Goal: Ask a question

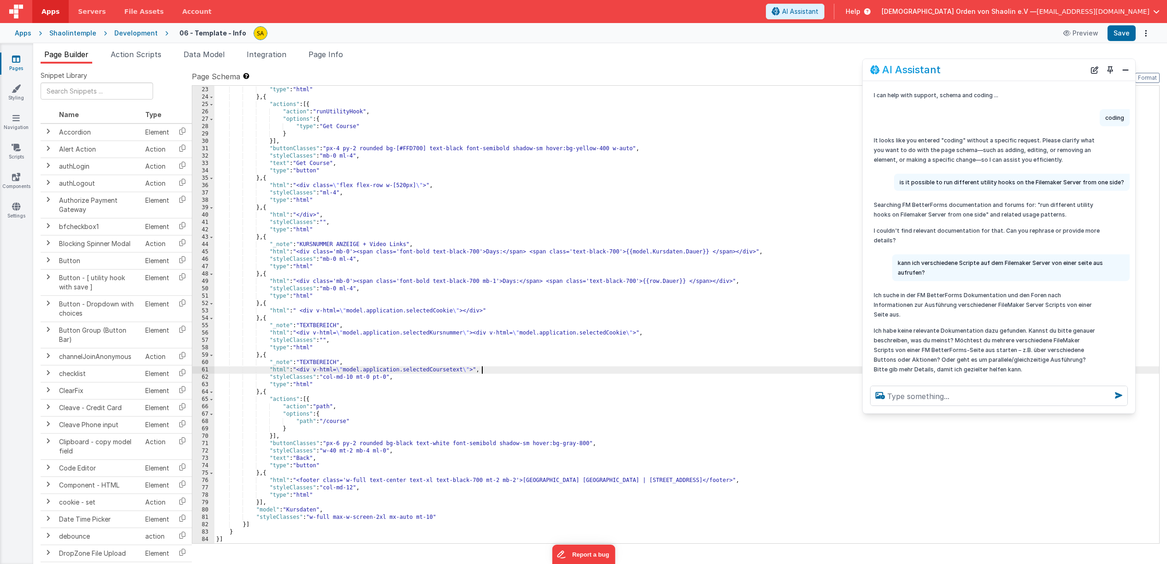
scroll to position [288, 0]
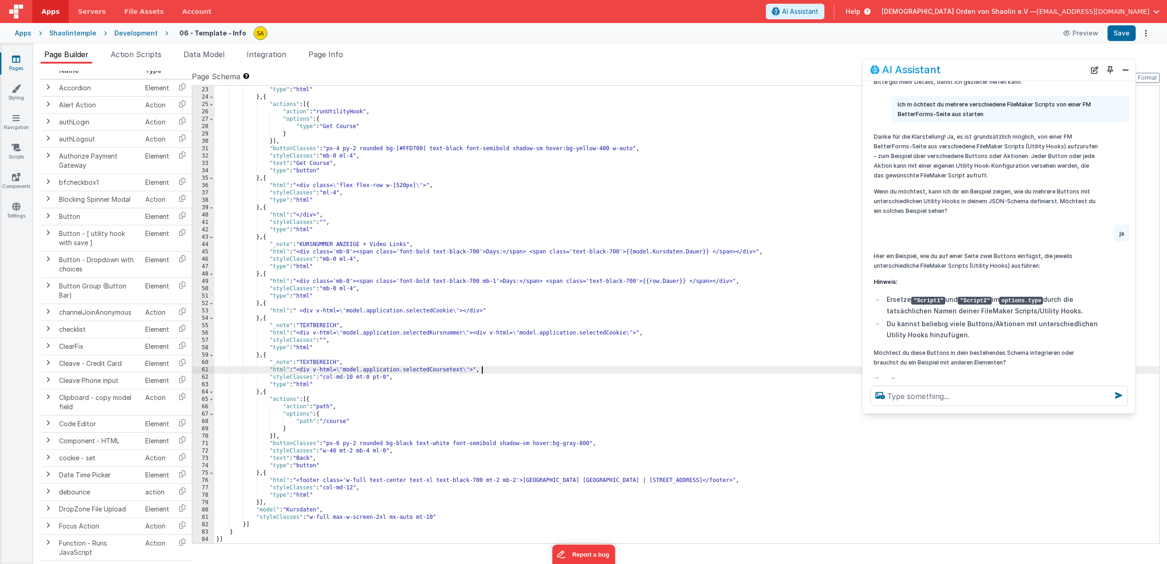
click at [763, 67] on div "Snippet Library Name Type Accordion Element Alert Action Action authLogin Actio…" at bounding box center [599, 321] width 1133 height 515
click at [515, 372] on div ""styleClasses" : "ml-4 mb-0" , "type" : "html" } , { "actions" : [{ "action" : …" at bounding box center [686, 315] width 944 height 472
click at [49, 458] on span at bounding box center [47, 457] width 7 height 7
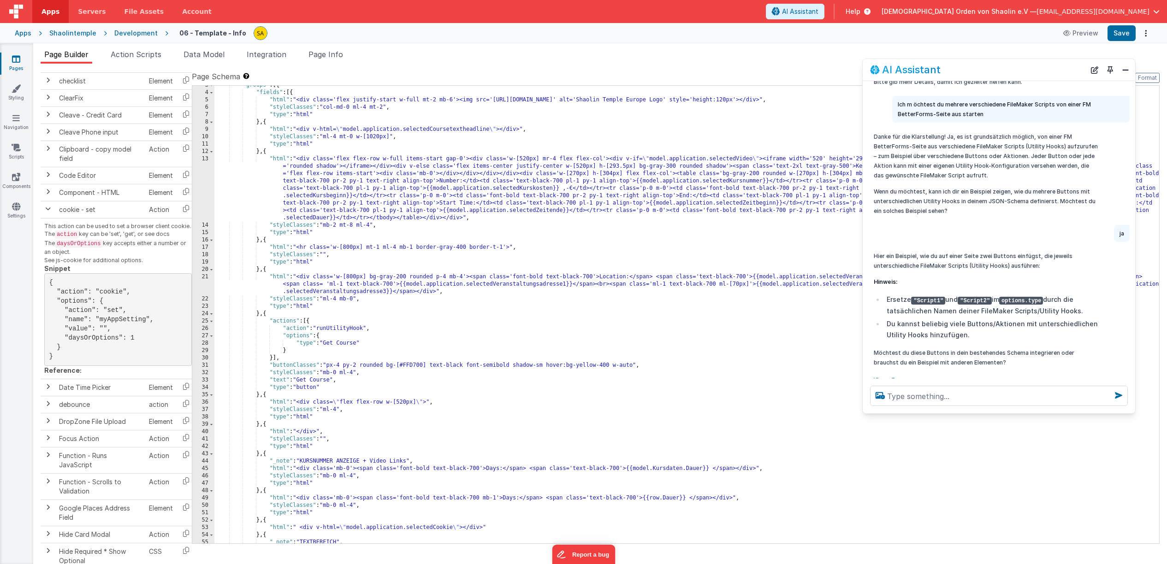
scroll to position [19, 0]
click at [309, 320] on div ""groups" : [{ "fields" : [{ "html" : "<div class='flex justify-start w-full mt-…" at bounding box center [686, 317] width 944 height 472
click at [312, 323] on div ""groups" : [{ "fields" : [{ "html" : "<div class='flex justify-start w-full mt-…" at bounding box center [686, 317] width 944 height 472
click at [273, 358] on div ""groups" : [{ "fields" : [{ "html" : "<div class='flex justify-start w-full mt-…" at bounding box center [686, 317] width 944 height 472
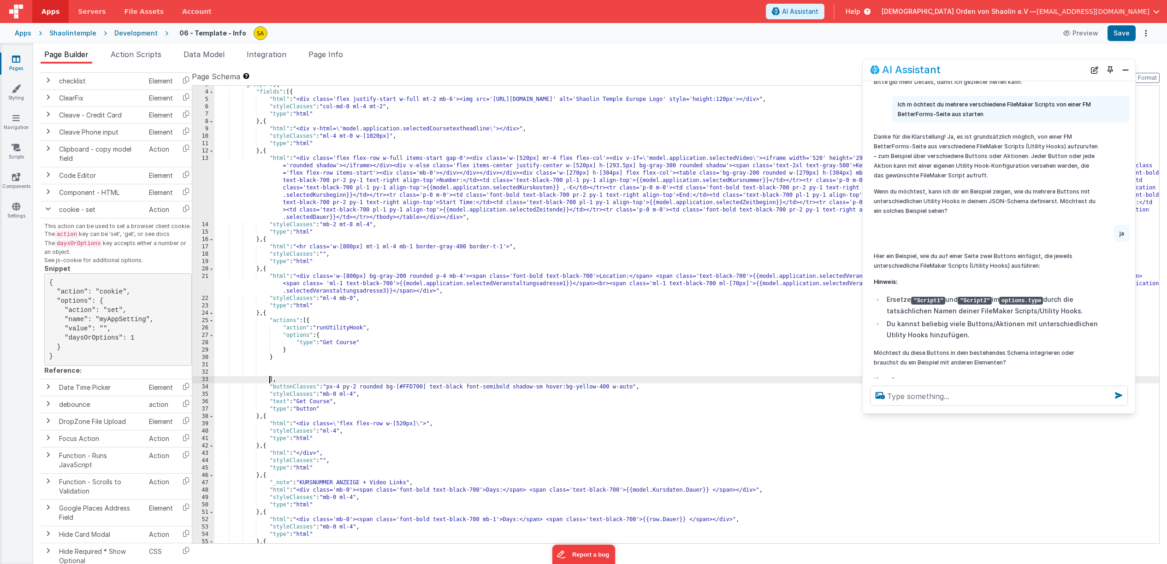
click at [279, 357] on div ""groups" : [{ "fields" : [{ "html" : "<div class='flex justify-start w-full mt-…" at bounding box center [686, 317] width 944 height 472
drag, startPoint x: 64, startPoint y: 281, endPoint x: 81, endPoint y: 357, distance: 77.9
click at [79, 357] on pre "{ "action": "cookie", "options": { "action": "set", "name": "myAppSetting", "va…" at bounding box center [117, 319] width 147 height 93
copy pre "{ "action": "cookie", "options": { "action": "set", "name": "myAppSetting", "va…"
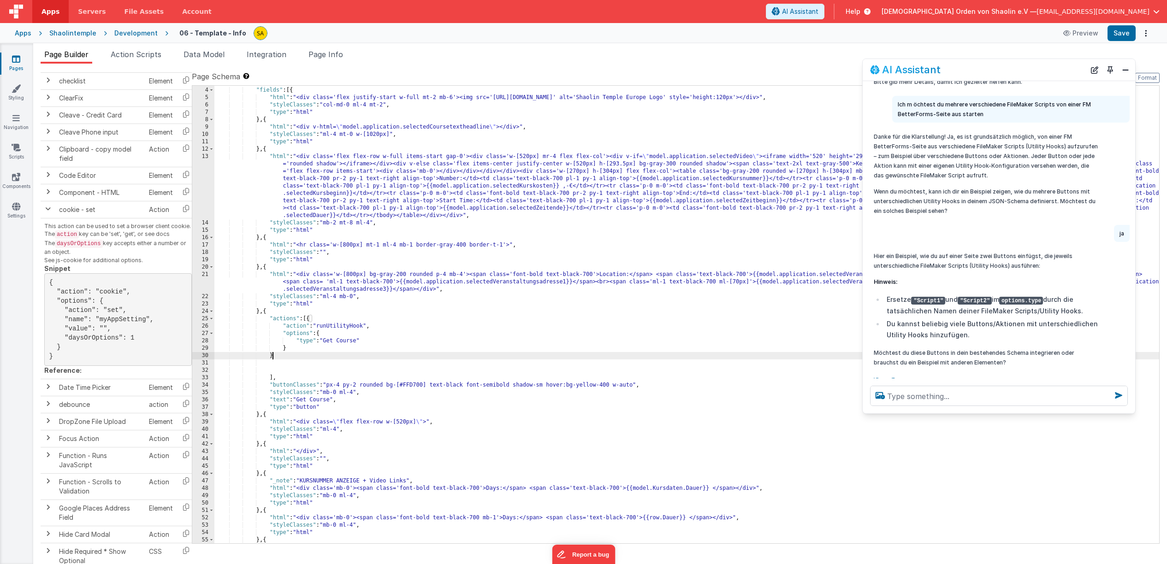
click at [280, 357] on div ""groups" : [{ "fields" : [{ "html" : "<div class='flex justify-start w-full mt-…" at bounding box center [686, 315] width 944 height 472
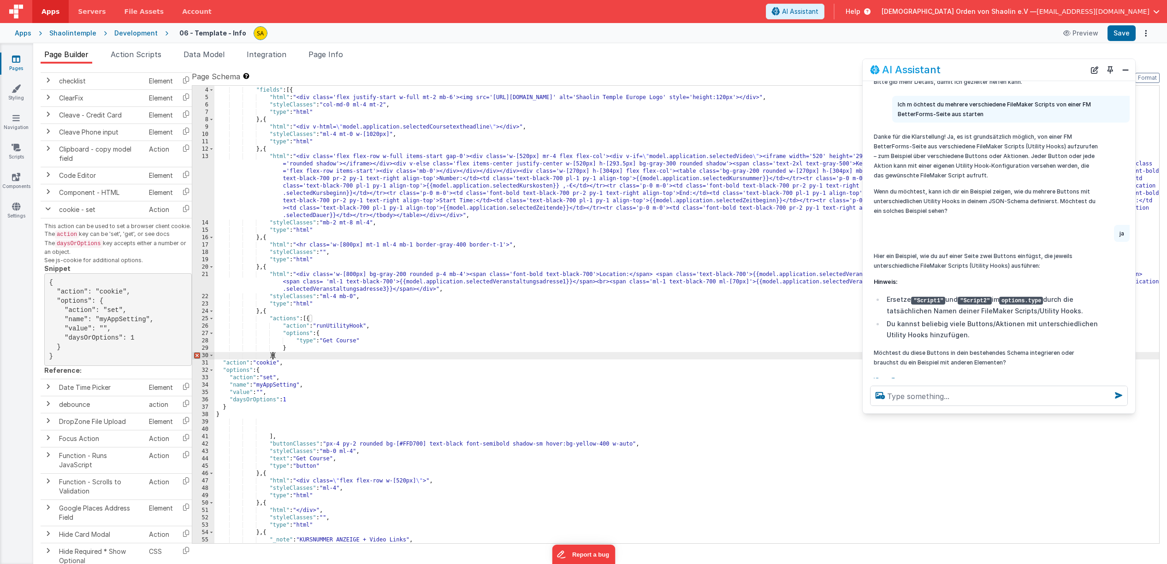
click at [274, 356] on div ""groups" : [{ "fields" : [{ "html" : "<div class='flex justify-start w-full mt-…" at bounding box center [686, 315] width 944 height 472
drag, startPoint x: 1037, startPoint y: 69, endPoint x: 1083, endPoint y: 114, distance: 63.9
click at [1046, 122] on div "AI Assistant I can help with support, schema and coding ... coding It looks lik…" at bounding box center [998, 236] width 273 height 355
click at [1151, 79] on button "Format" at bounding box center [1147, 78] width 24 height 10
click at [236, 416] on div ""groups" : [{ "fields" : [{ "html" : "<div class='flex justify-start w-full mt-…" at bounding box center [686, 315] width 944 height 472
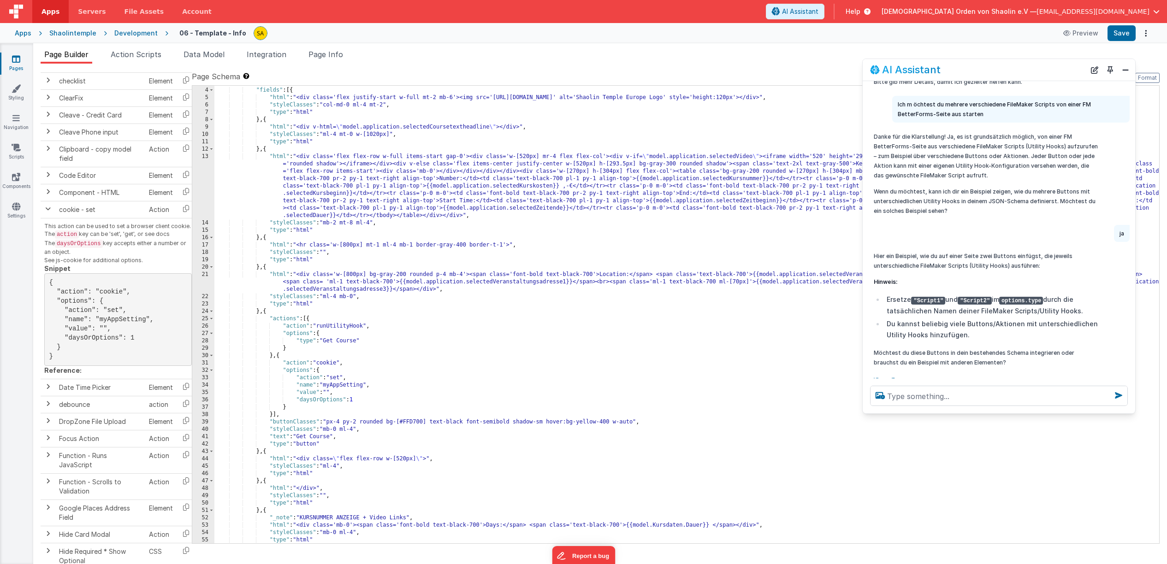
drag, startPoint x: 364, startPoint y: 385, endPoint x: 366, endPoint y: 392, distance: 7.3
click at [364, 385] on div ""groups" : [{ "fields" : [{ "html" : "<div class='flex justify-start w-full mt-…" at bounding box center [686, 315] width 944 height 472
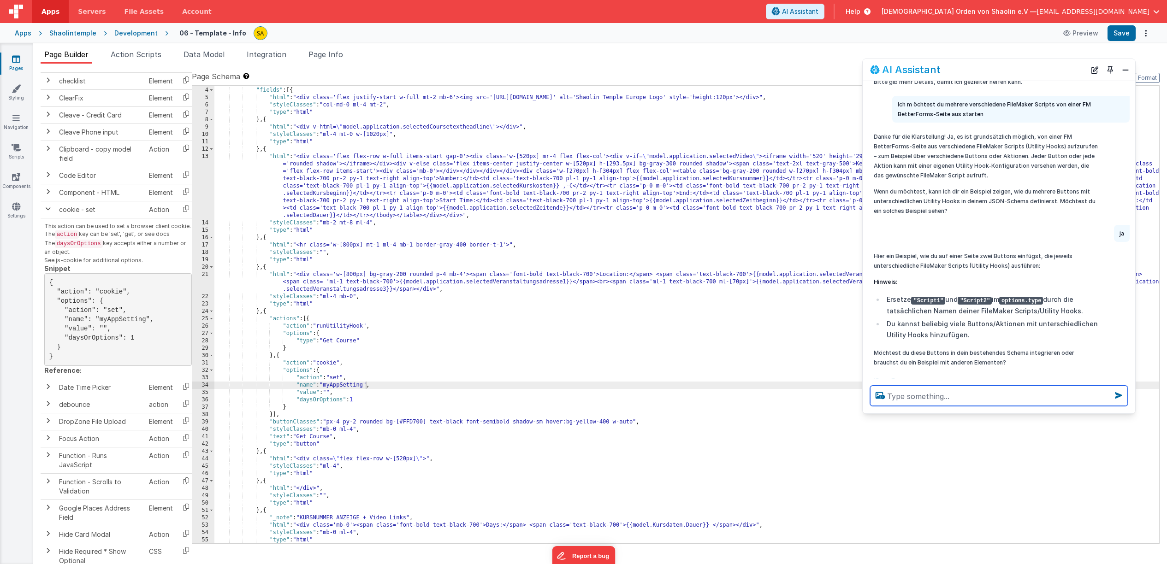
click at [1008, 398] on textarea at bounding box center [999, 396] width 258 height 20
type textarea "cookename ist eine variable möglich?"
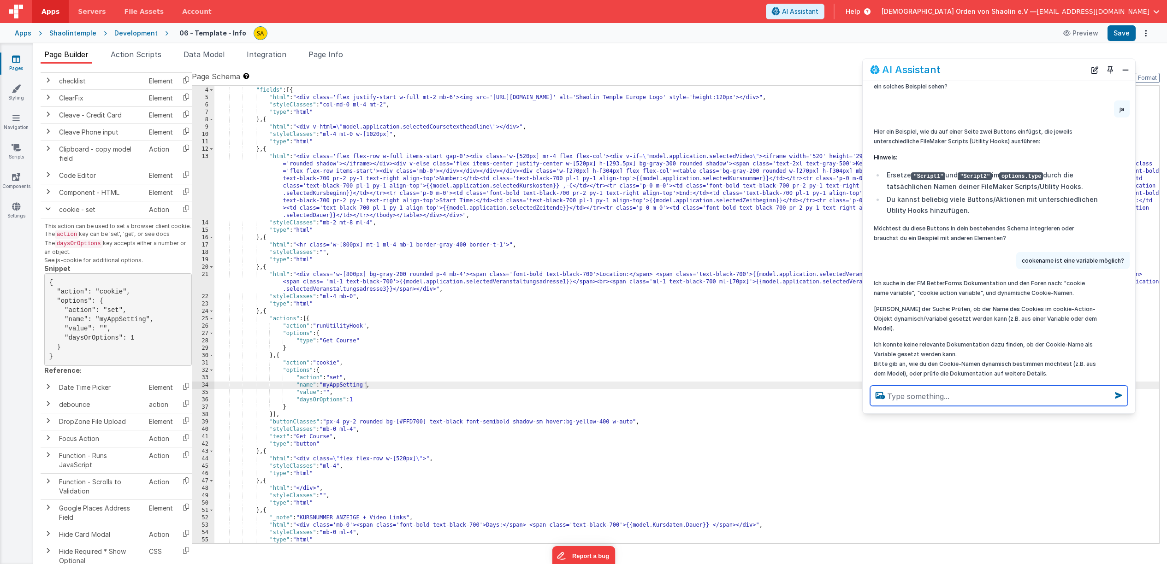
scroll to position [439, 0]
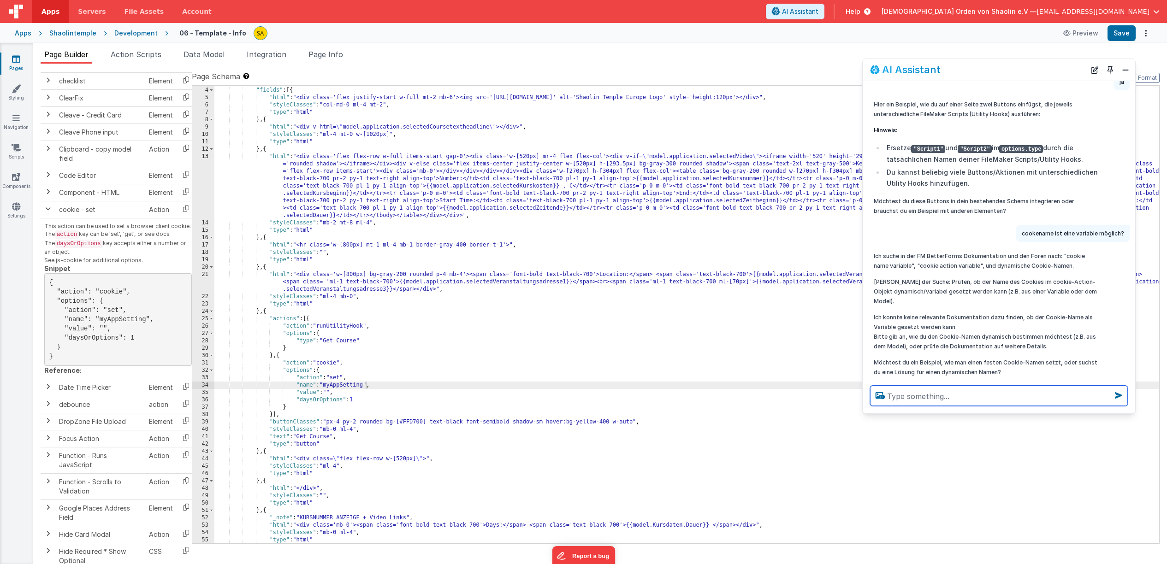
click at [985, 392] on textarea at bounding box center [999, 396] width 258 height 20
type textarea "dynamischer name"
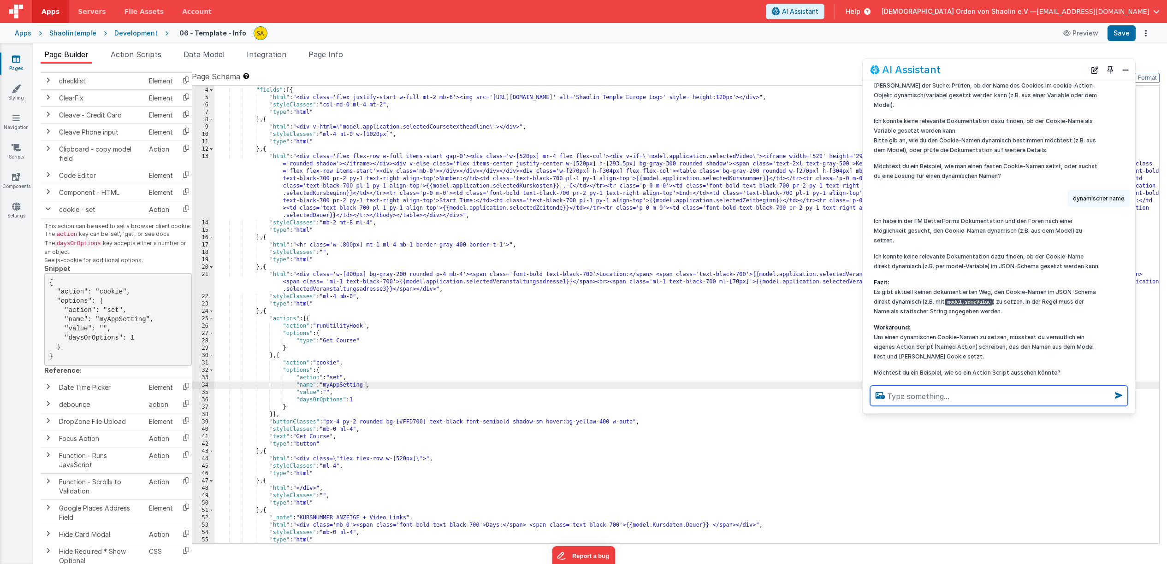
scroll to position [636, 0]
click at [941, 391] on textarea at bounding box center [999, 396] width 258 height 20
type textarea "ja"
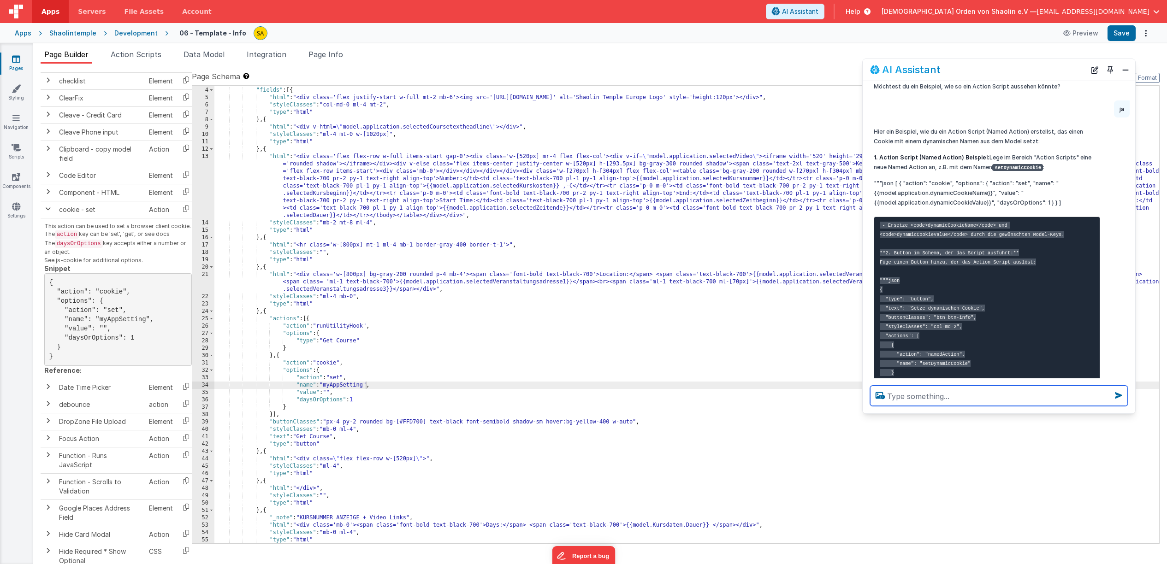
scroll to position [861, 0]
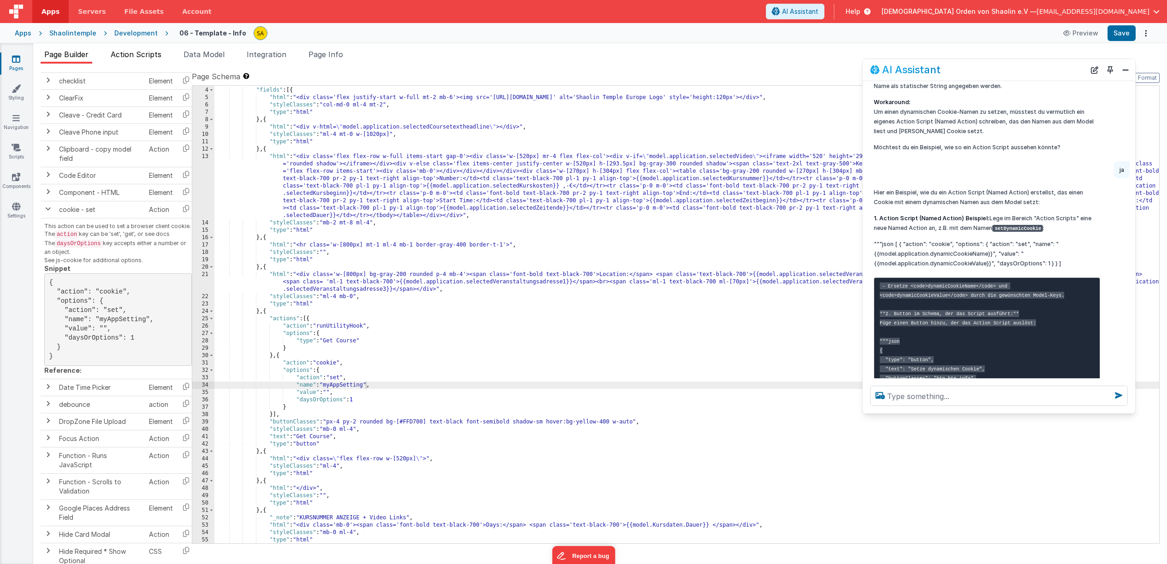
click at [148, 54] on span "Action Scripts" at bounding box center [136, 54] width 51 height 9
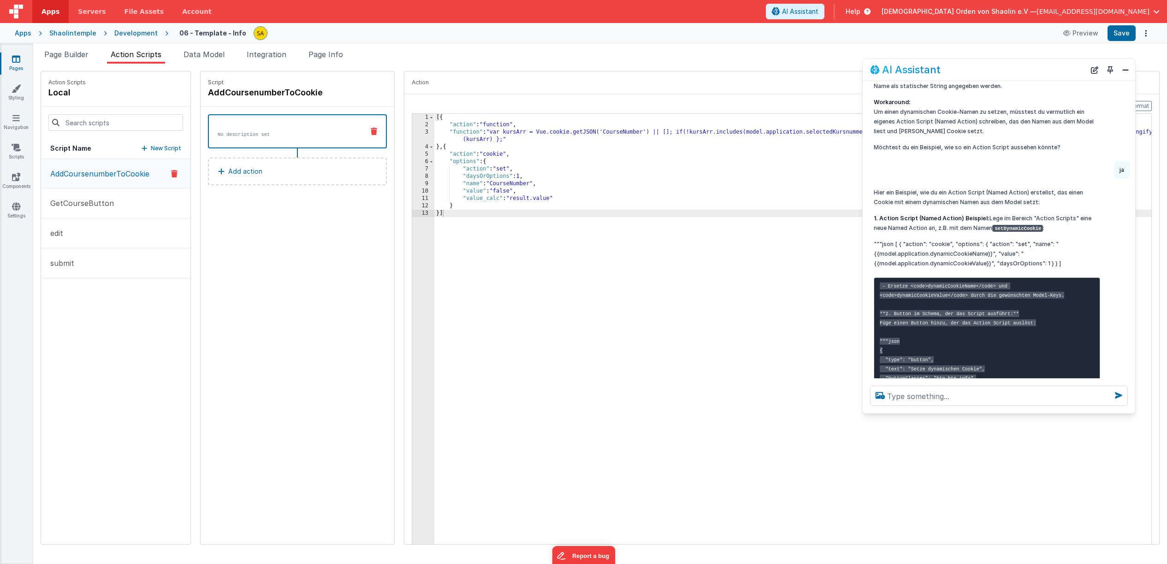
click at [152, 148] on p "New Script" at bounding box center [166, 148] width 30 height 9
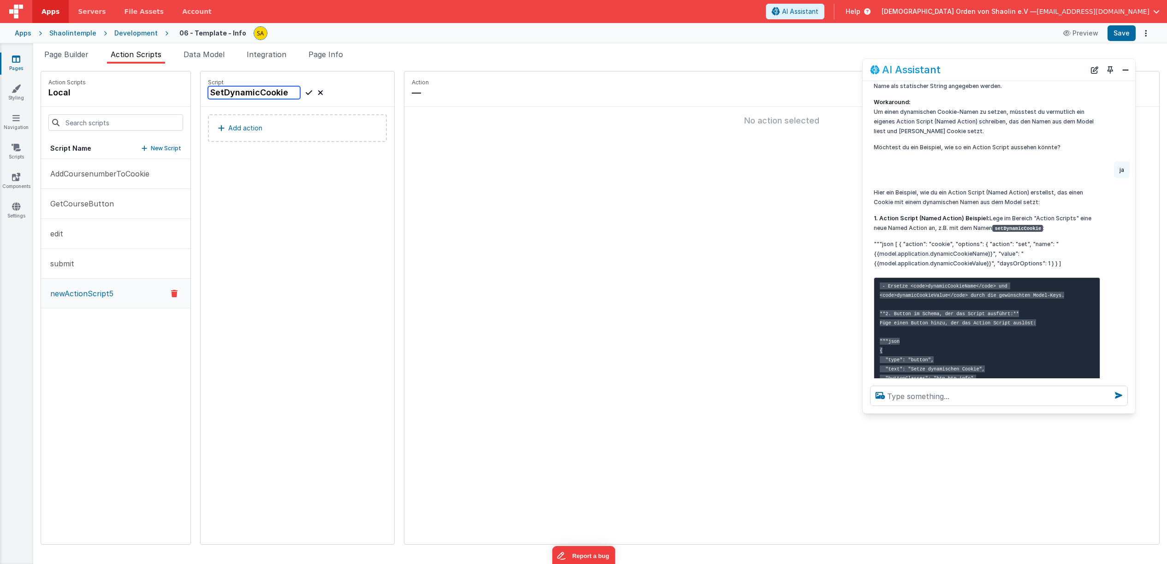
type input "SetDynamicCookie"
click at [231, 126] on p "Add action" at bounding box center [245, 128] width 34 height 11
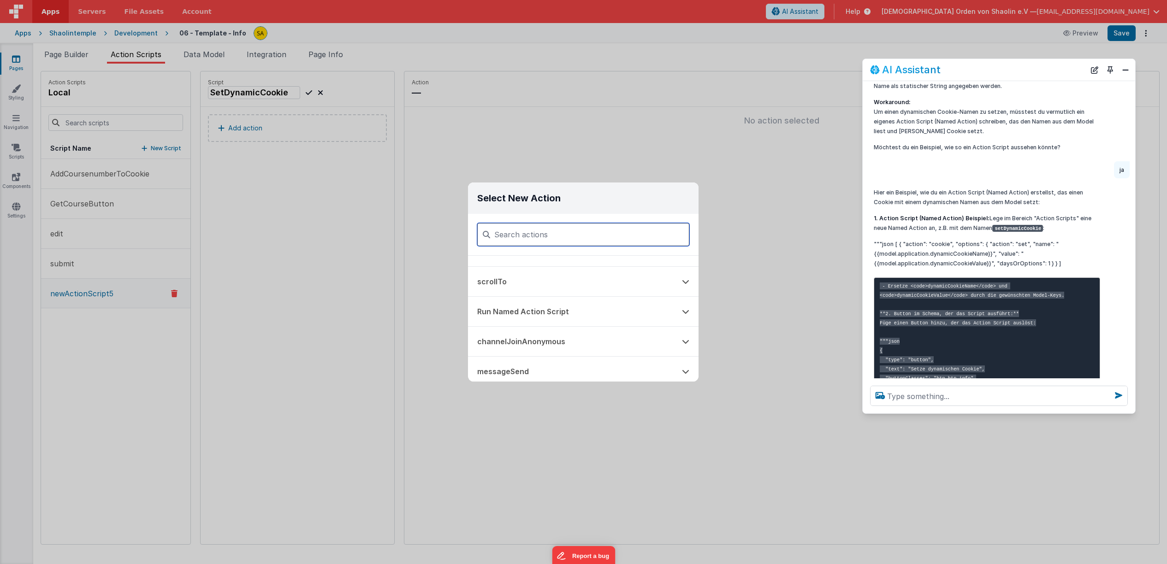
scroll to position [531, 0]
click at [556, 311] on button "Run Named Action Script" at bounding box center [570, 308] width 205 height 29
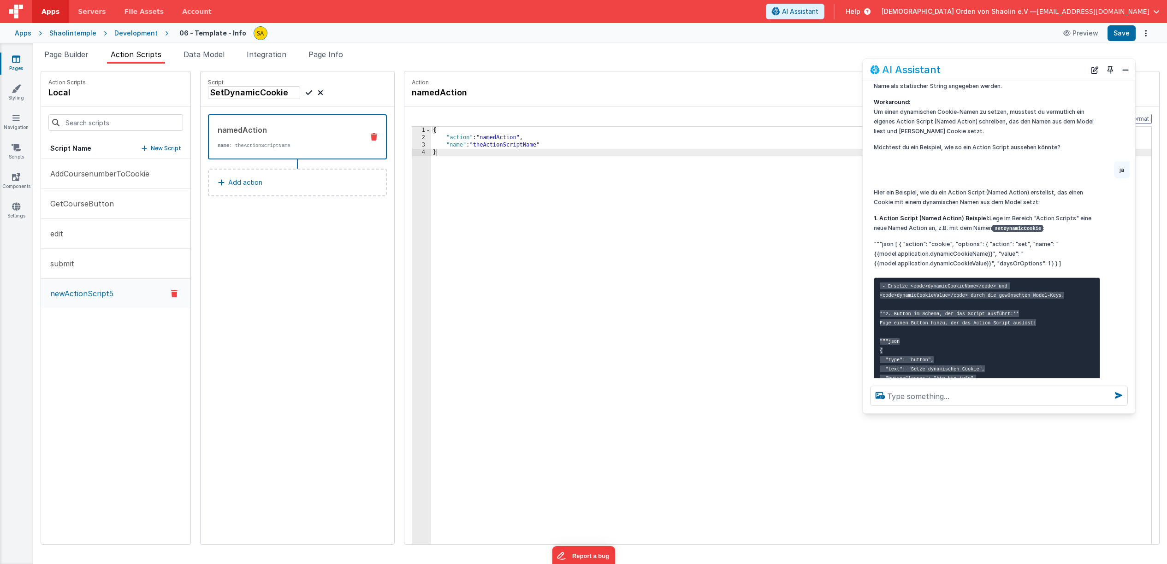
click at [371, 137] on icon at bounding box center [374, 136] width 6 height 7
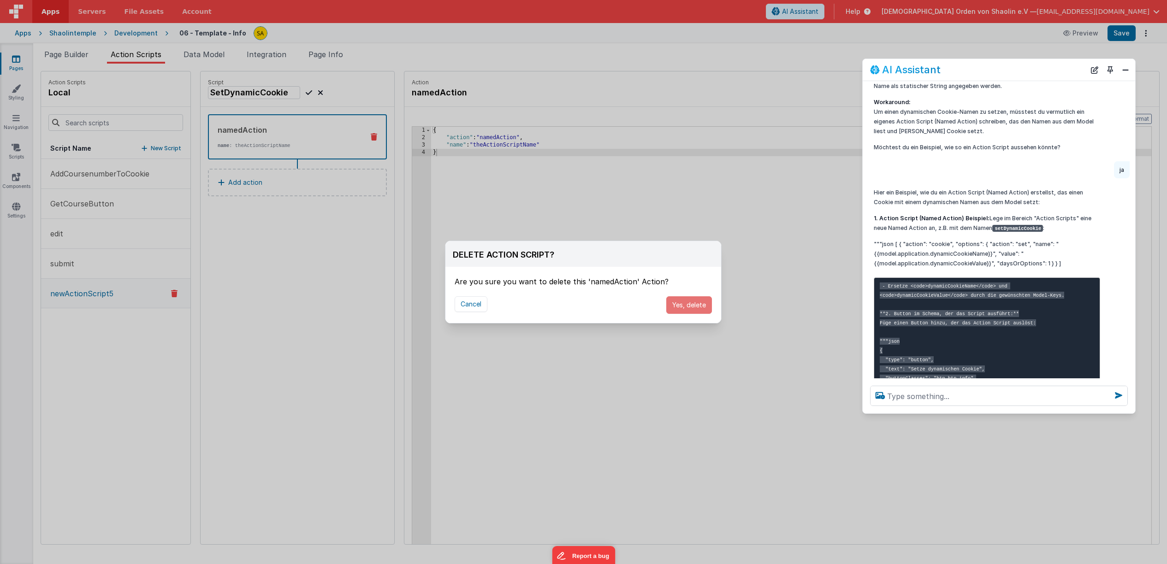
click at [694, 303] on button "Yes, delete" at bounding box center [689, 305] width 46 height 18
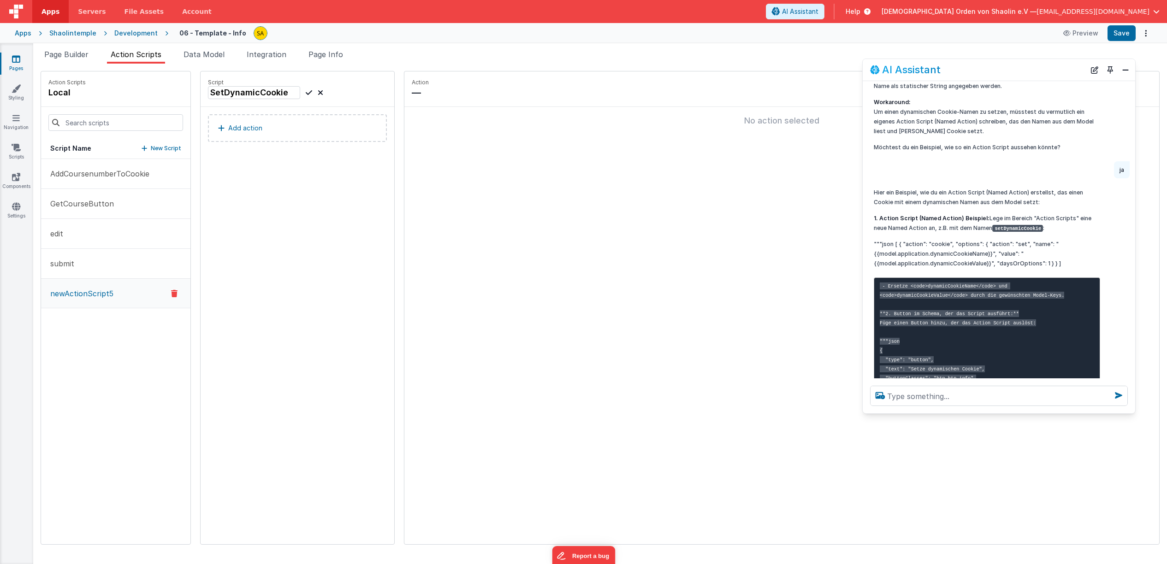
click at [295, 133] on button "Add action" at bounding box center [297, 128] width 179 height 28
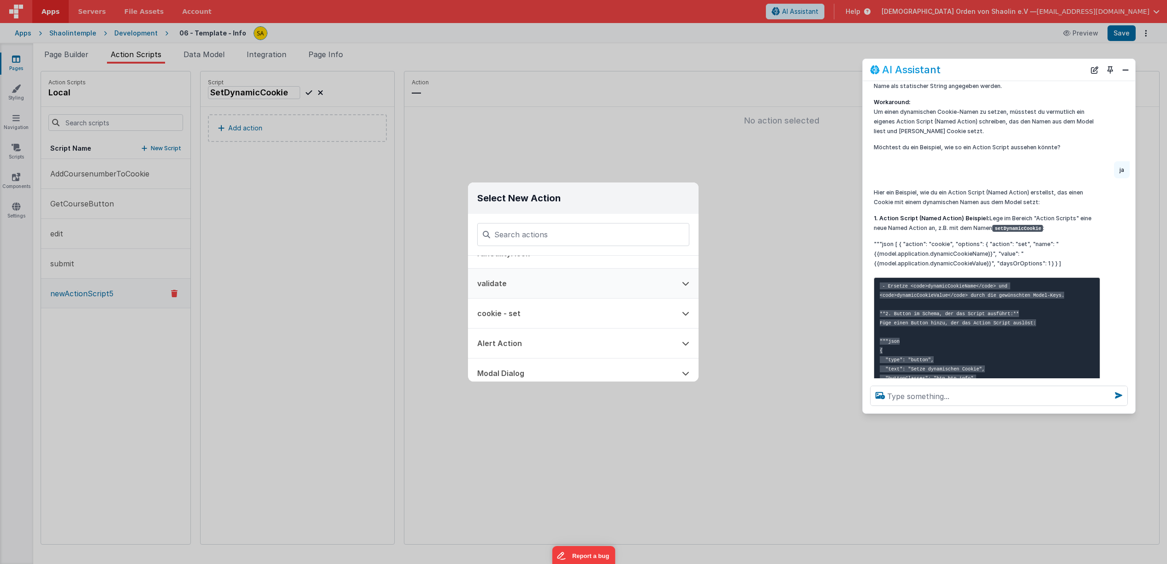
scroll to position [102, 0]
click at [531, 291] on button "cookie - set" at bounding box center [570, 288] width 205 height 29
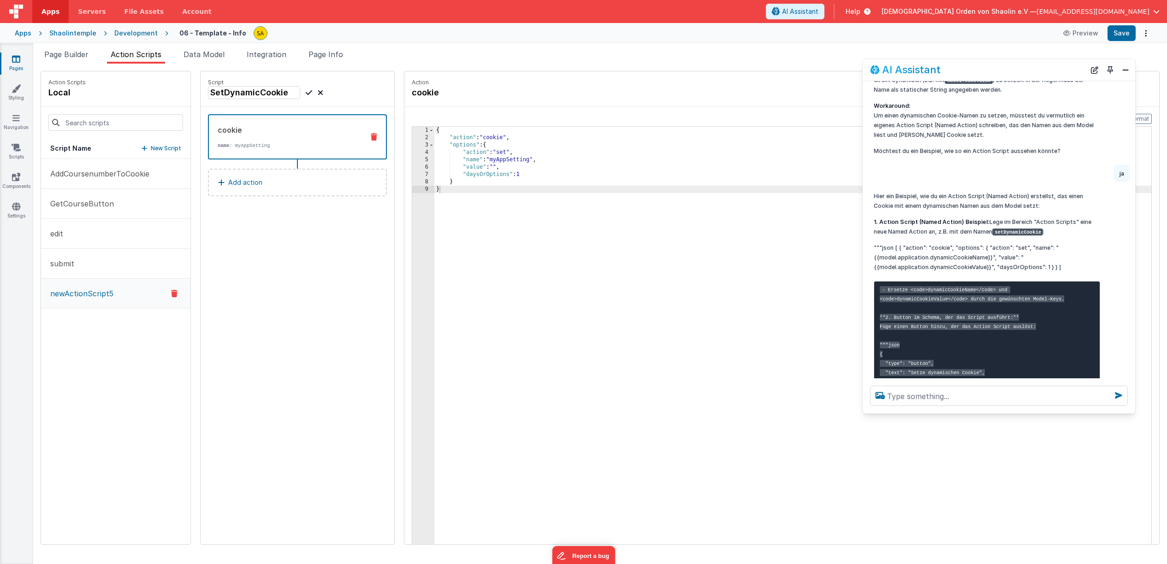
scroll to position [858, 0]
drag, startPoint x: 900, startPoint y: 226, endPoint x: 1085, endPoint y: 275, distance: 191.2
click at [1060, 249] on p """"json [ { "action": "cookie", "options": { "action": "set", "name": "{{model.…" at bounding box center [986, 256] width 226 height 29
click at [1058, 246] on p """"json [ { "action": "cookie", "options": { "action": "set", "name": "{{model.…" at bounding box center [986, 256] width 226 height 29
drag, startPoint x: 1059, startPoint y: 248, endPoint x: 923, endPoint y: 253, distance: 136.1
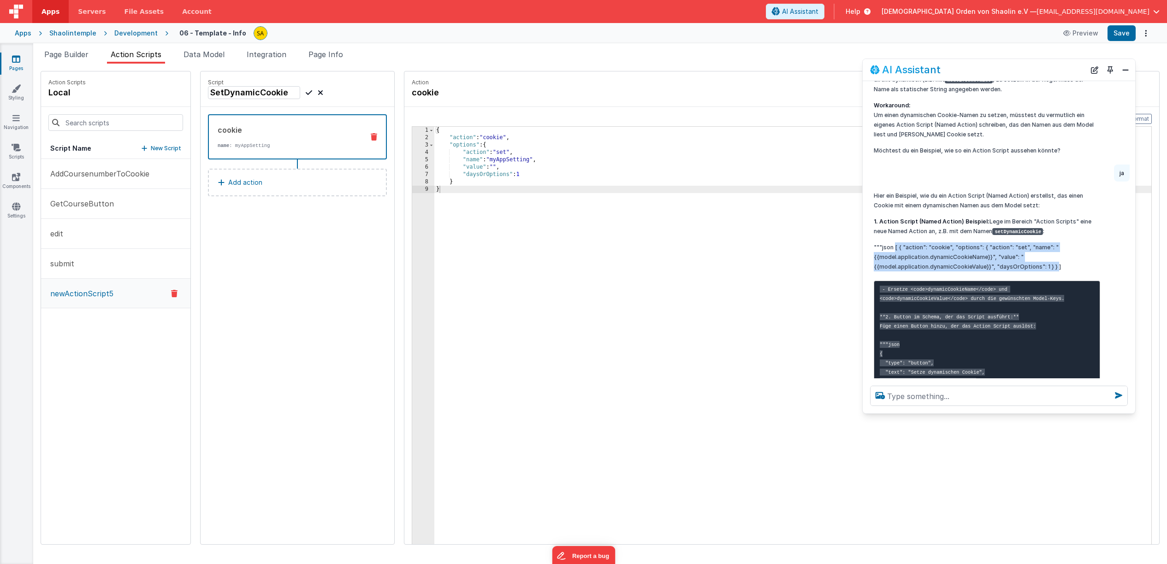
click at [895, 242] on p """"json [ { "action": "cookie", "options": { "action": "set", "name": "{{model.…" at bounding box center [986, 256] width 226 height 29
copy p "[ { "action": "cookie", "options": { "action": "set", "name": "{{model.applicat…"
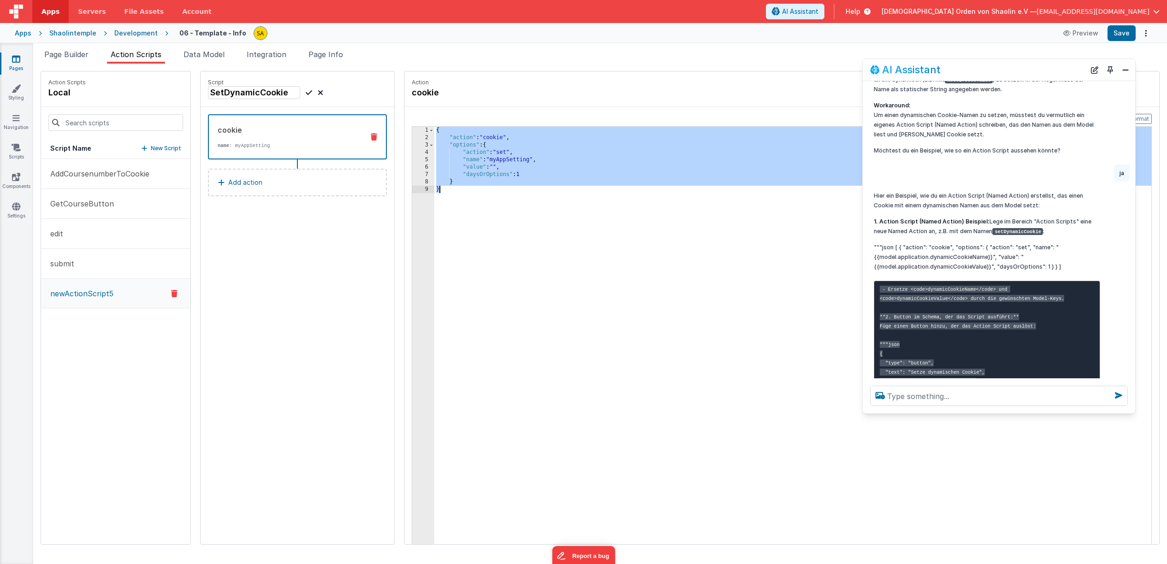
drag, startPoint x: 425, startPoint y: 132, endPoint x: 448, endPoint y: 191, distance: 63.6
click at [448, 192] on div "{ "action" : "cookie" , "options" : { "action" : "set" , "name" : "myAppSetting…" at bounding box center [798, 357] width 728 height 461
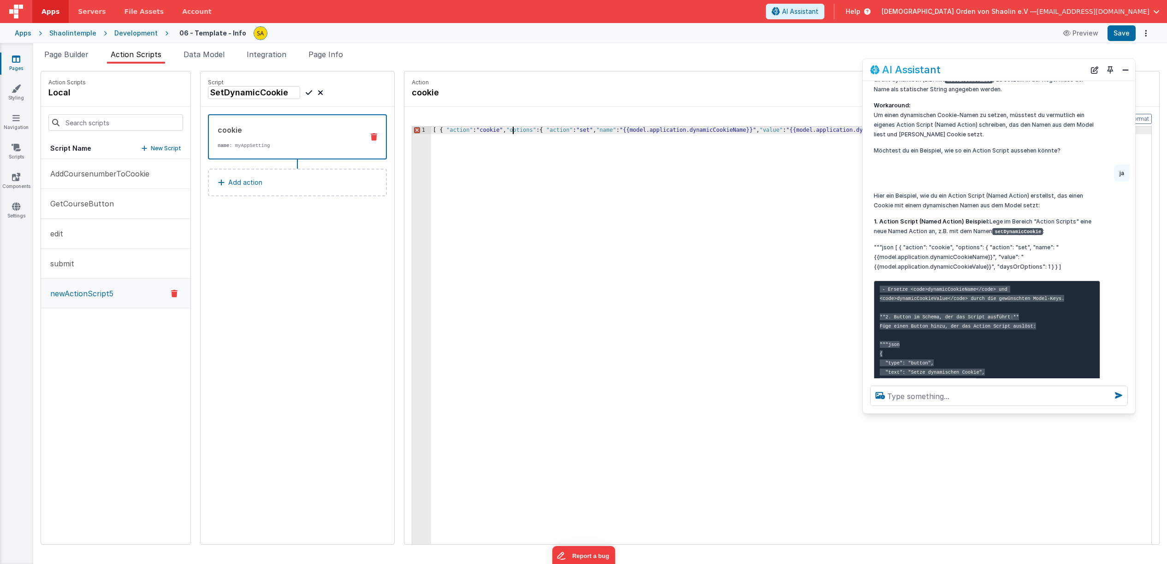
click at [502, 130] on div "[ { "action" : "cookie" , "options" : { "action" : "set" , "name" : "{{model.ap…" at bounding box center [796, 357] width 731 height 461
click at [431, 131] on div "[ { "action" : "cookie" , "options" : { "action" : "set" , "name" : "{{model.ap…" at bounding box center [796, 357] width 731 height 461
click at [531, 130] on div "{ "action" : "cookie" , "options" : { "action" : "set" , "name" : "{{model.appl…" at bounding box center [796, 357] width 731 height 461
click at [497, 137] on div "{ "action" : "cookie" , "options" : { "action" : "set" , "name" : "{{model.appl…" at bounding box center [796, 357] width 731 height 461
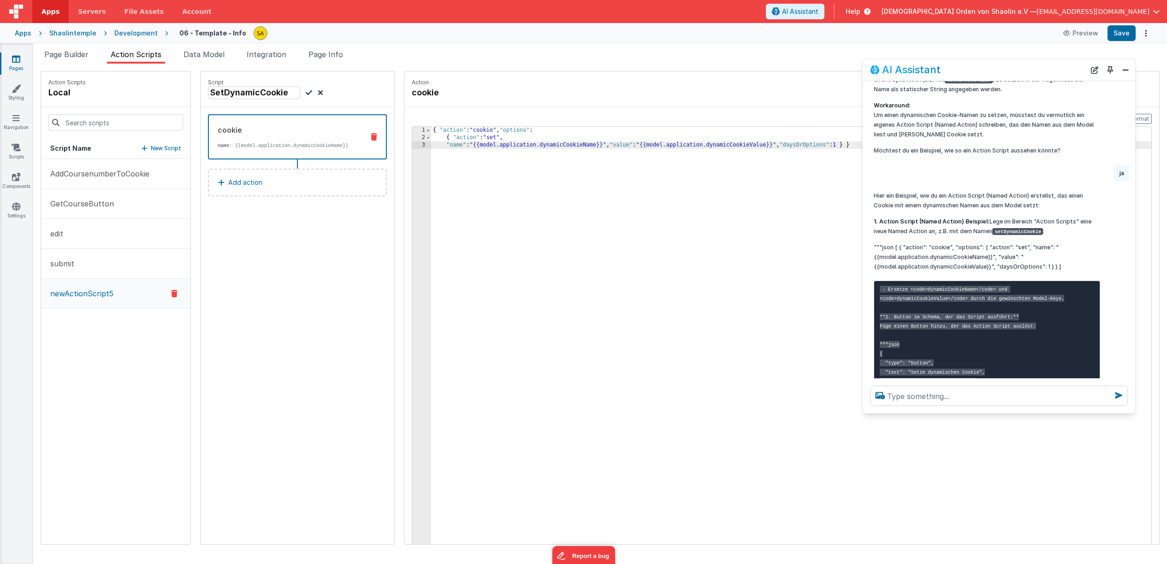
click at [604, 145] on div "{ "action" : "cookie" , "options" : { "action" : "set" , "name" : "{{model.appl…" at bounding box center [796, 357] width 731 height 461
drag, startPoint x: 611, startPoint y: 152, endPoint x: 629, endPoint y: 186, distance: 38.8
click at [611, 152] on div "{ "action" : "cookie" , "options" : { "action" : "set" , "name" : "{{model.appl…" at bounding box center [796, 357] width 731 height 461
drag, startPoint x: 496, startPoint y: 163, endPoint x: 504, endPoint y: 181, distance: 19.6
click at [496, 162] on div "{ "action" : "cookie" , "options" : { "action" : "set" , "name" : "{{model.appl…" at bounding box center [796, 357] width 731 height 461
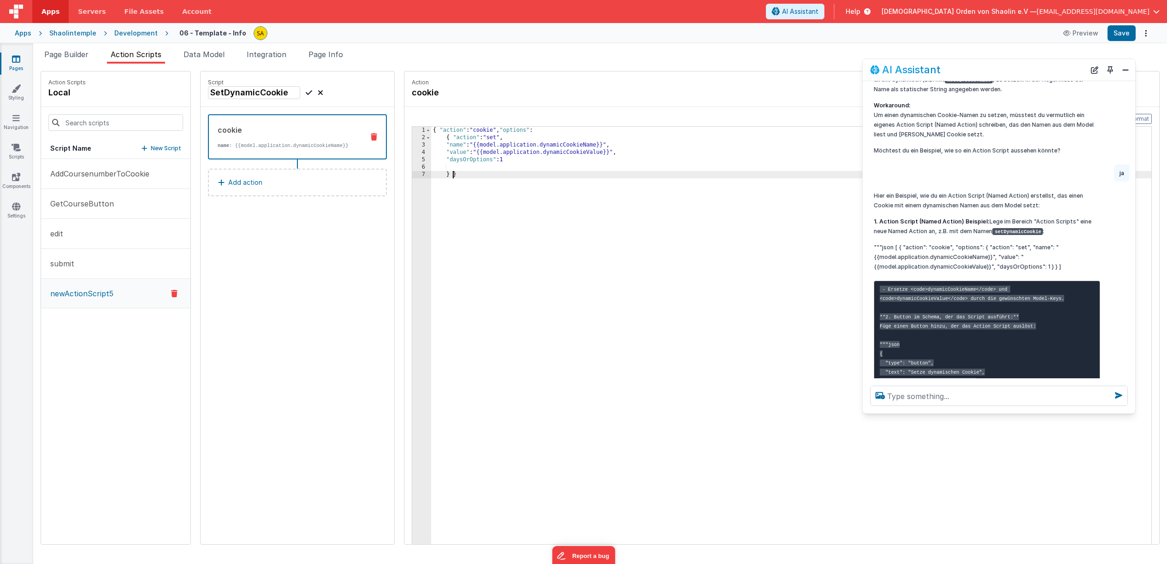
drag, startPoint x: 442, startPoint y: 175, endPoint x: 461, endPoint y: 195, distance: 28.4
click at [442, 175] on div "{ "action" : "cookie" , "options" : { "action" : "set" , "name" : "{{model.appl…" at bounding box center [796, 357] width 731 height 461
click at [434, 130] on div "{ "action" : "cookie" , "options" : { "action" : "set" , "name" : "{{model.appl…" at bounding box center [798, 357] width 728 height 461
click at [1144, 117] on button "Format" at bounding box center [1139, 119] width 24 height 10
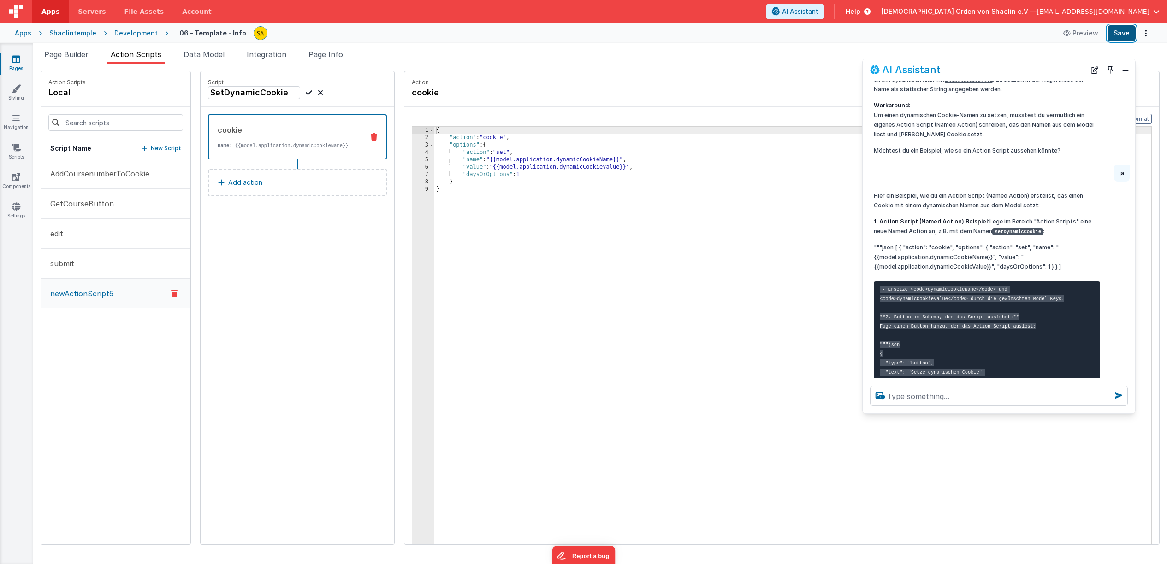
click at [1118, 37] on button "Save" at bounding box center [1121, 33] width 28 height 16
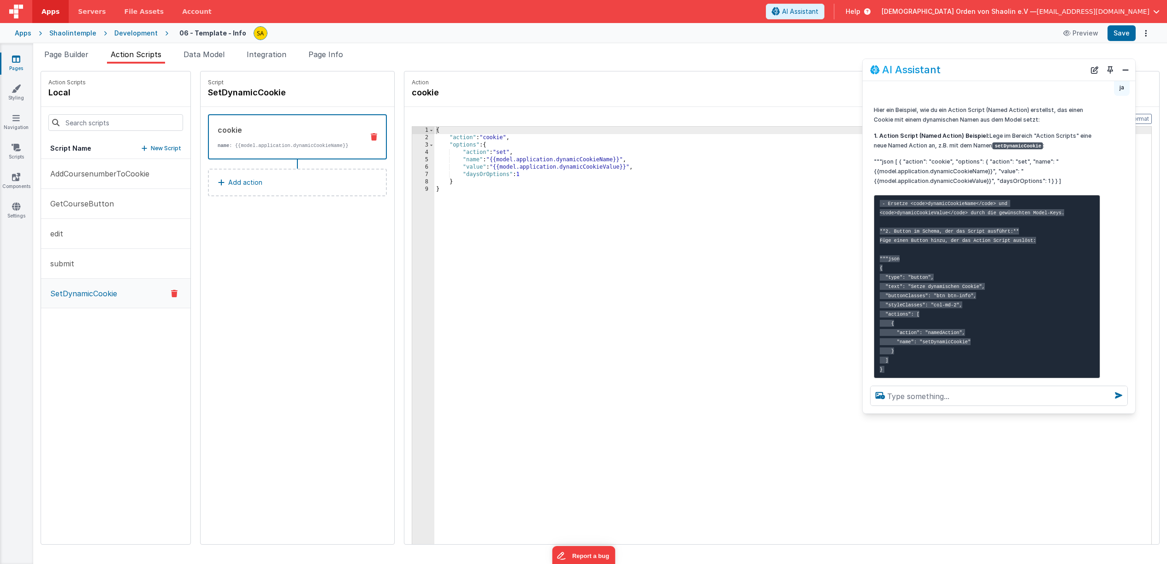
scroll to position [944, 0]
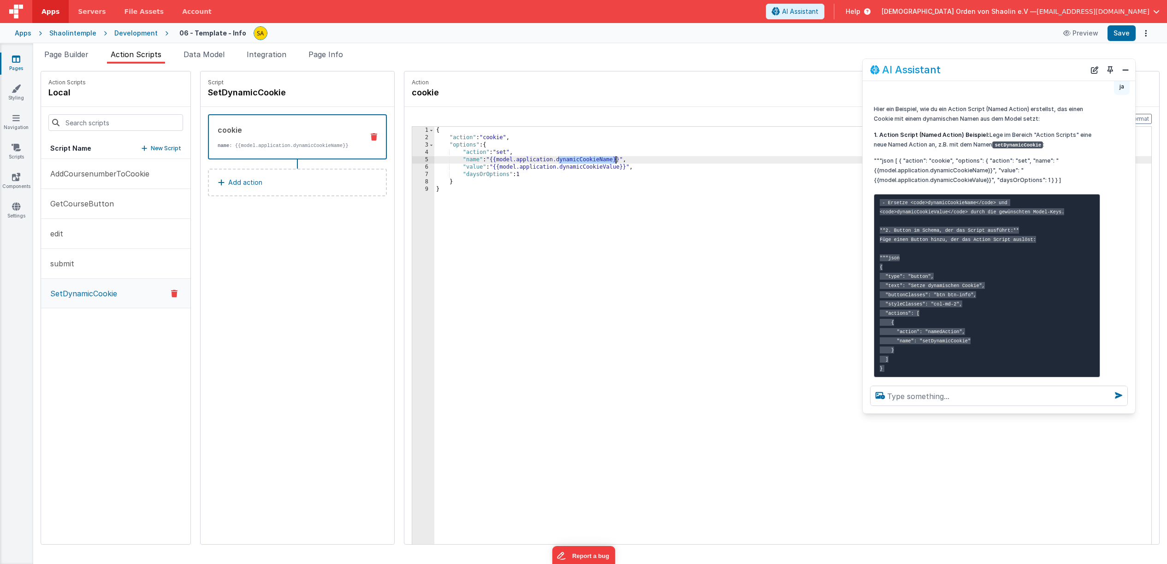
drag, startPoint x: 549, startPoint y: 162, endPoint x: 605, endPoint y: 164, distance: 56.3
click at [605, 162] on div "{ "action" : "cookie" , "options" : { "action" : "set" , "name" : "{{model.appl…" at bounding box center [798, 357] width 728 height 461
click at [547, 160] on div "{ "action" : "cookie" , "options" : { "action" : "set" , "name" : "{{model.appl…" at bounding box center [798, 357] width 728 height 461
click at [558, 160] on div "{ "action" : "cookie" , "options" : { "action" : "set" , "name" : "{{model.appl…" at bounding box center [798, 357] width 728 height 461
drag, startPoint x: 552, startPoint y: 167, endPoint x: 610, endPoint y: 176, distance: 59.3
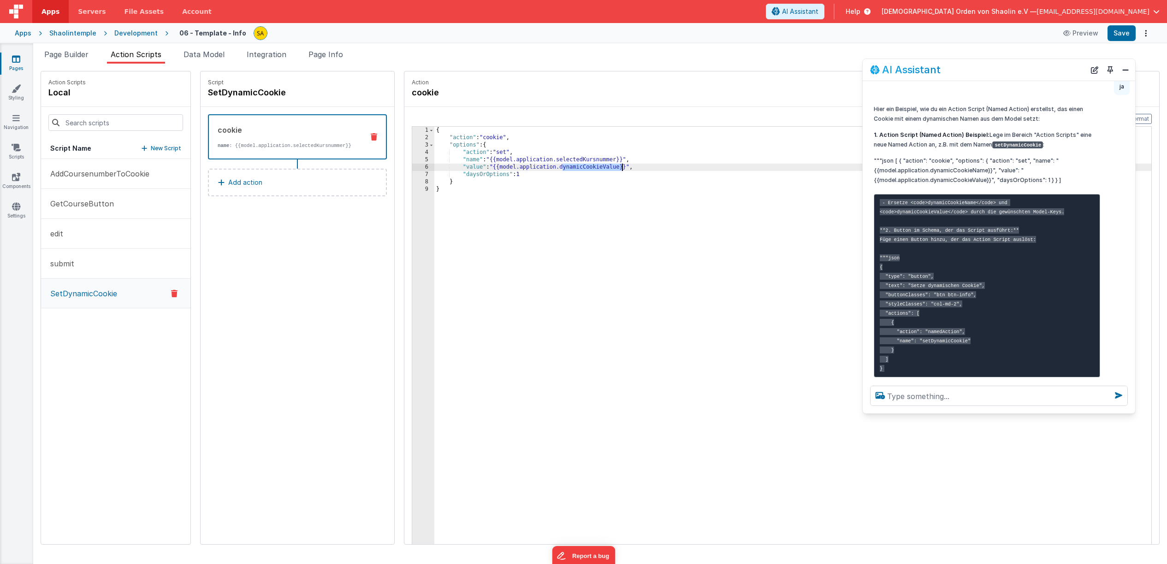
click at [610, 170] on div "{ "action" : "cookie" , "options" : { "action" : "set" , "name" : "{{model.appl…" at bounding box center [798, 357] width 728 height 461
click at [578, 169] on div "{ "action" : "cookie" , "options" : { "action" : "set" , "name" : "{{model.appl…" at bounding box center [798, 357] width 728 height 461
click at [540, 215] on div "{ "action" : "cookie" , "options" : { "action" : "set" , "name" : "{{model.appl…" at bounding box center [798, 357] width 728 height 461
click at [1127, 32] on button "Save" at bounding box center [1121, 33] width 28 height 16
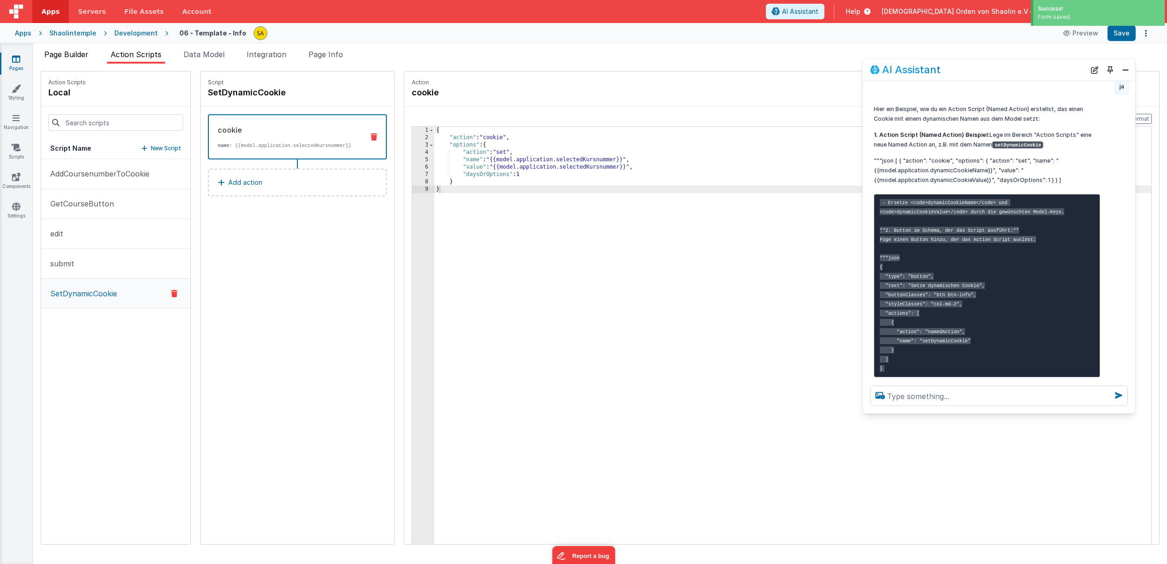
click at [71, 59] on li "Page Builder" at bounding box center [67, 56] width 52 height 15
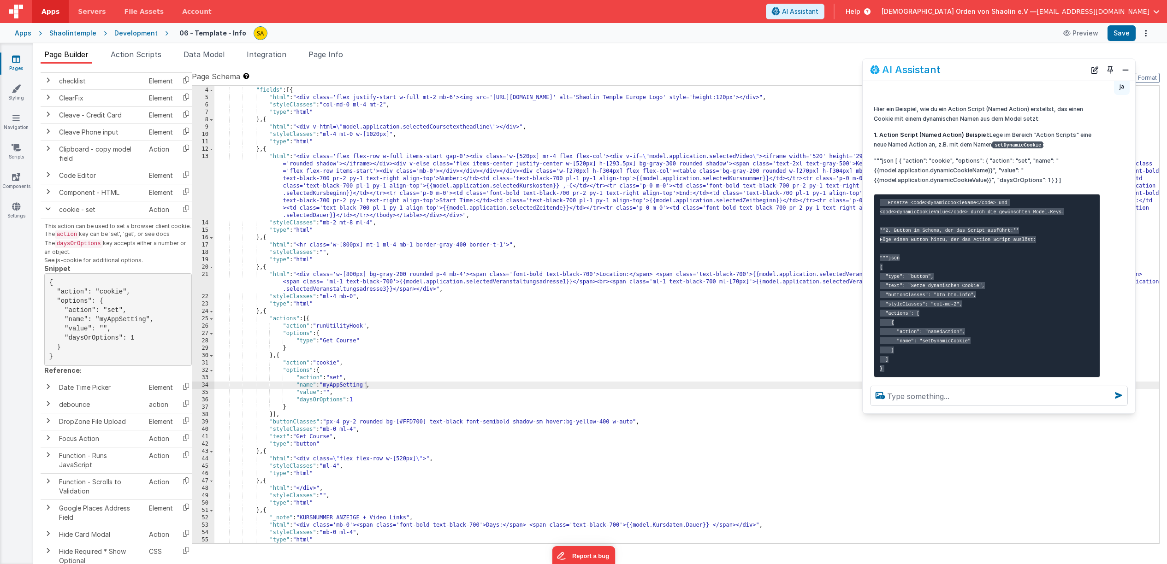
scroll to position [21, 0]
click at [913, 319] on code "- Ersetze <code>dynamicCookieName</code> und <code>dynamicCookieValue</code> du…" at bounding box center [971, 285] width 184 height 173
drag, startPoint x: 895, startPoint y: 312, endPoint x: 980, endPoint y: 361, distance: 98.3
click at [970, 321] on code "- Ersetze <code>dynamicCookieName</code> und <code>dynamicCookieValue</code> du…" at bounding box center [971, 285] width 184 height 173
copy code ""action": "namedAction", "name": "setDynamicCookie""
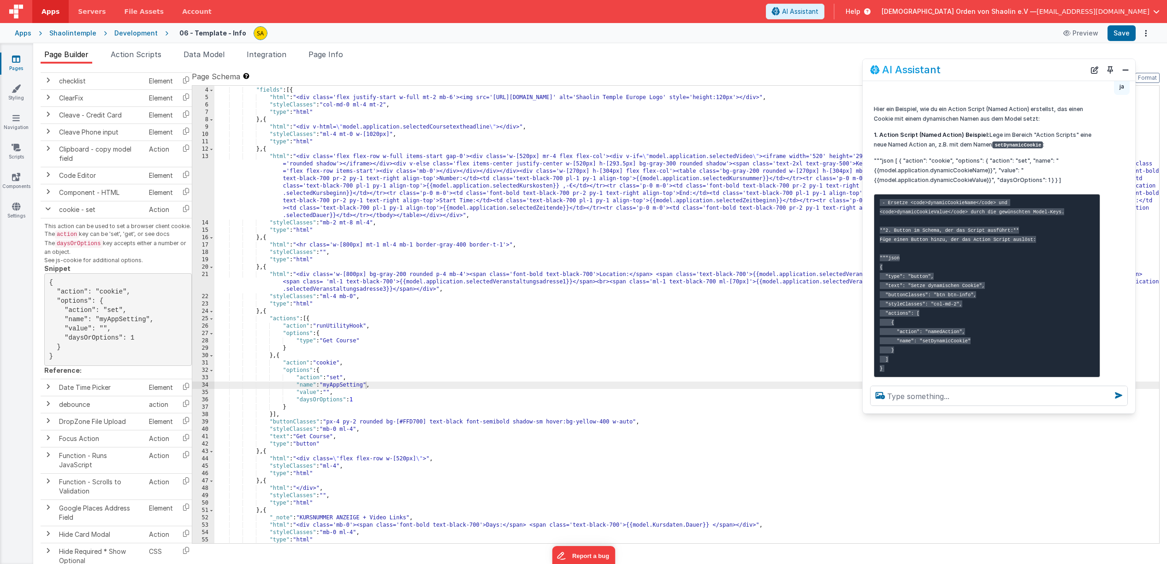
click at [977, 348] on pre "- Ersetze <code>dynamicCookieName</code> und <code>dynamicCookieValue</code> du…" at bounding box center [986, 285] width 226 height 183
click at [976, 348] on pre "- Ersetze <code>dynamicCookieName</code> und <code>dynamicCookieValue</code> du…" at bounding box center [986, 285] width 226 height 183
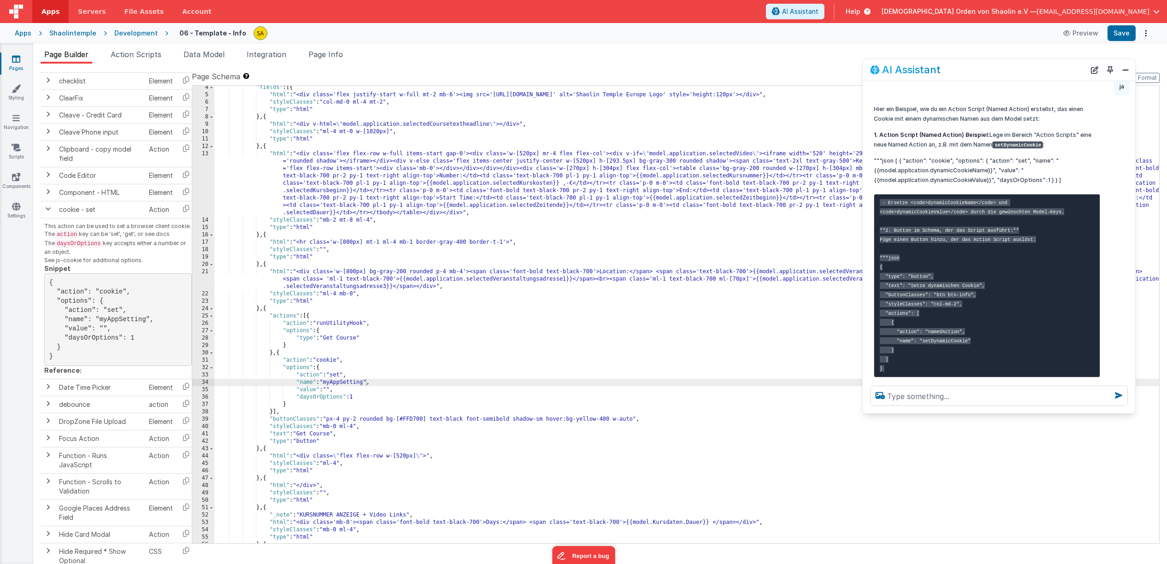
scroll to position [24, 0]
click at [344, 381] on div ""fields" : [{ "html" : "<div class='flex justify-start w-full mt-2 mb-6'><img s…" at bounding box center [686, 320] width 944 height 472
click at [343, 377] on div ""fields" : [{ "html" : "<div class='flex justify-start w-full mt-2 mb-6'><img s…" at bounding box center [686, 320] width 944 height 472
click at [339, 360] on div ""fields" : [{ "html" : "<div class='flex justify-start w-full mt-2 mb-6'><img s…" at bounding box center [686, 320] width 944 height 472
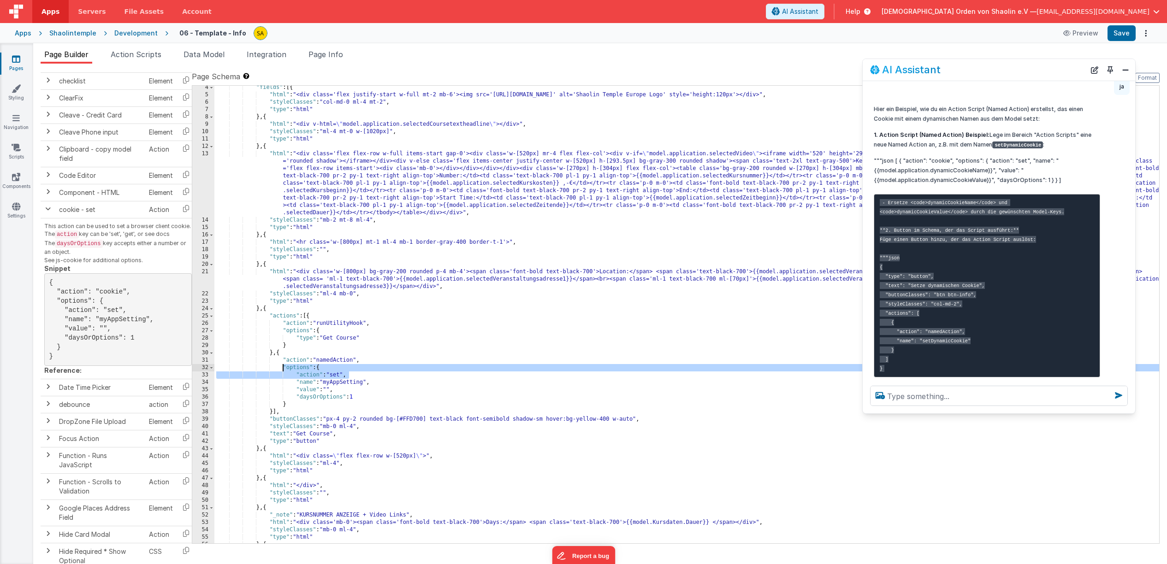
drag, startPoint x: 354, startPoint y: 376, endPoint x: 283, endPoint y: 370, distance: 71.2
click at [283, 370] on div ""fields" : [{ "html" : "<div class='flex justify-start w-full mt-2 mb-6'><img s…" at bounding box center [686, 320] width 944 height 472
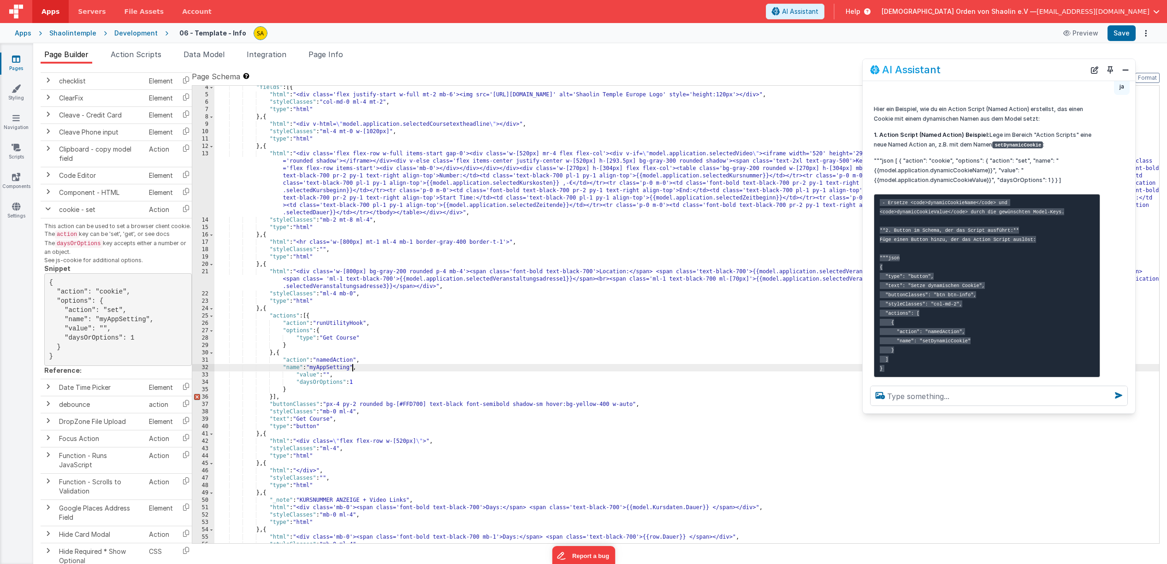
click at [353, 371] on div ""fields" : [{ "html" : "<div class='flex justify-start w-full mt-2 mb-6'><img s…" at bounding box center [686, 320] width 944 height 472
click at [283, 355] on div ""fields" : [{ "html" : "<div class='flex justify-start w-full mt-2 mb-6'><img s…" at bounding box center [686, 320] width 944 height 472
click at [312, 395] on div ""fields" : [{ "html" : "<div class='flex justify-start w-full mt-2 mb-6'><img s…" at bounding box center [686, 320] width 944 height 472
click at [302, 388] on div ""fields" : [{ "html" : "<div class='flex justify-start w-full mt-2 mb-6'><img s…" at bounding box center [686, 320] width 944 height 472
click at [368, 383] on div ""fields" : [{ "html" : "<div class='flex justify-start w-full mt-2 mb-6'><img s…" at bounding box center [686, 320] width 944 height 472
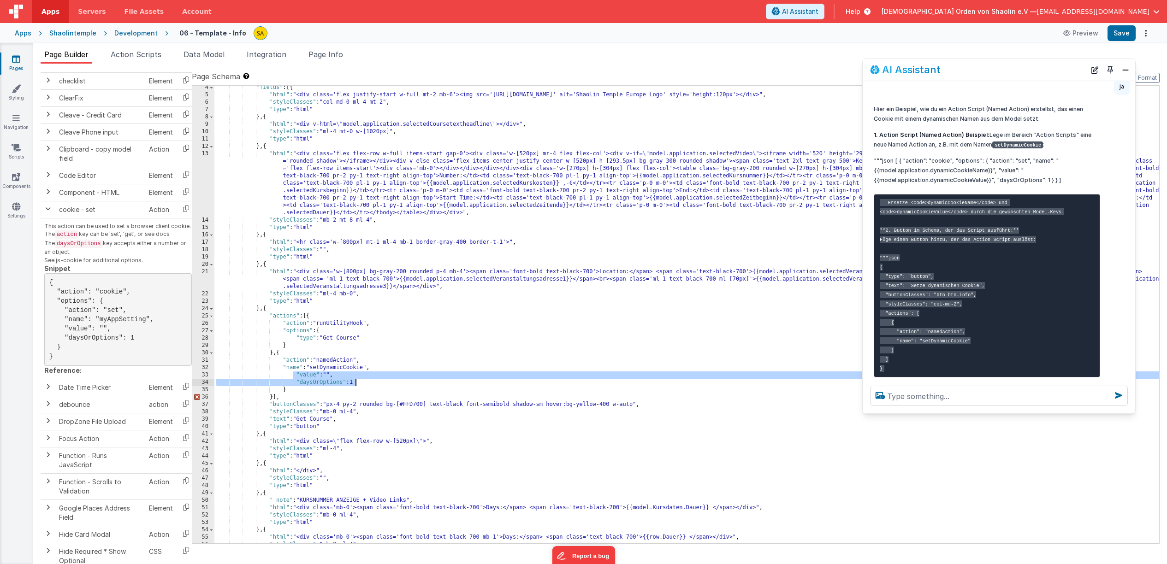
drag, startPoint x: 293, startPoint y: 376, endPoint x: 362, endPoint y: 382, distance: 69.9
click at [364, 383] on div ""fields" : [{ "html" : "<div class='flex justify-start w-full mt-2 mb-6'><img s…" at bounding box center [686, 320] width 944 height 472
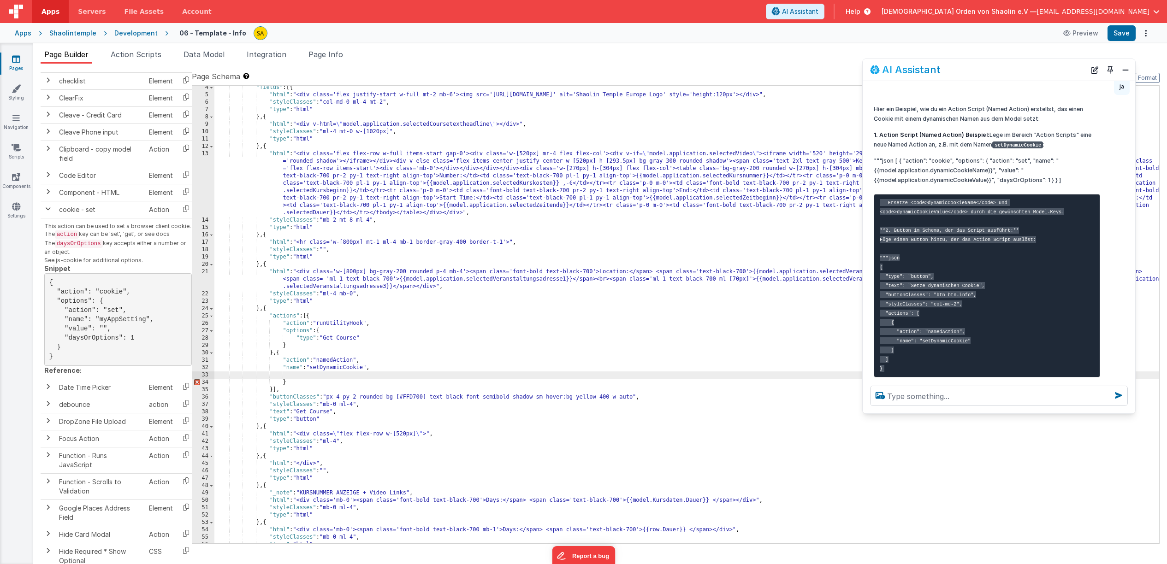
click at [282, 354] on div ""fields" : [{ "html" : "<div class='flex justify-start w-full mt-2 mb-6'><img s…" at bounding box center [686, 320] width 944 height 472
click at [275, 391] on div ""fields" : [{ "html" : "<div class='flex justify-start w-full mt-2 mb-6'><img s…" at bounding box center [686, 320] width 944 height 472
click at [312, 317] on div ""fields" : [{ "html" : "<div class='flex justify-start w-full mt-2 mb-6'><img s…" at bounding box center [686, 320] width 944 height 472
click at [273, 389] on div ""fields" : [{ "html" : "<div class='flex justify-start w-full mt-2 mb-6'><img s…" at bounding box center [686, 320] width 944 height 472
click at [314, 383] on div ""fields" : [{ "html" : "<div class='flex justify-start w-full mt-2 mb-6'><img s…" at bounding box center [686, 320] width 944 height 472
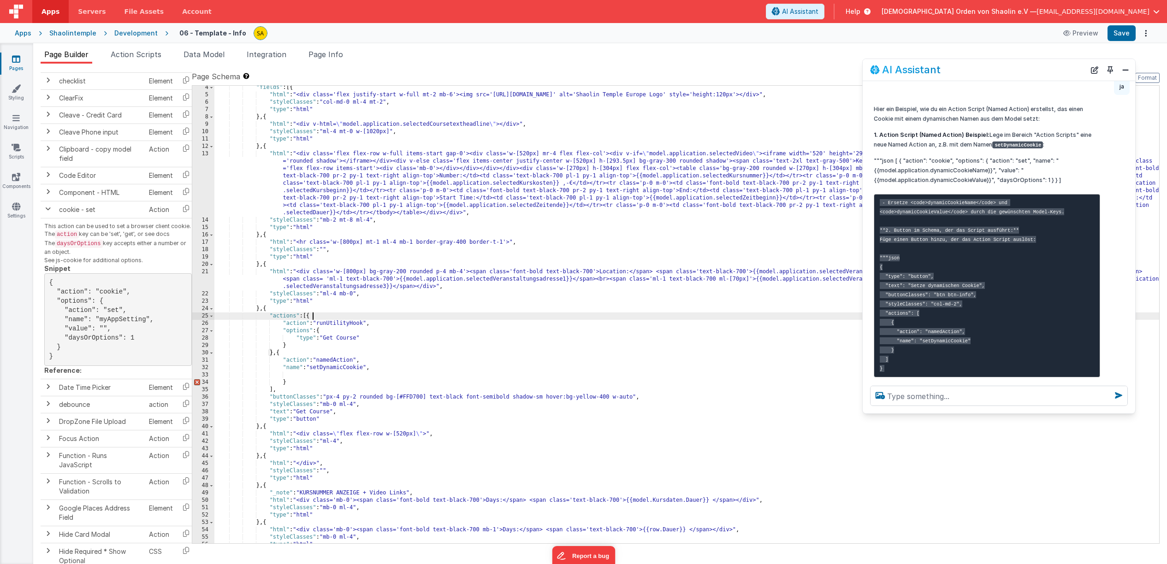
click at [313, 318] on div ""fields" : [{ "html" : "<div class='flex justify-start w-full mt-2 mb-6'><img s…" at bounding box center [686, 320] width 944 height 472
click at [283, 354] on div ""fields" : [{ "html" : "<div class='flex justify-start w-full mt-2 mb-6'><img s…" at bounding box center [686, 320] width 944 height 472
click at [295, 383] on div ""fields" : [{ "html" : "<div class='flex justify-start w-full mt-2 mb-6'><img s…" at bounding box center [686, 320] width 944 height 472
click at [309, 317] on div ""fields" : [{ "html" : "<div class='flex justify-start w-full mt-2 mb-6'><img s…" at bounding box center [686, 320] width 944 height 472
click at [297, 390] on div ""fields" : [{ "html" : "<div class='flex justify-start w-full mt-2 mb-6'><img s…" at bounding box center [686, 320] width 944 height 472
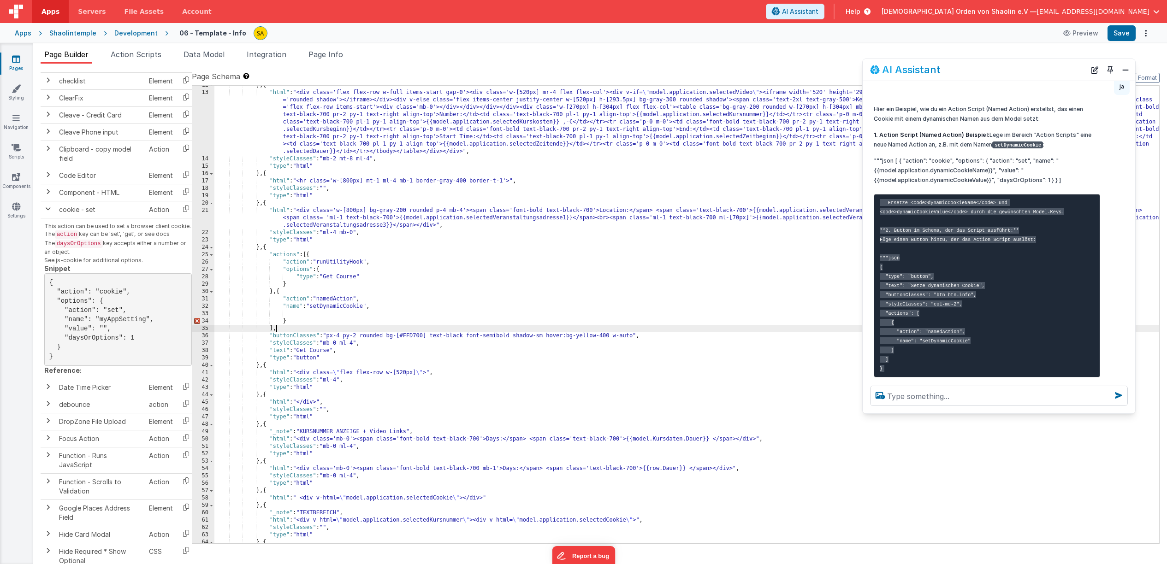
scroll to position [86, 0]
click at [268, 248] on div "} , { "html" : "<div class='flex flex-row w-full items-start gap-0'><div class=…" at bounding box center [686, 317] width 944 height 472
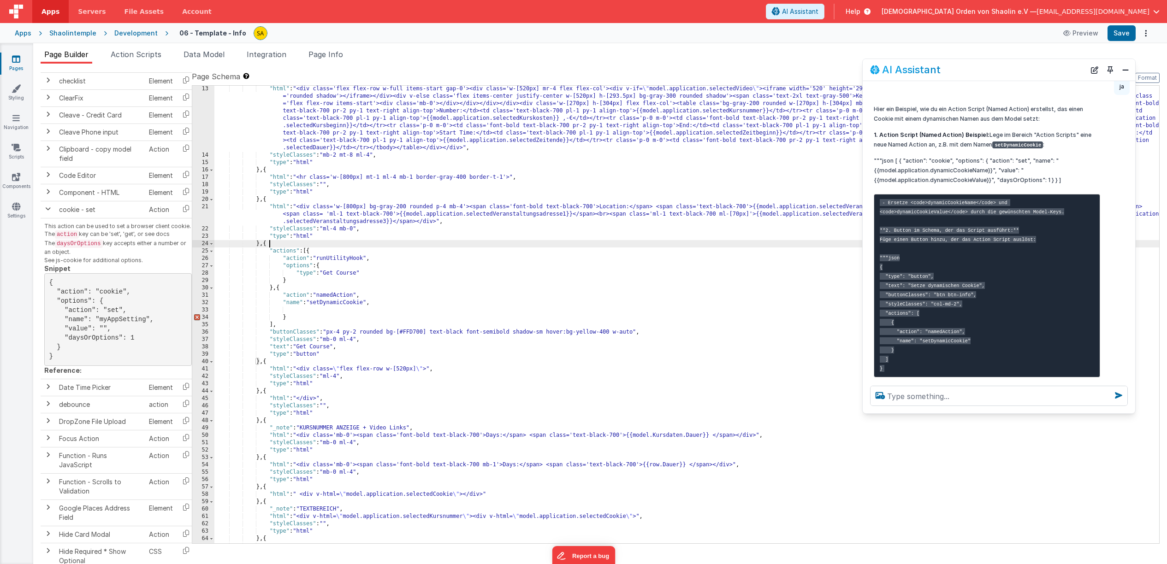
scroll to position [94, 0]
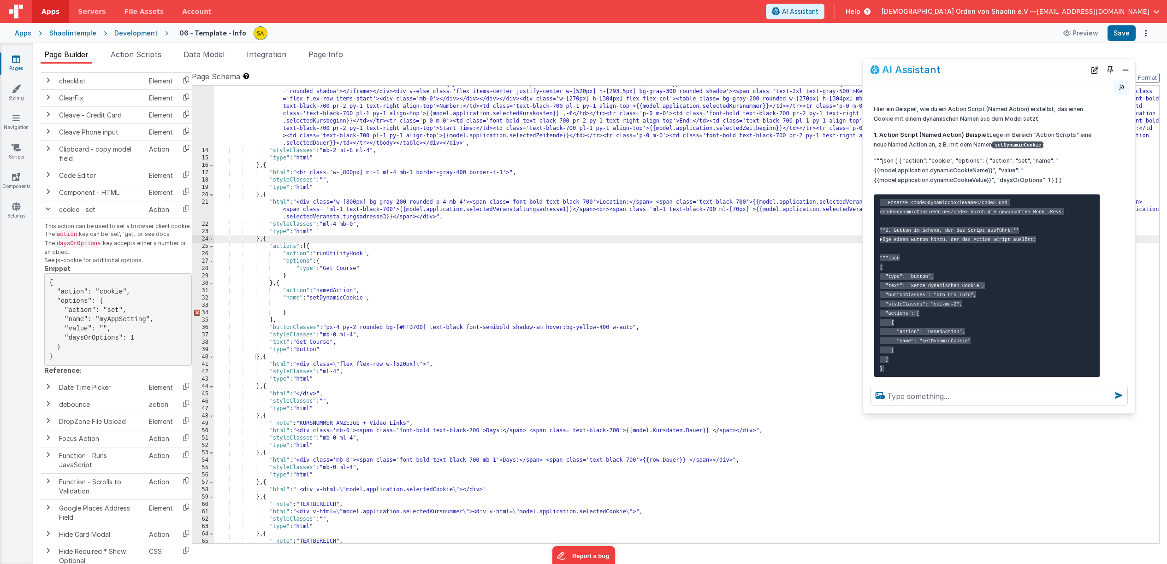
click at [379, 300] on div ""html" : "<div class='flex flex-row w-full items-start gap-0'><div class='w-[52…" at bounding box center [686, 346] width 944 height 531
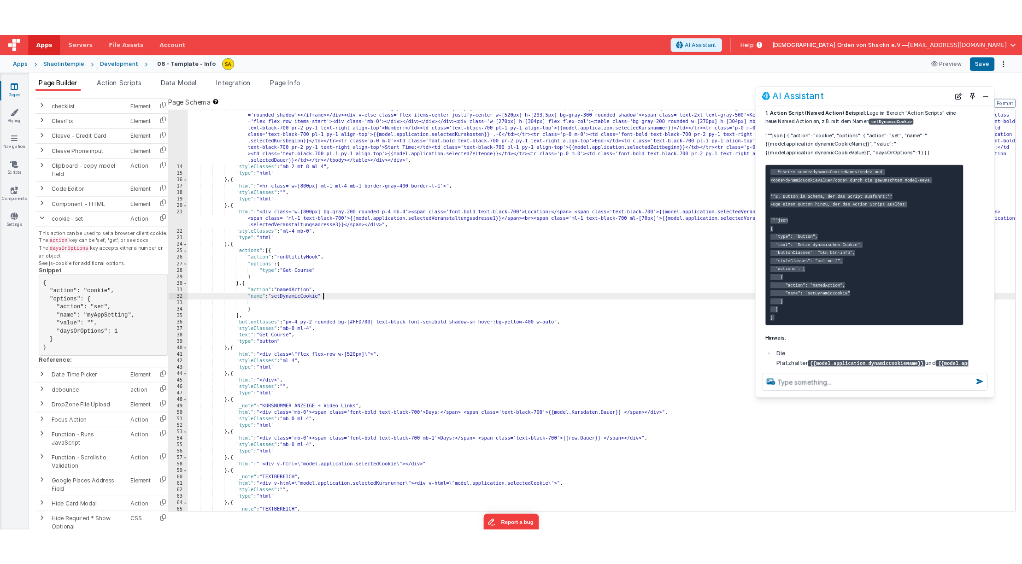
scroll to position [1053, 0]
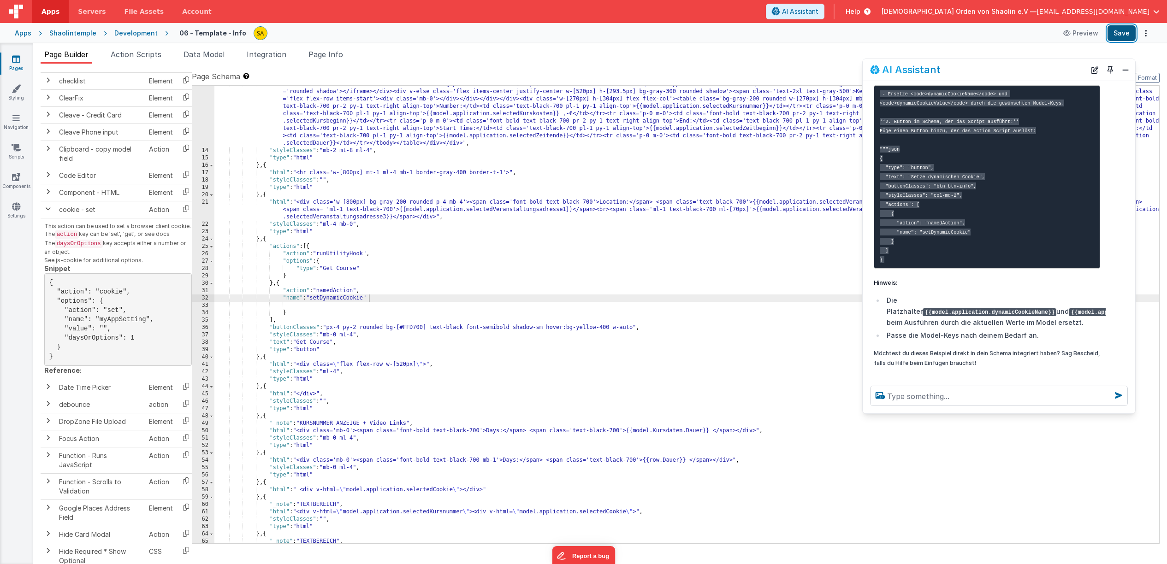
click at [1121, 35] on button "Save" at bounding box center [1121, 33] width 28 height 16
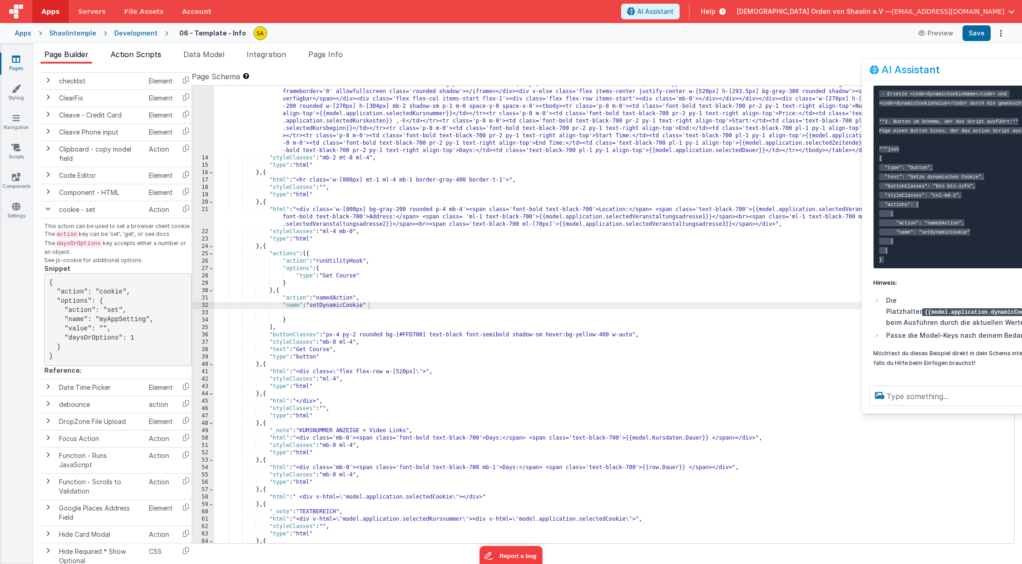
click at [135, 54] on span "Action Scripts" at bounding box center [136, 54] width 51 height 9
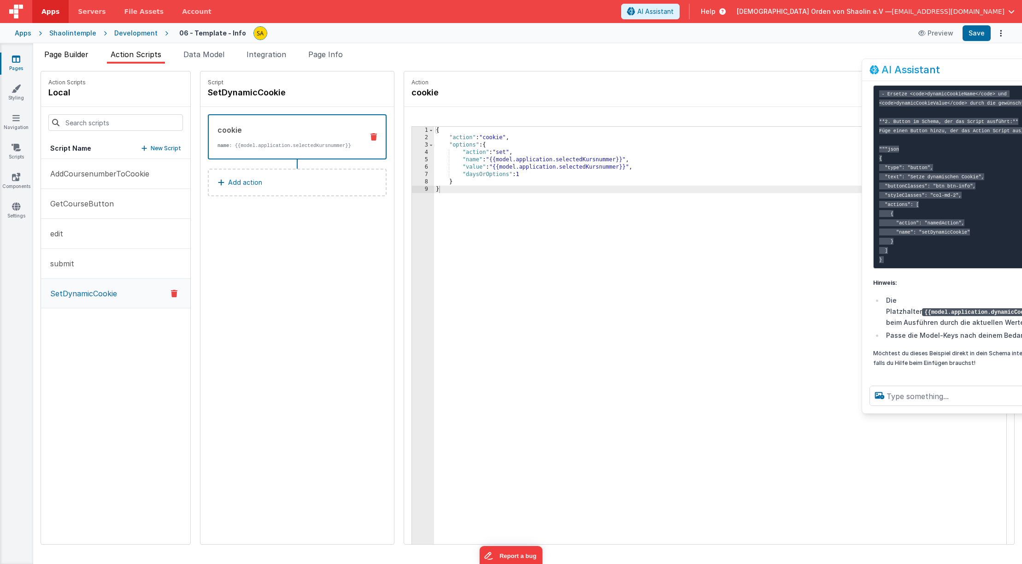
click at [76, 53] on span "Page Builder" at bounding box center [66, 54] width 44 height 9
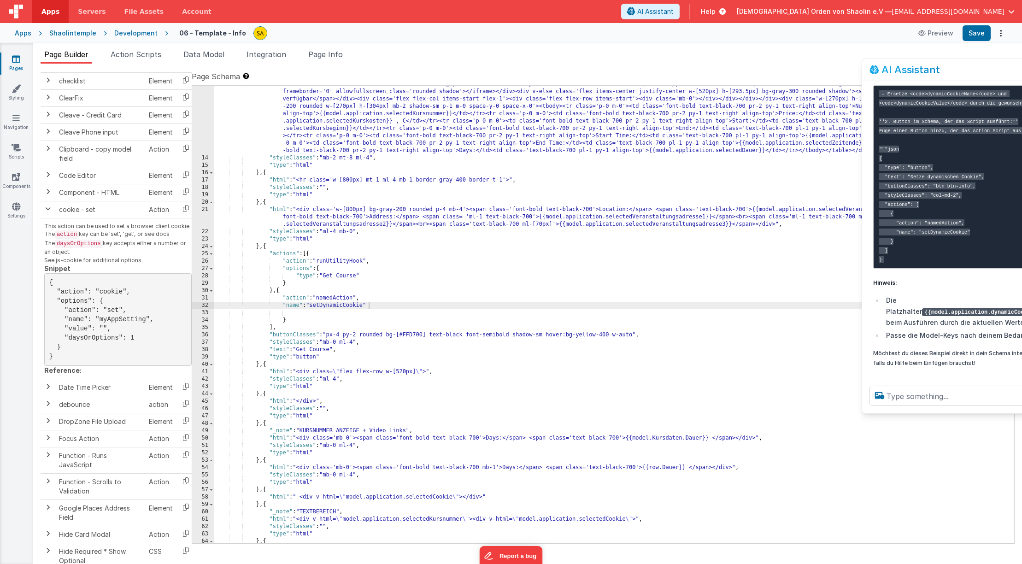
scroll to position [94, 0]
click at [315, 307] on div ""html" : "<div class='flex flex-row w-full items-start gap-0'><div class='w-[52…" at bounding box center [614, 350] width 800 height 539
click at [977, 32] on button "Save" at bounding box center [977, 33] width 28 height 16
click at [132, 59] on span "Action Scripts" at bounding box center [136, 54] width 51 height 9
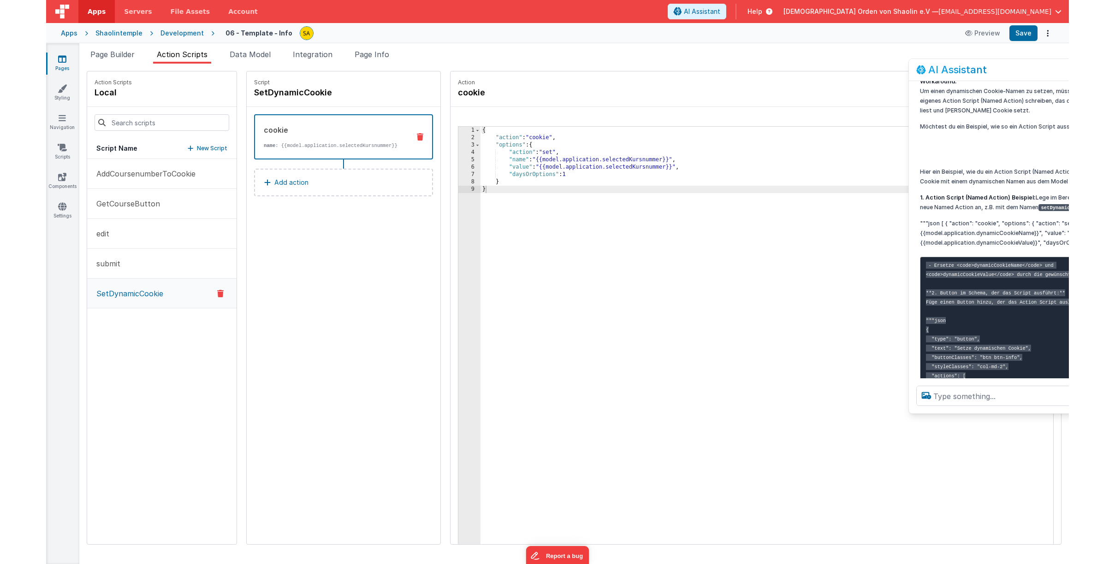
scroll to position [825, 0]
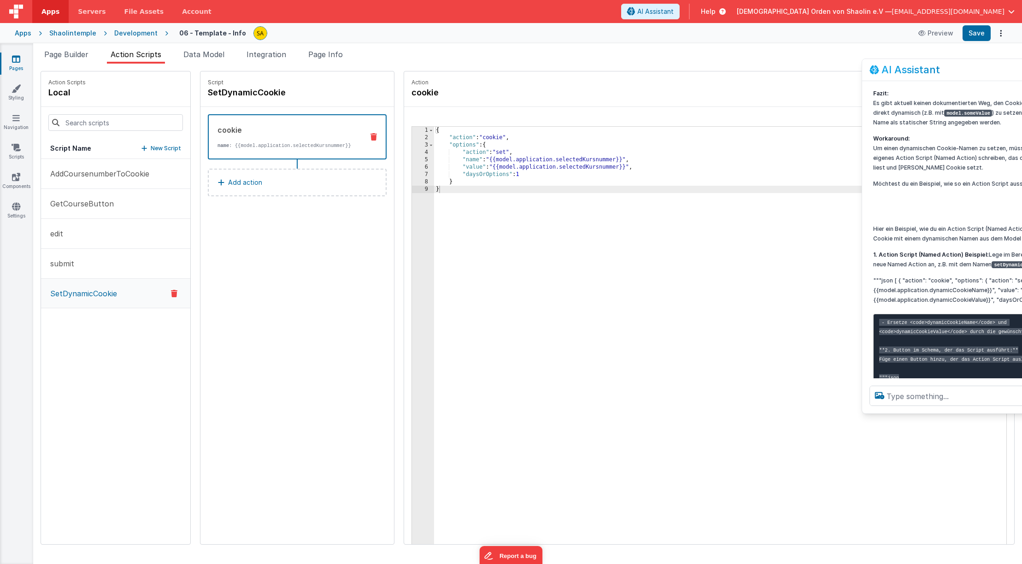
drag, startPoint x: 1020, startPoint y: 67, endPoint x: 1028, endPoint y: 68, distance: 7.4
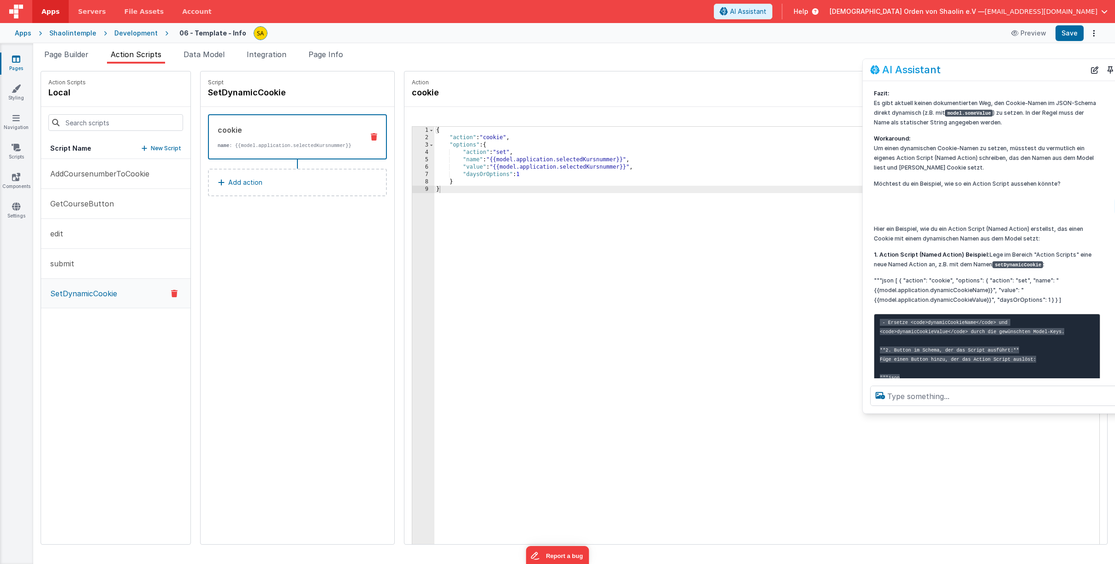
click at [434, 130] on div "{ "action" : "cookie" , "options" : { "action" : "set" , "name" : "{{model.appl…" at bounding box center [772, 357] width 676 height 461
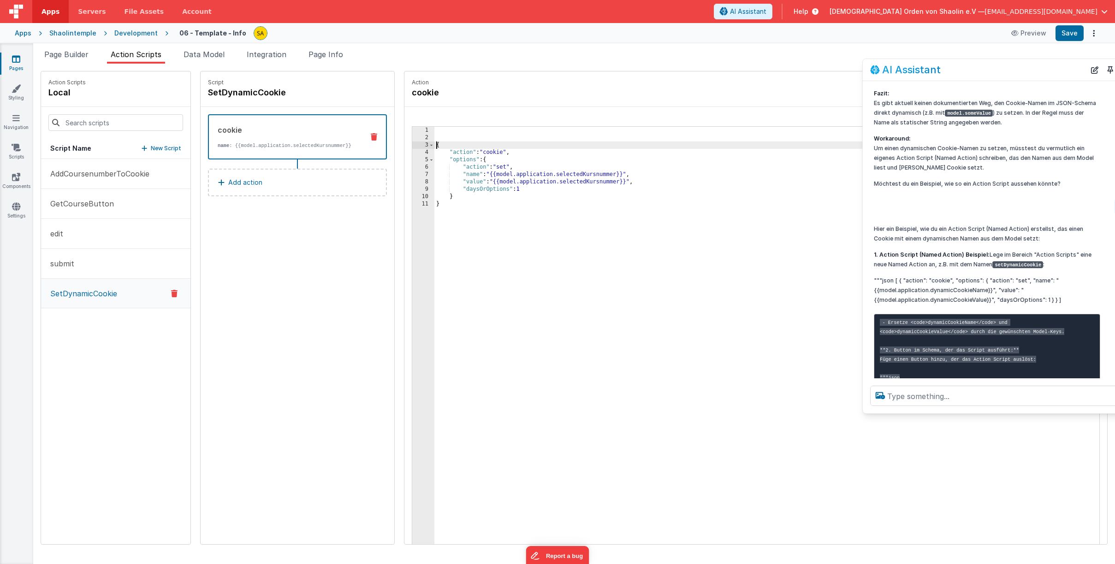
click at [434, 131] on div "{ "action" : "cookie" , "options" : { "action" : "set" , "name" : "{{model.appl…" at bounding box center [772, 357] width 676 height 461
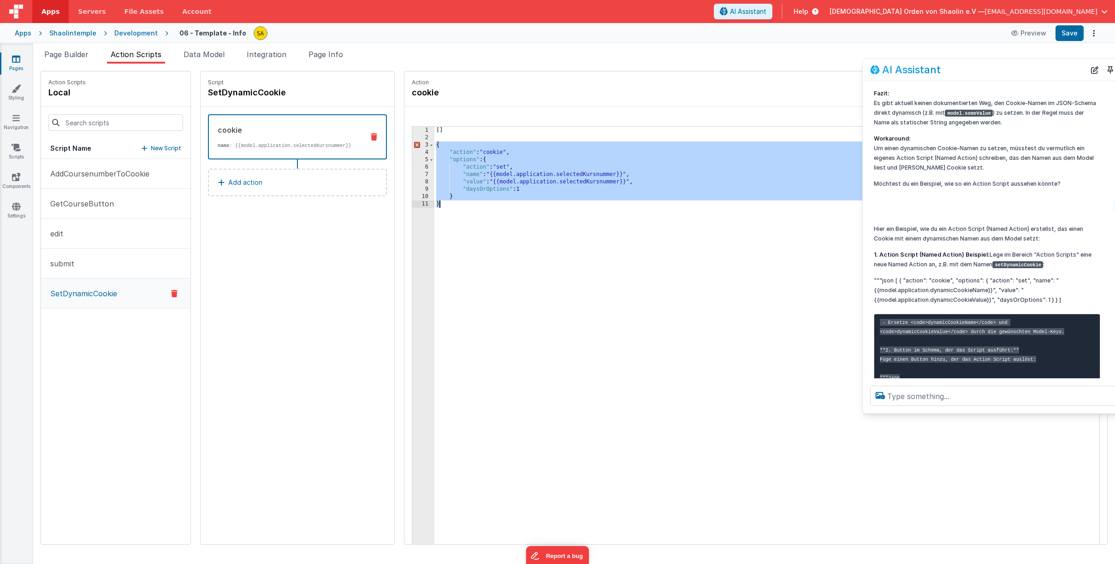
drag, startPoint x: 425, startPoint y: 147, endPoint x: 439, endPoint y: 210, distance: 65.1
click at [439, 210] on div "[ ] { "action" : "cookie" , "options" : { "action" : "set" , "name" : "{{model.…" at bounding box center [772, 357] width 676 height 461
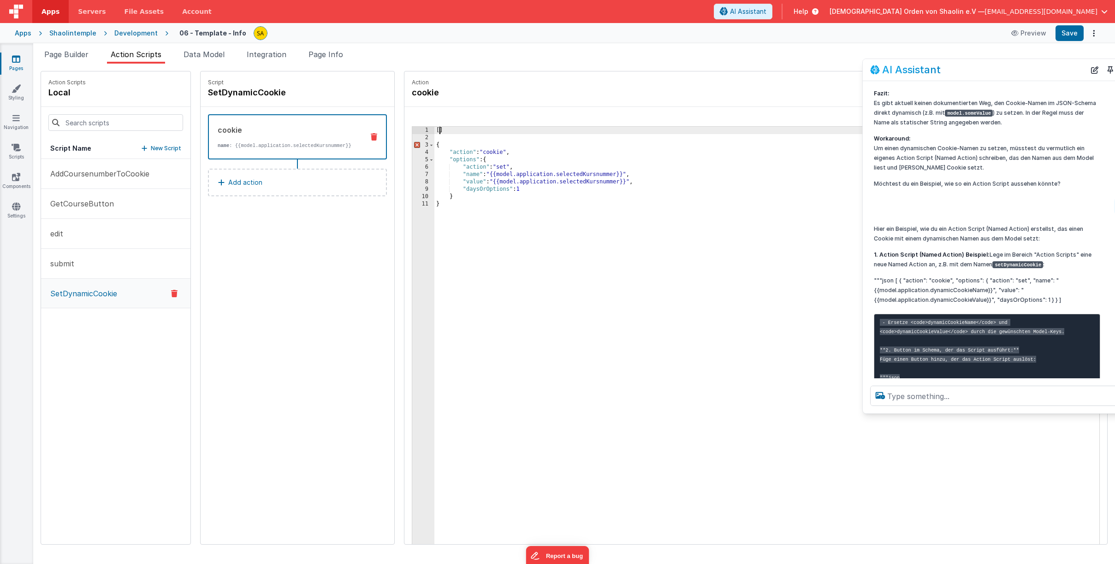
click at [434, 131] on div "[ ] { "action" : "cookie" , "options" : { "action" : "set" , "name" : "{{model.…" at bounding box center [772, 357] width 676 height 461
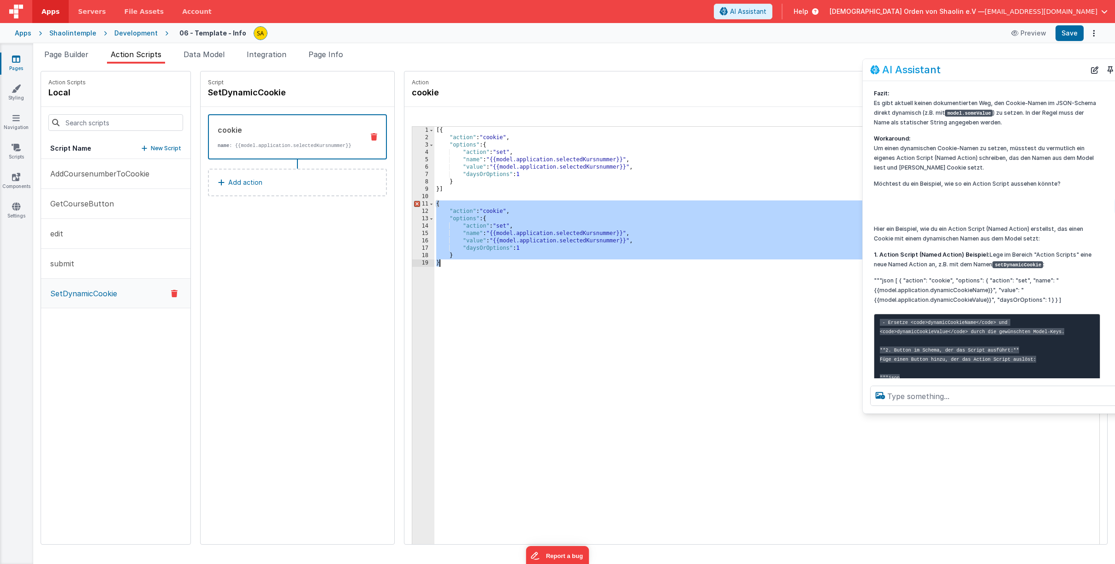
drag, startPoint x: 431, startPoint y: 215, endPoint x: 452, endPoint y: 271, distance: 59.7
click at [452, 271] on div "[{ "action" : "cookie" , "options" : { "action" : "set" , "name" : "{{model.app…" at bounding box center [772, 357] width 676 height 461
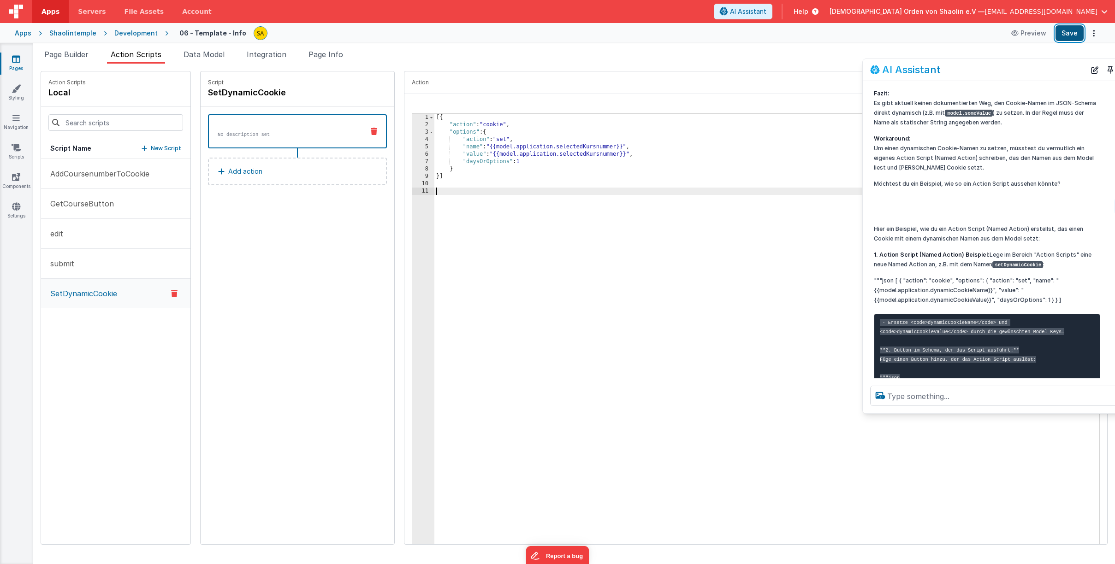
click at [1065, 35] on button "Save" at bounding box center [1069, 33] width 28 height 16
click at [487, 148] on div "[{ "action" : "cookie" , "options" : { "action" : "set" , "name" : "{{model.app…" at bounding box center [772, 344] width 676 height 461
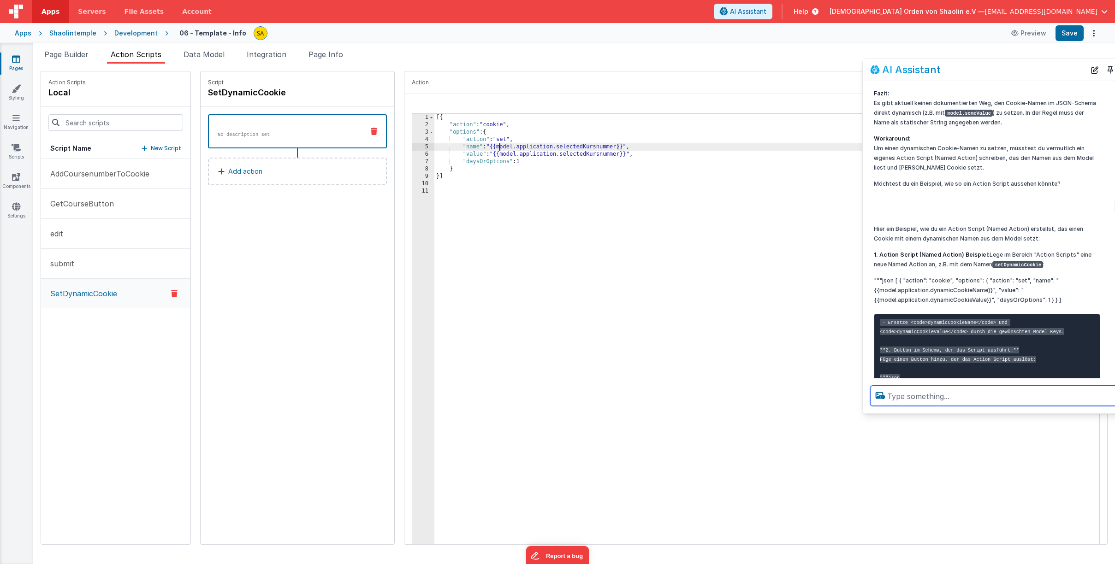
click at [903, 397] on textarea at bounding box center [999, 396] width 258 height 20
click at [916, 394] on textarea at bounding box center [999, 396] width 258 height 20
paste textarea "{ "action": "cookie", "options": { "action": "set", "name": "{{model.applicatio…"
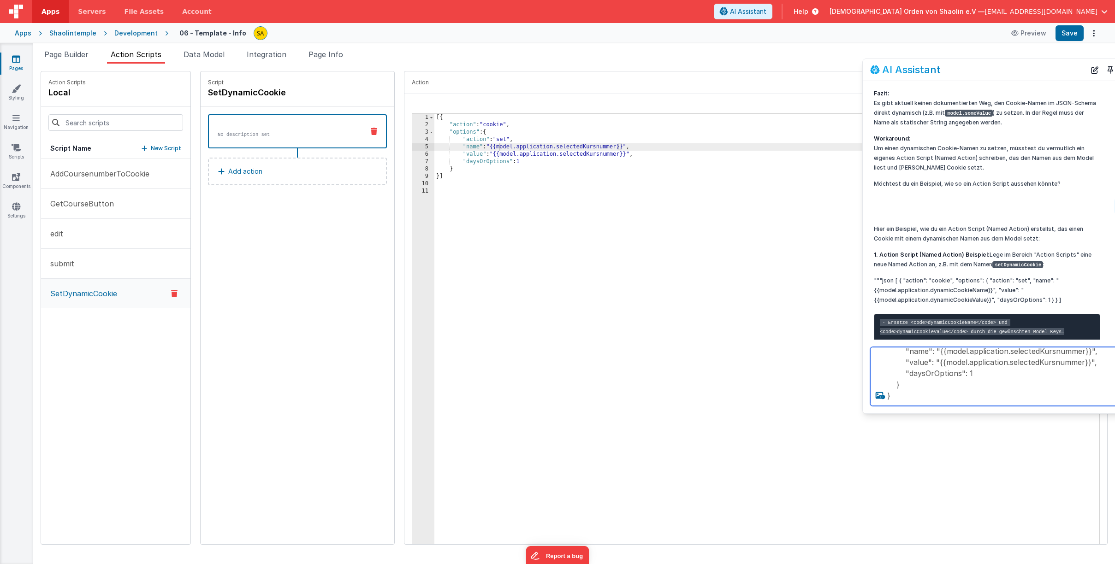
scroll to position [57, 0]
type textarea "{ "action": "cookie", "options": { "action": "set", "name": "{{model.applicatio…"
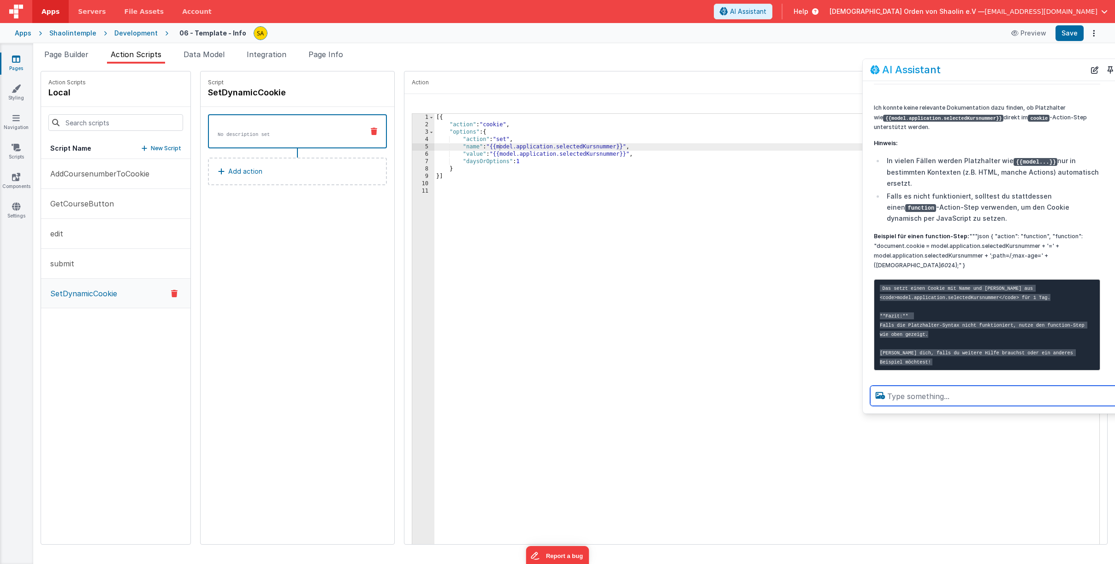
scroll to position [1451, 0]
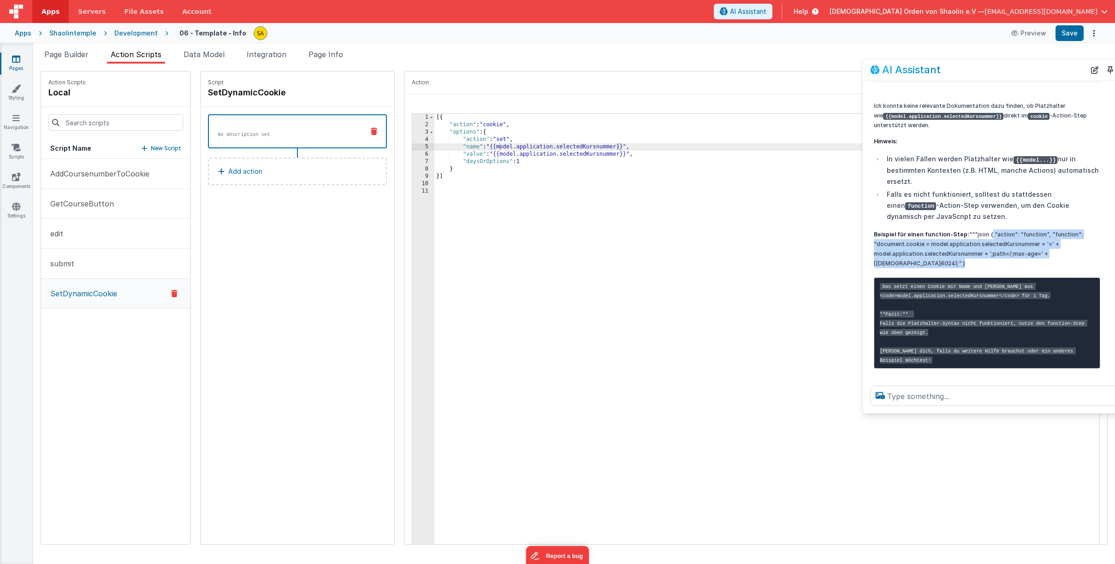
drag, startPoint x: 985, startPoint y: 224, endPoint x: 1091, endPoint y: 245, distance: 108.0
click at [1091, 245] on p "Beispiel für einen function-Step: """json { "action": "function", "function": "…" at bounding box center [986, 249] width 226 height 39
copy p "{ "action": "function", "function": "document.cookie = model.application.select…"
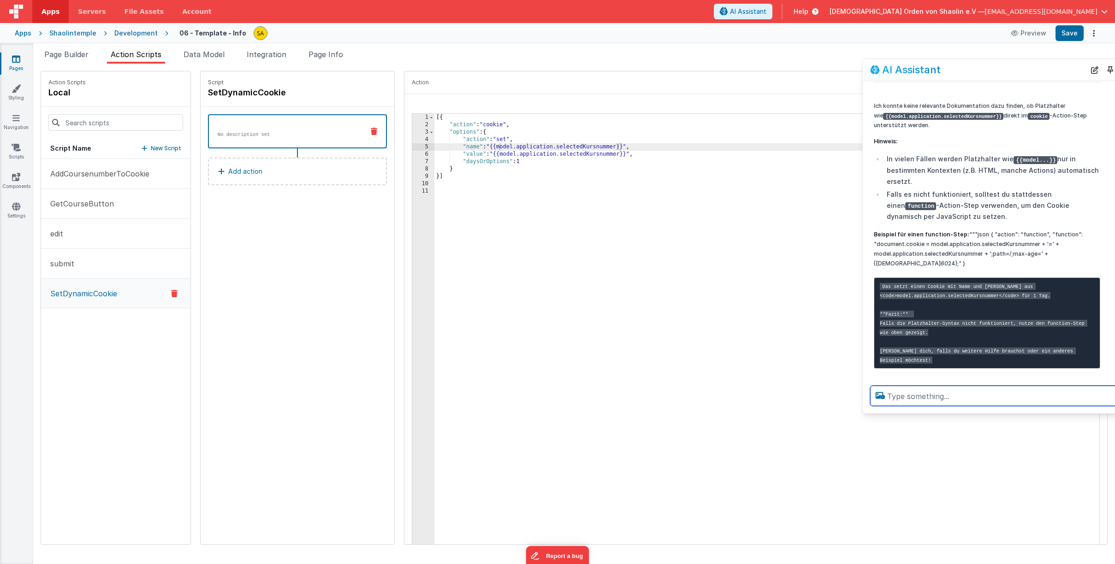
click at [902, 397] on textarea at bounding box center [999, 396] width 258 height 20
paste textarea "{ "action": "function", "function": "document.cookie = model.application.select…"
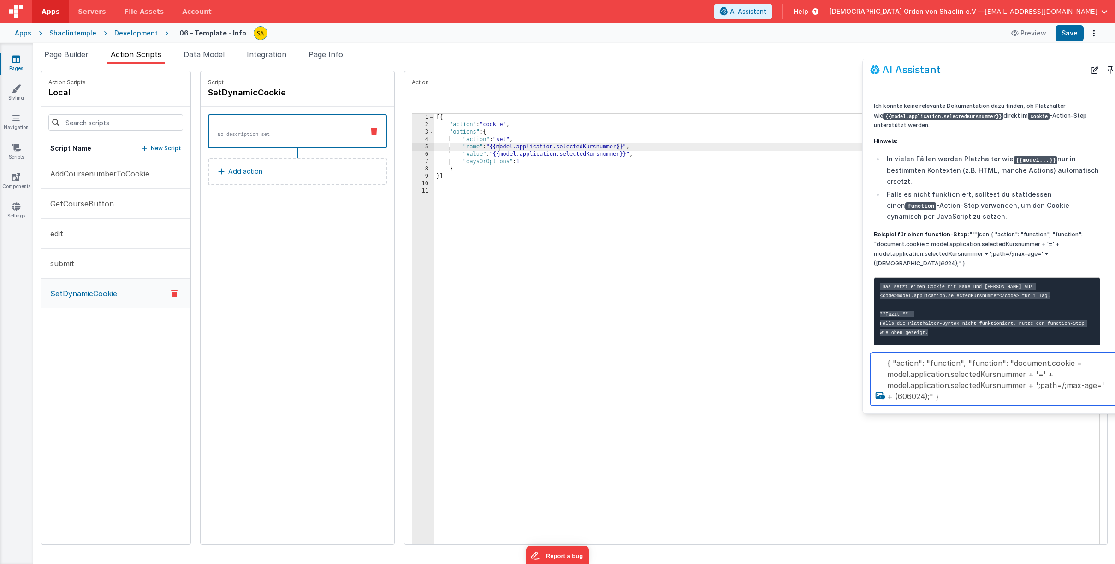
scroll to position [2, 0]
type textarea "{ "action": "function", "function": "document.cookie = model.application.select…"
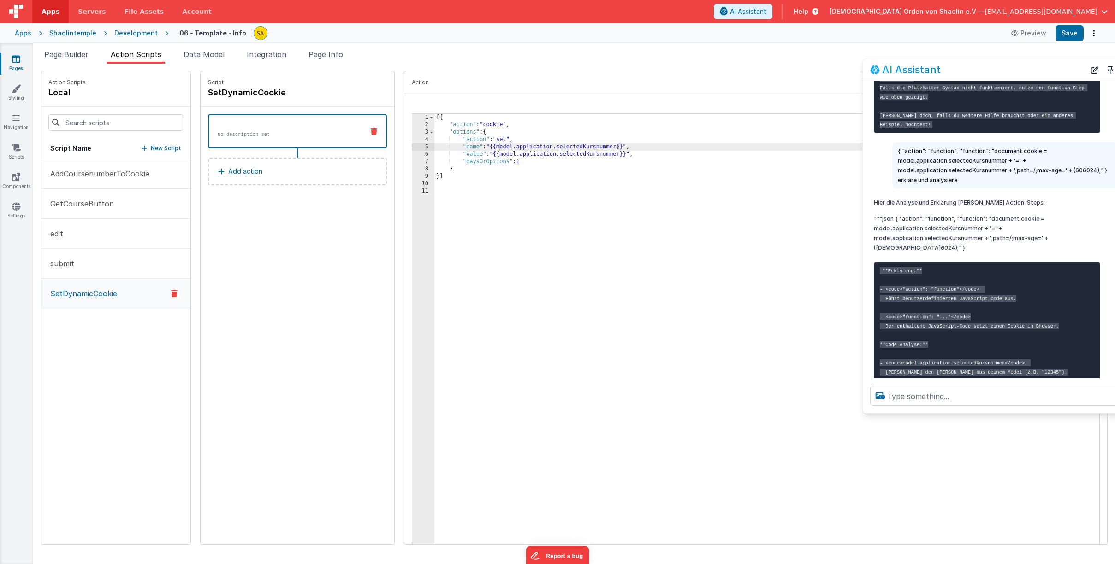
scroll to position [1712, 0]
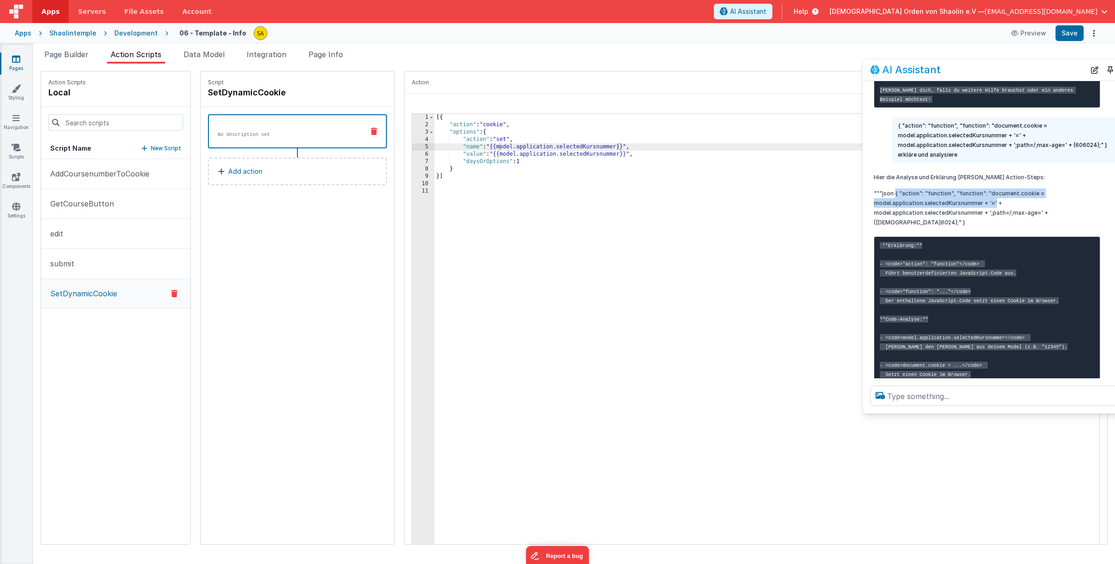
drag, startPoint x: 895, startPoint y: 181, endPoint x: 995, endPoint y: 190, distance: 100.9
click at [995, 190] on p """"json { "action": "function", "function": "document.cookie = model.applicatio…" at bounding box center [986, 208] width 226 height 39
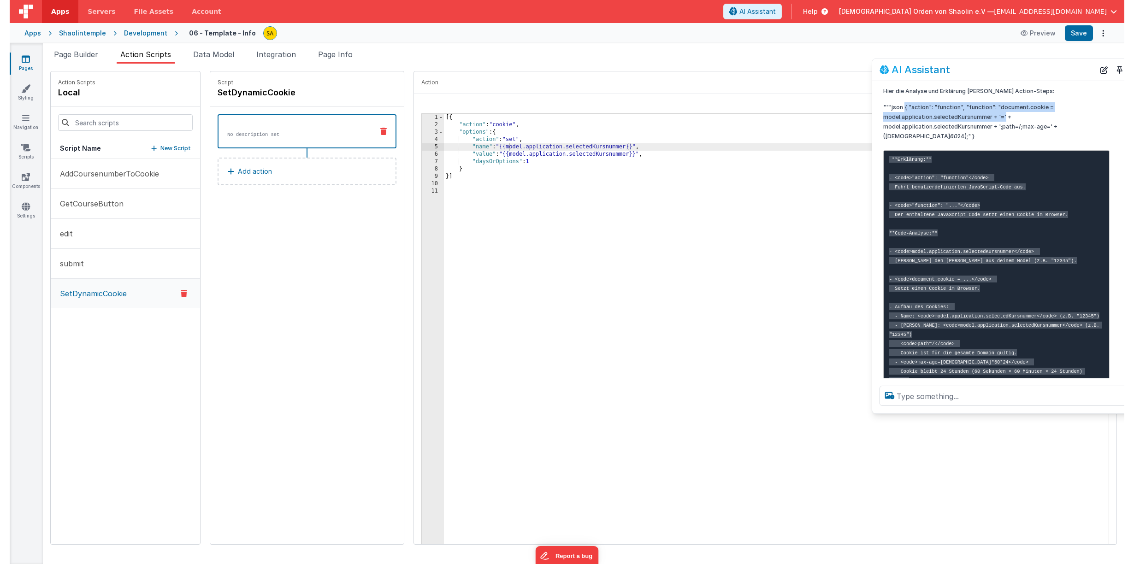
scroll to position [1799, 0]
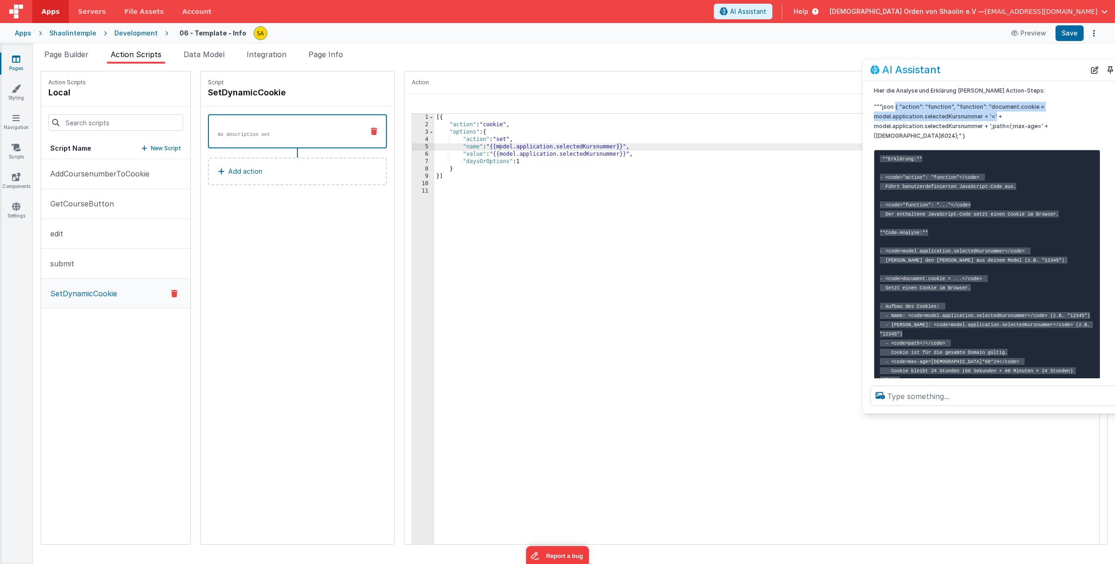
click at [900, 102] on p """"json { "action": "function", "function": "document.cookie = model.applicatio…" at bounding box center [986, 121] width 226 height 39
drag, startPoint x: 917, startPoint y: 97, endPoint x: 1091, endPoint y: 117, distance: 175.3
click at [1091, 117] on p """"json { "action": "function", "function": "document.cookie = model.applicatio…" at bounding box center [986, 121] width 226 height 39
copy p "{ "action": "function", "function": "document.cookie = model.application.select…"
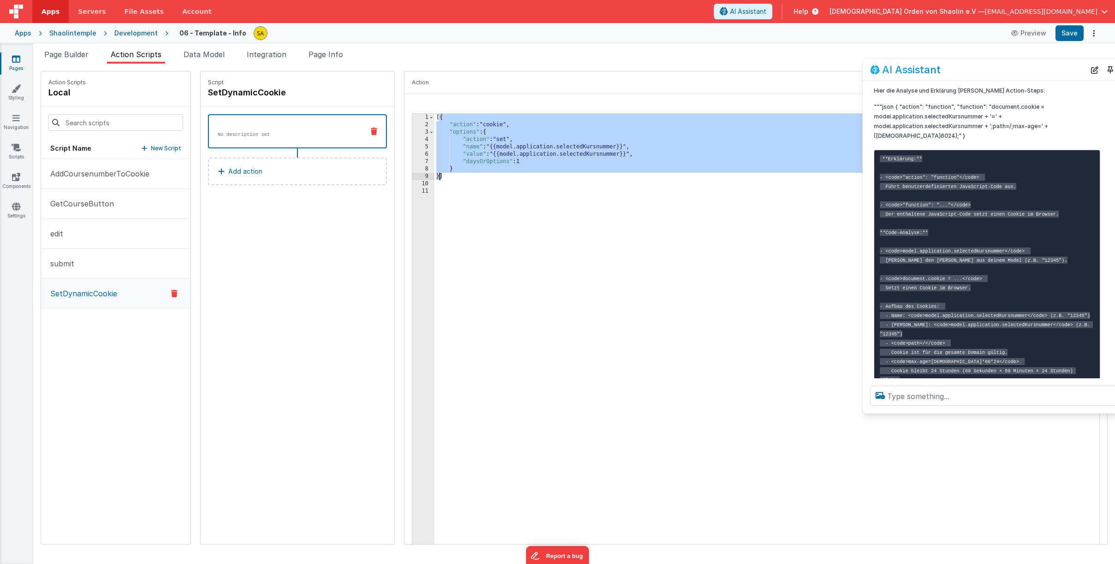
drag, startPoint x: 430, startPoint y: 119, endPoint x: 442, endPoint y: 177, distance: 59.8
click at [434, 175] on div "[{ "action" : "cookie" , "options" : { "action" : "set" , "name" : "{{model.app…" at bounding box center [772, 344] width 676 height 461
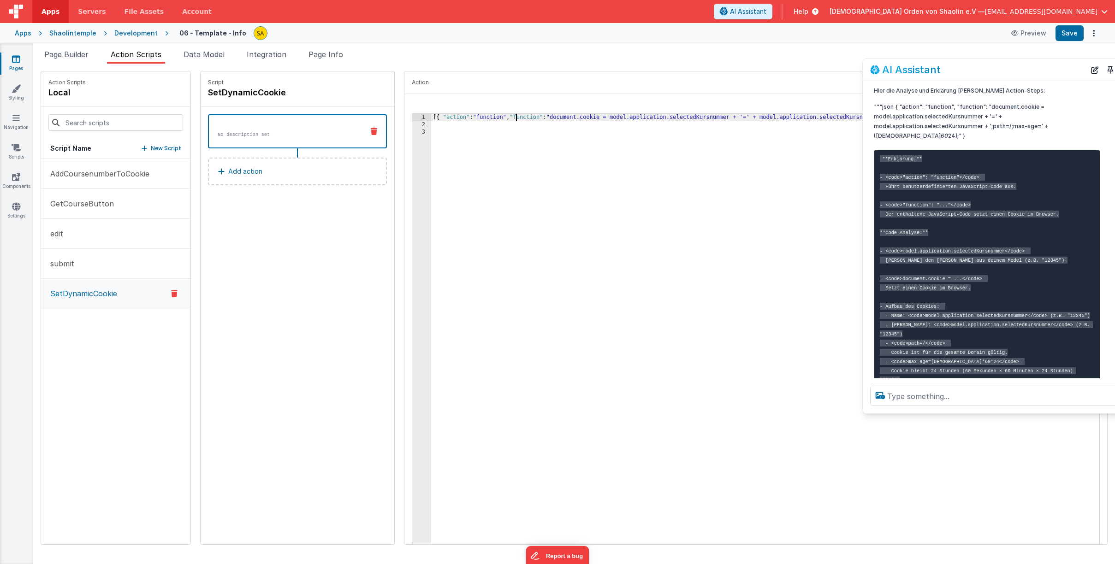
click at [506, 117] on div "[{ "action" : "function" , "function" : "document.cookie = model.application.se…" at bounding box center [770, 344] width 679 height 461
drag, startPoint x: 967, startPoint y: 72, endPoint x: 970, endPoint y: 213, distance: 140.6
click at [971, 215] on div "AI Assistant I can help with support, schema and coding ... coding It looks lik…" at bounding box center [998, 236] width 273 height 355
drag, startPoint x: 1059, startPoint y: 72, endPoint x: 1059, endPoint y: 94, distance: 21.7
click at [1059, 94] on div "AI Assistant I can help with support, schema and coding ... coding It looks lik…" at bounding box center [998, 236] width 273 height 355
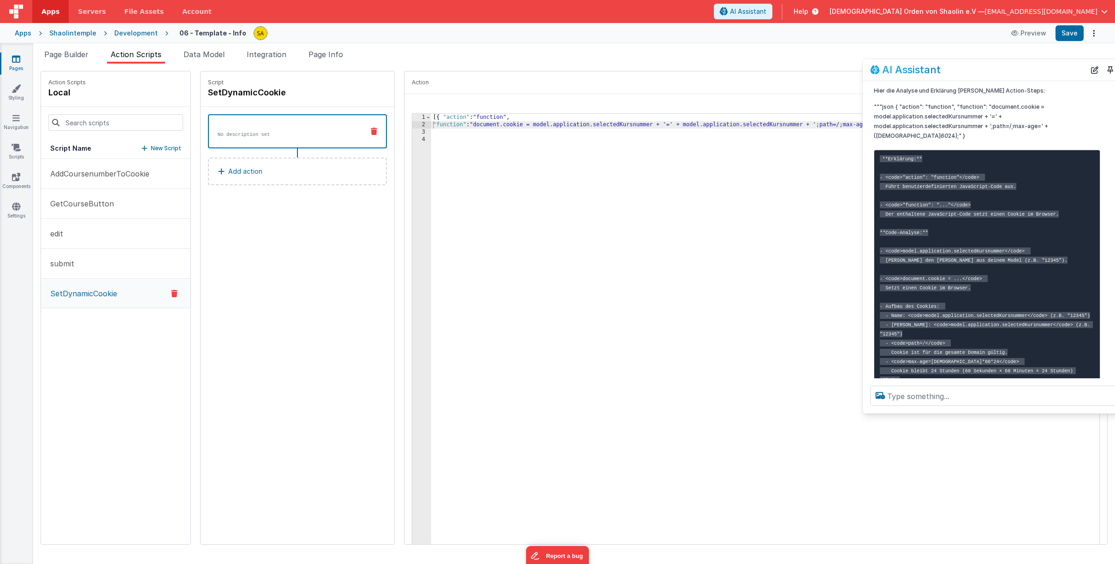
click at [810, 209] on div "[{ "action" : "function" , "function" : "document.cookie = model.application.se…" at bounding box center [770, 344] width 679 height 461
drag, startPoint x: 1061, startPoint y: 71, endPoint x: 1054, endPoint y: 86, distance: 16.1
click at [1054, 86] on div "AI Assistant I can help with support, schema and coding ... coding It looks lik…" at bounding box center [998, 236] width 273 height 355
drag, startPoint x: 1022, startPoint y: 72, endPoint x: 927, endPoint y: 73, distance: 94.5
click at [927, 73] on div "AI Assistant" at bounding box center [977, 69] width 215 height 11
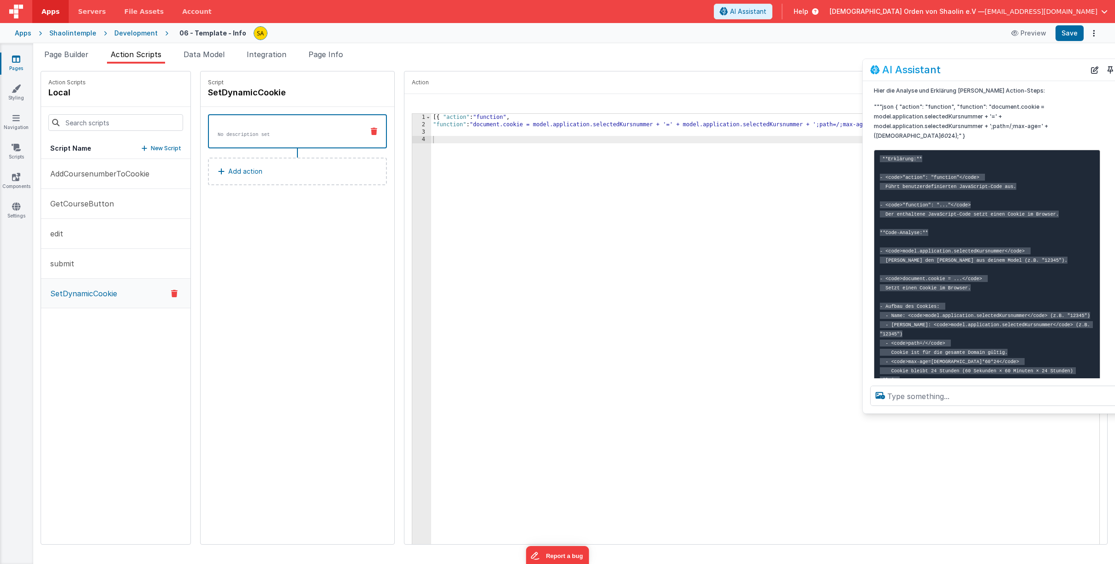
drag, startPoint x: 882, startPoint y: 63, endPoint x: 901, endPoint y: 112, distance: 52.4
click at [901, 112] on div "AI Assistant I can help with support, schema and coding ... coding It looks lik…" at bounding box center [998, 236] width 273 height 355
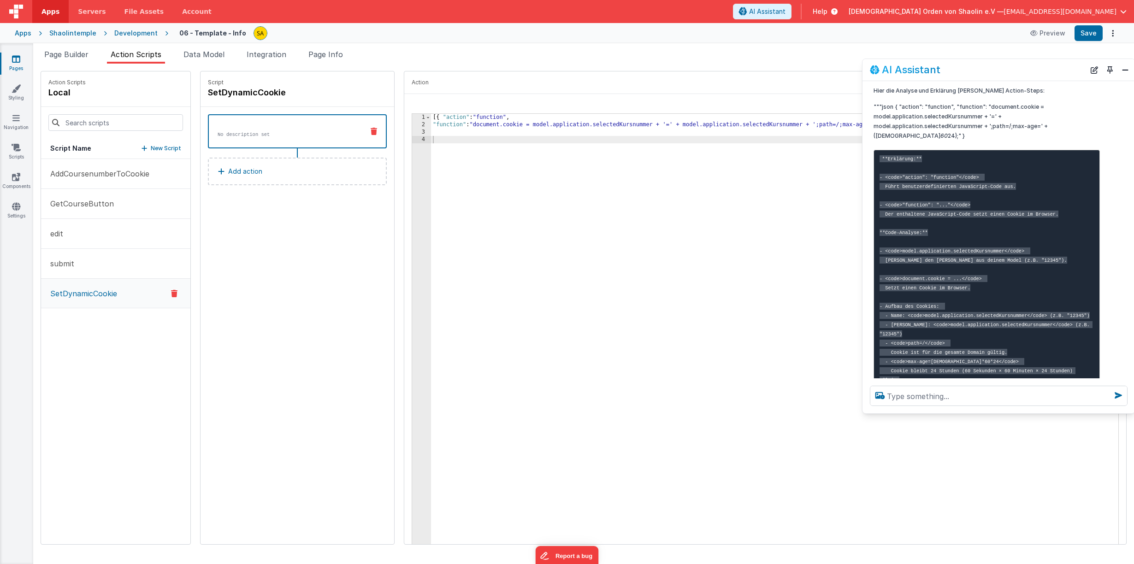
drag, startPoint x: 1036, startPoint y: 73, endPoint x: 970, endPoint y: 123, distance: 82.2
click at [971, 123] on div "AI Assistant I can help with support, schema and coding ... coding It looks lik…" at bounding box center [998, 236] width 273 height 355
click at [1088, 33] on button "Save" at bounding box center [1088, 33] width 28 height 16
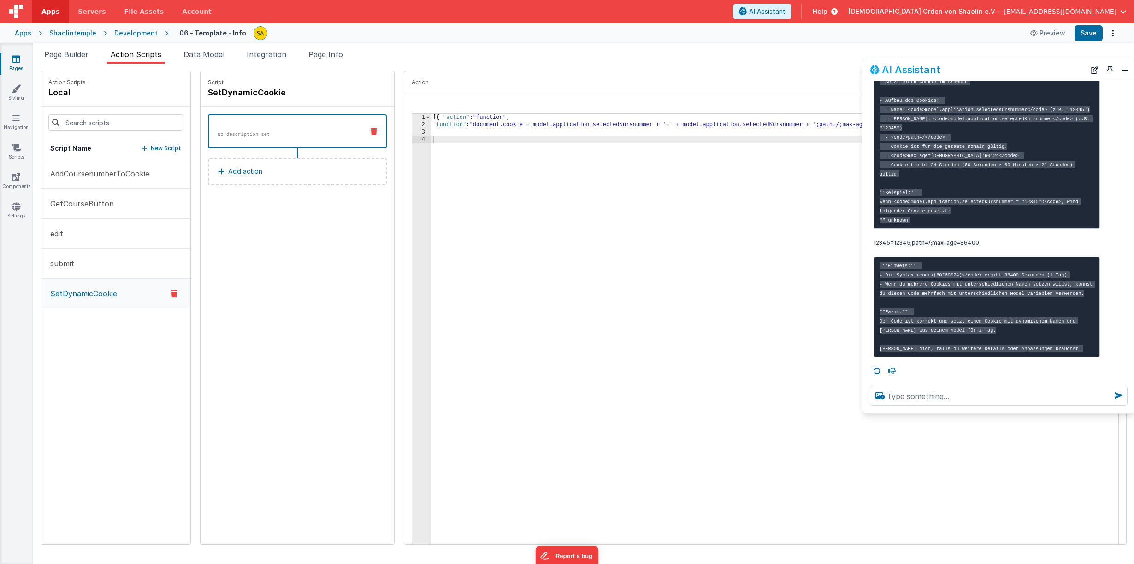
scroll to position [2011, 0]
click at [1085, 34] on button "Save" at bounding box center [1088, 33] width 28 height 16
click at [431, 118] on div "[{ "action" : "function" , "function" : "document.cookie = model.application.se…" at bounding box center [780, 344] width 699 height 461
click at [637, 122] on div "{ "action" : "function" , "function" : "document.cookie = model.application.sel…" at bounding box center [780, 344] width 699 height 461
click at [1123, 74] on button "Close" at bounding box center [1125, 70] width 12 height 13
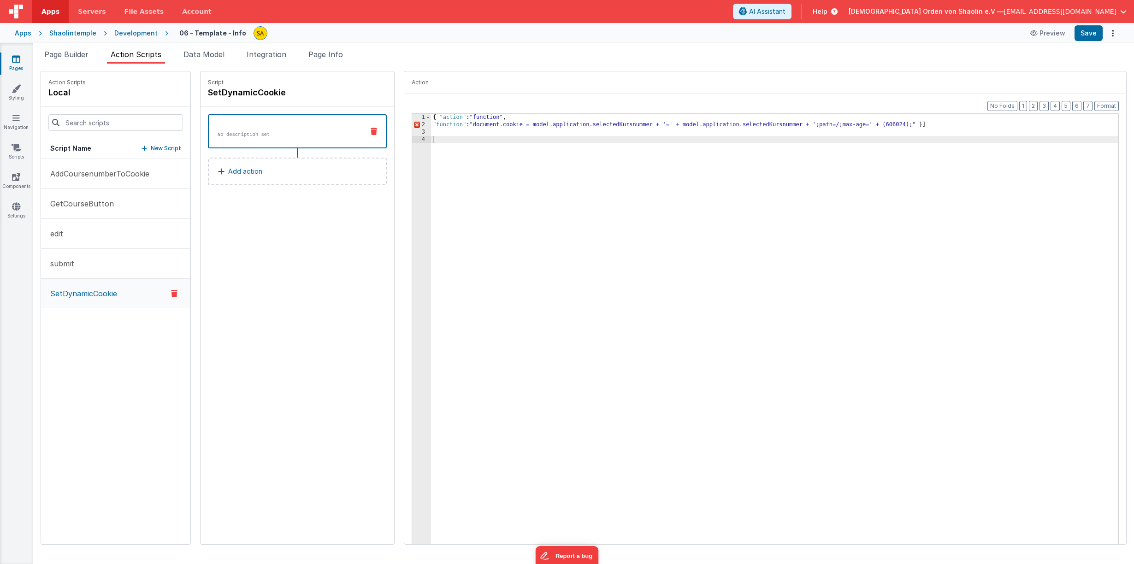
click at [919, 127] on div "{ "action" : "function" , "function" : "document.cookie = model.application.sel…" at bounding box center [780, 344] width 699 height 461
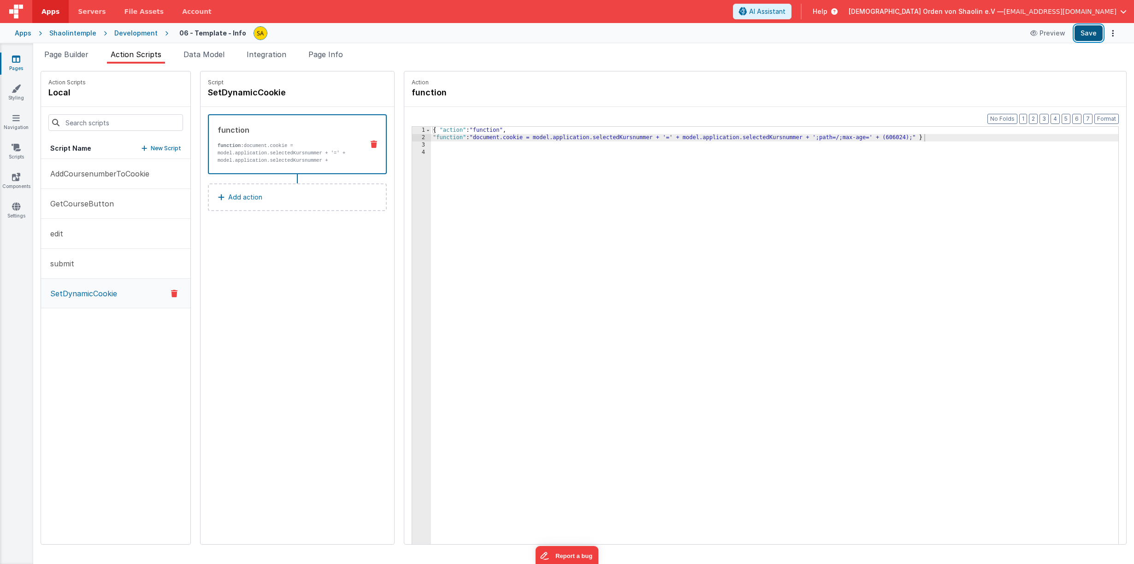
click at [1084, 38] on button "Save" at bounding box center [1088, 33] width 28 height 16
drag, startPoint x: 1127, startPoint y: 109, endPoint x: 433, endPoint y: 150, distance: 694.4
click at [431, 129] on div "{ "action" : "function" , "function" : "document.cookie = model.application.sel…" at bounding box center [780, 357] width 699 height 461
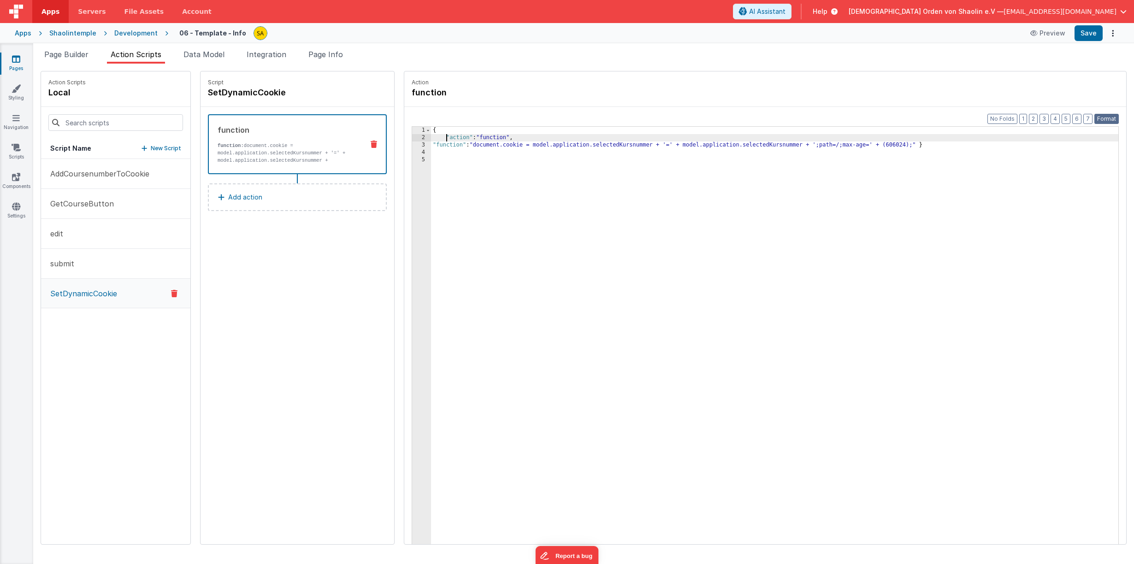
click at [1101, 118] on button "Format" at bounding box center [1106, 119] width 24 height 10
click at [785, 15] on span "AI Assistant" at bounding box center [767, 11] width 36 height 9
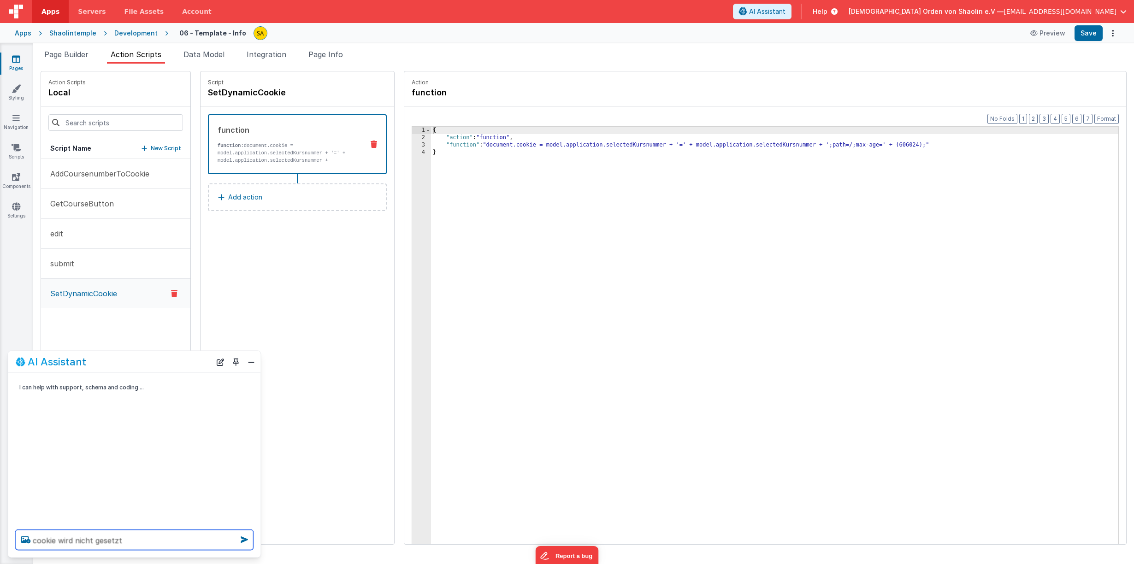
type textarea "cookie wird nicht gesetzt"
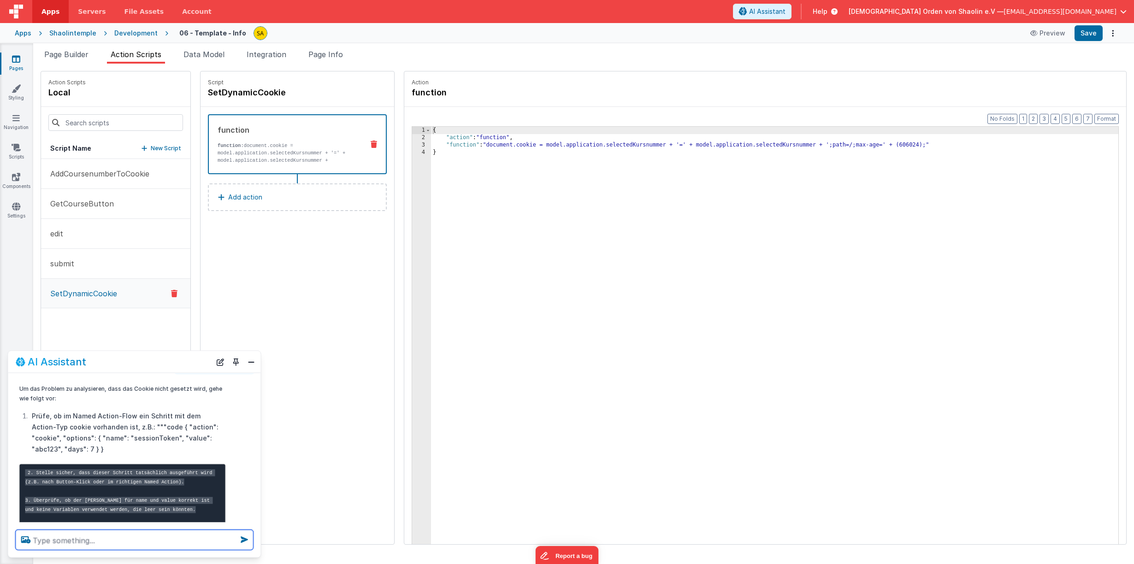
scroll to position [45, 0]
click at [69, 55] on span "Page Builder" at bounding box center [66, 54] width 44 height 9
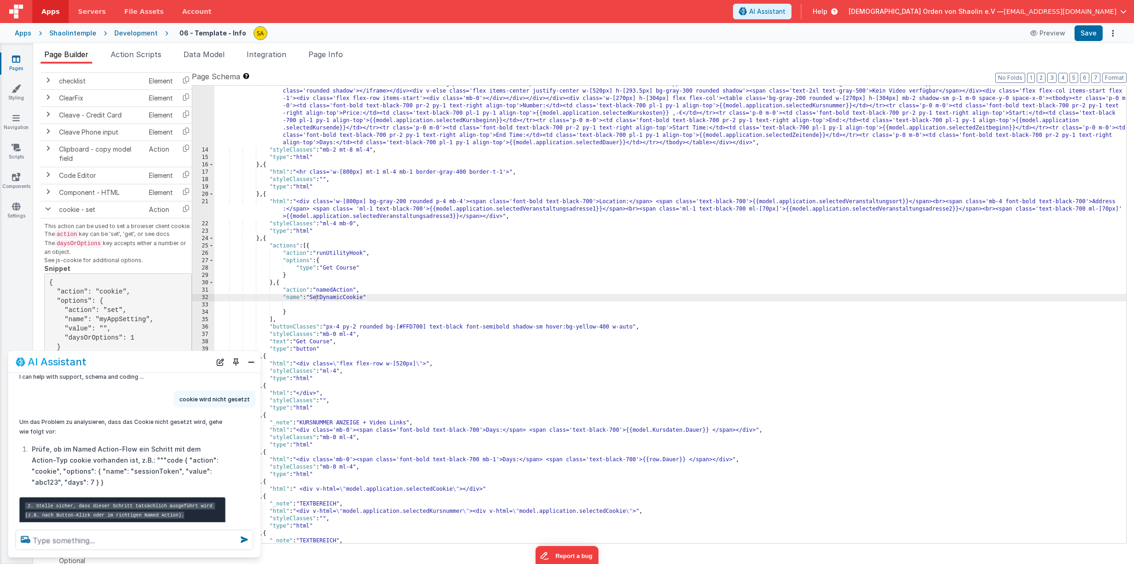
scroll to position [94, 0]
click at [63, 540] on textarea at bounding box center [135, 540] width 238 height 20
type textarea "im named action-flow steht"name":"SetDynamicCookie""
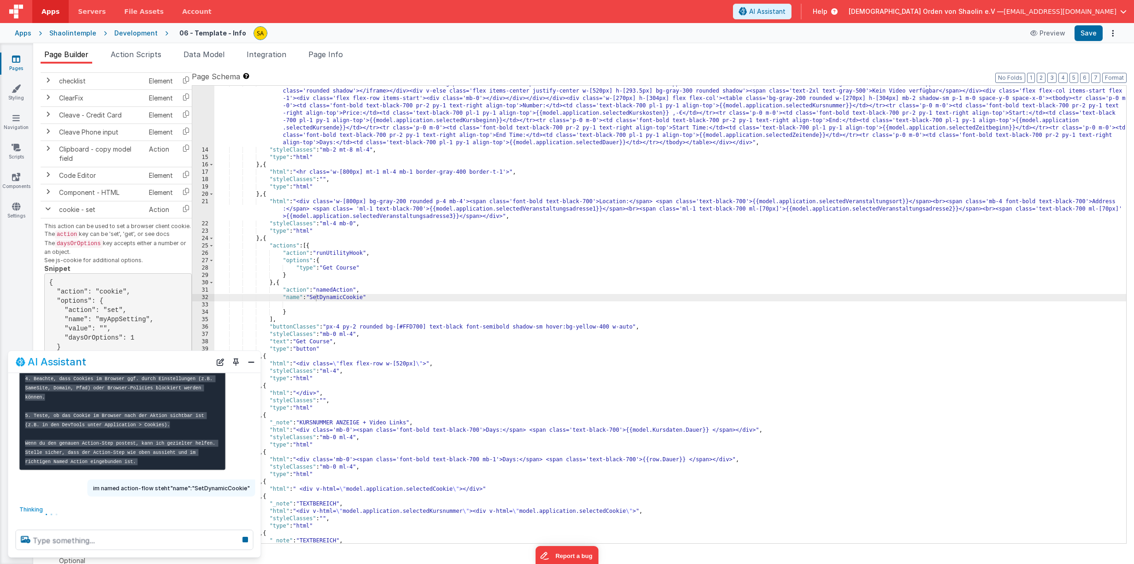
scroll to position [212, 0]
click at [249, 362] on button "Close" at bounding box center [251, 361] width 12 height 13
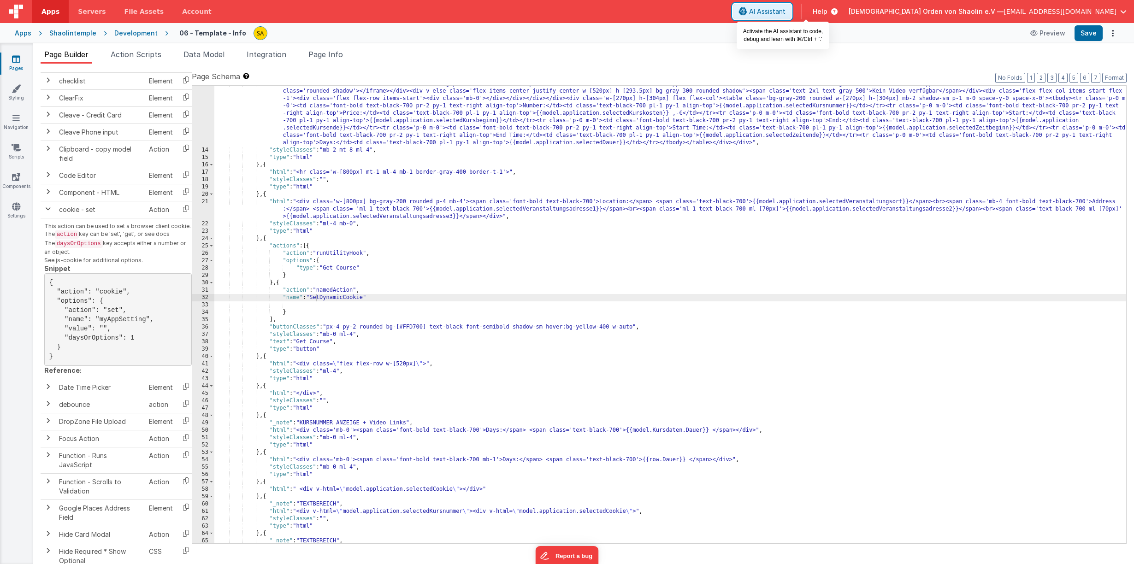
click at [785, 8] on span "AI Assistant" at bounding box center [767, 11] width 36 height 9
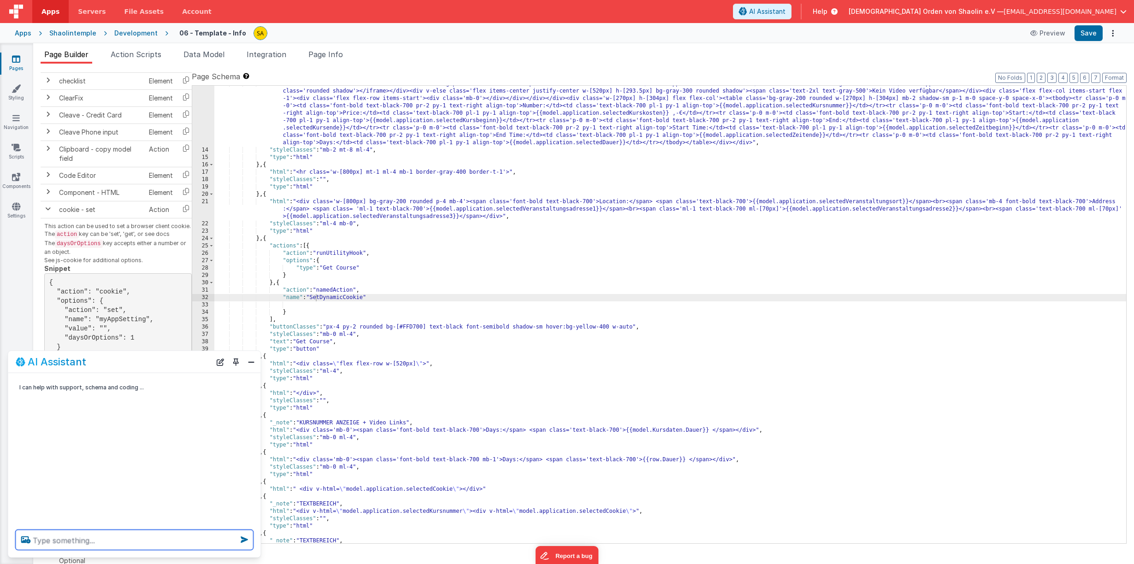
click at [114, 537] on textarea at bounding box center [135, 540] width 238 height 20
type textarea "D"
type textarea "Wie kann ich einen dynamischen Cookienamen nutzen"
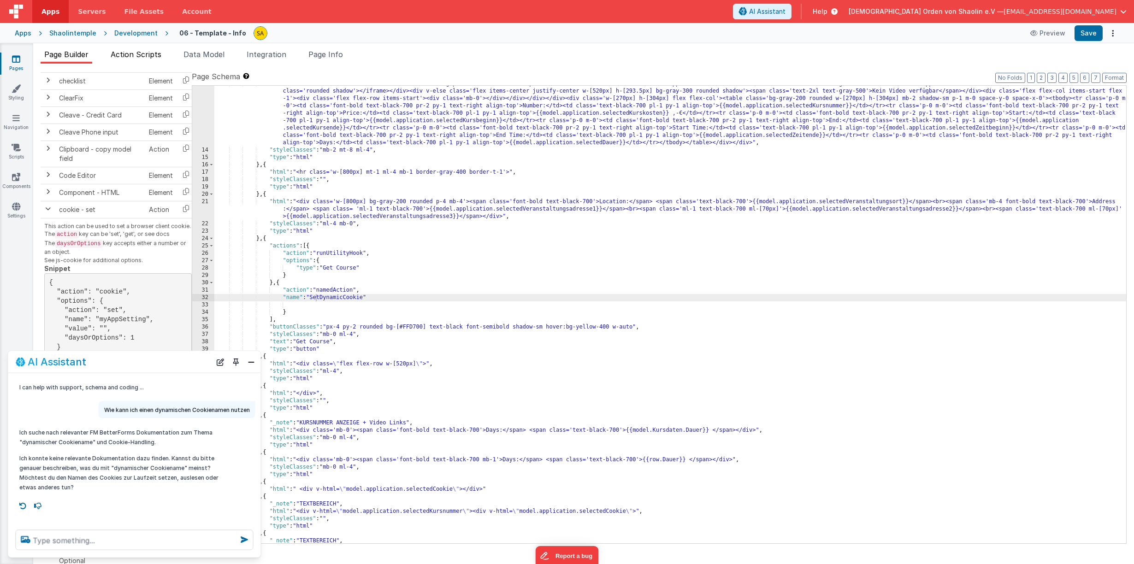
click at [138, 51] on span "Action Scripts" at bounding box center [136, 54] width 51 height 9
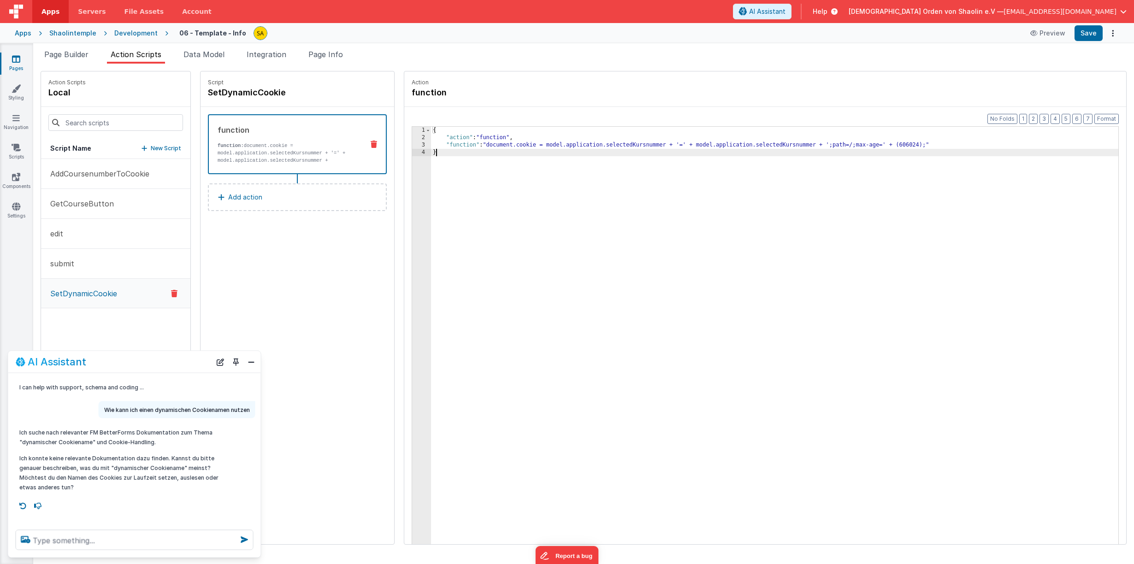
click at [448, 172] on div "{ "action" : "function" , "function" : "document.cookie = model.application.sel…" at bounding box center [780, 357] width 699 height 461
click at [102, 541] on textarea at bounding box center [135, 540] width 238 height 20
click at [110, 543] on textarea at bounding box center [135, 540] width 238 height 20
type textarea "wird beim setzen von cookies das erste cookie immer überschrieben?"
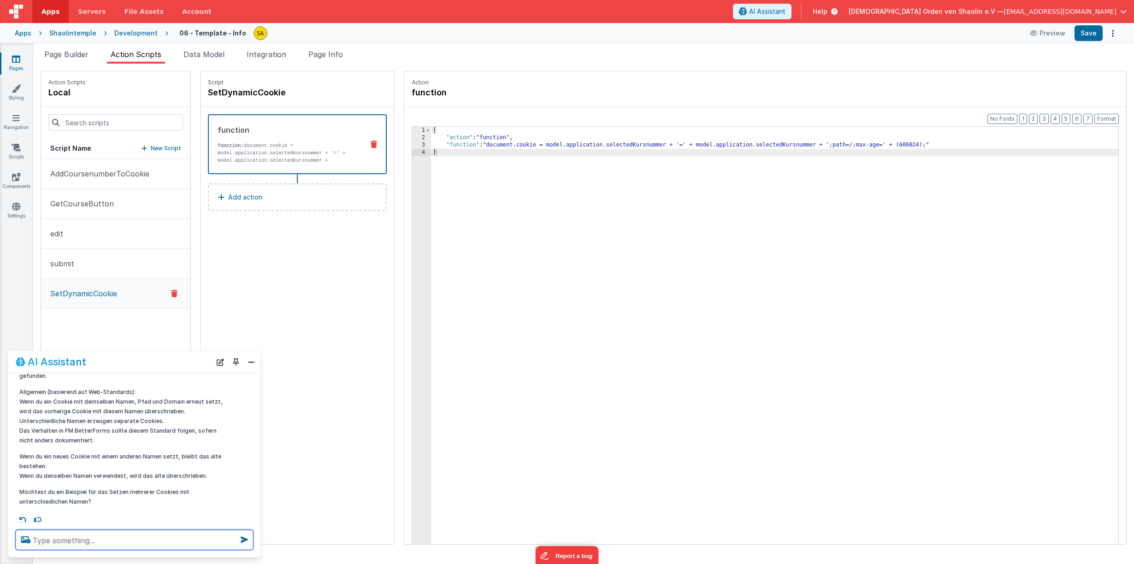
scroll to position [197, 0]
type textarea "ja"
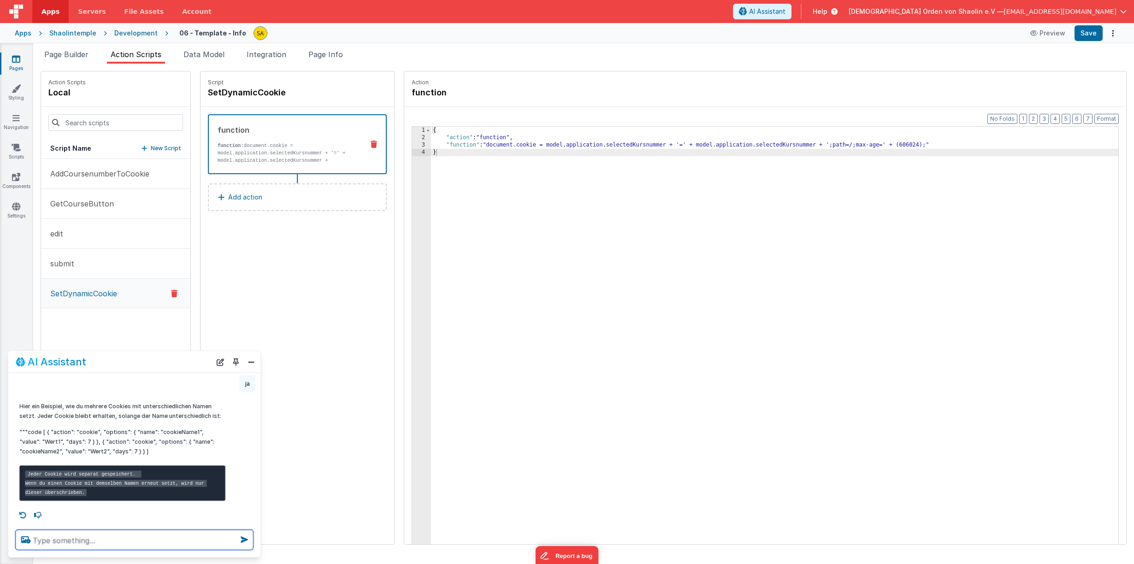
scroll to position [351, 0]
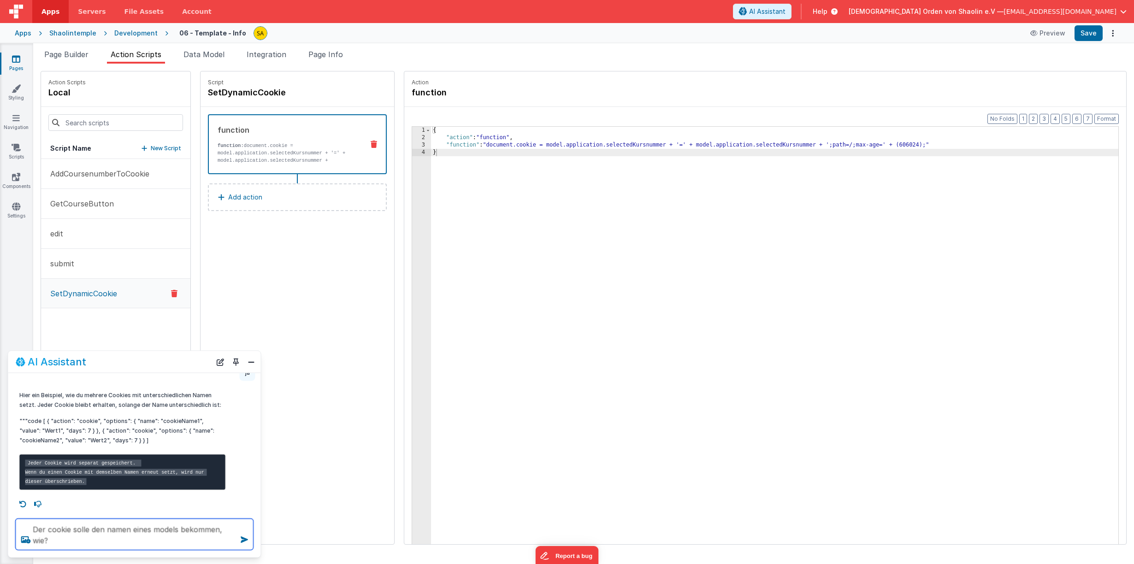
type textarea "Der cookie solle den namen eines models bekommen, wie?"
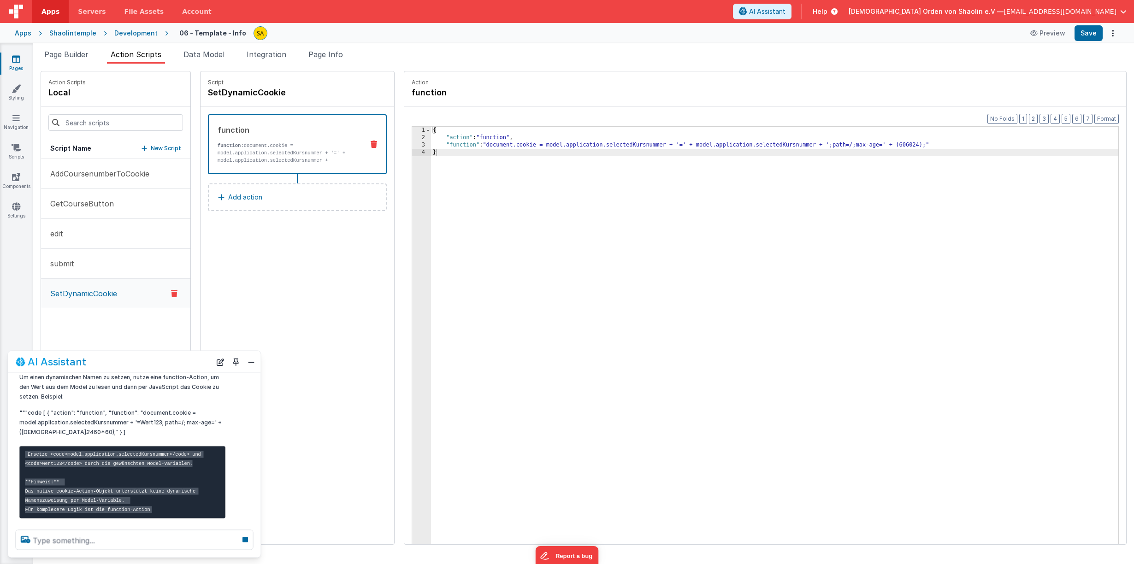
scroll to position [627, 0]
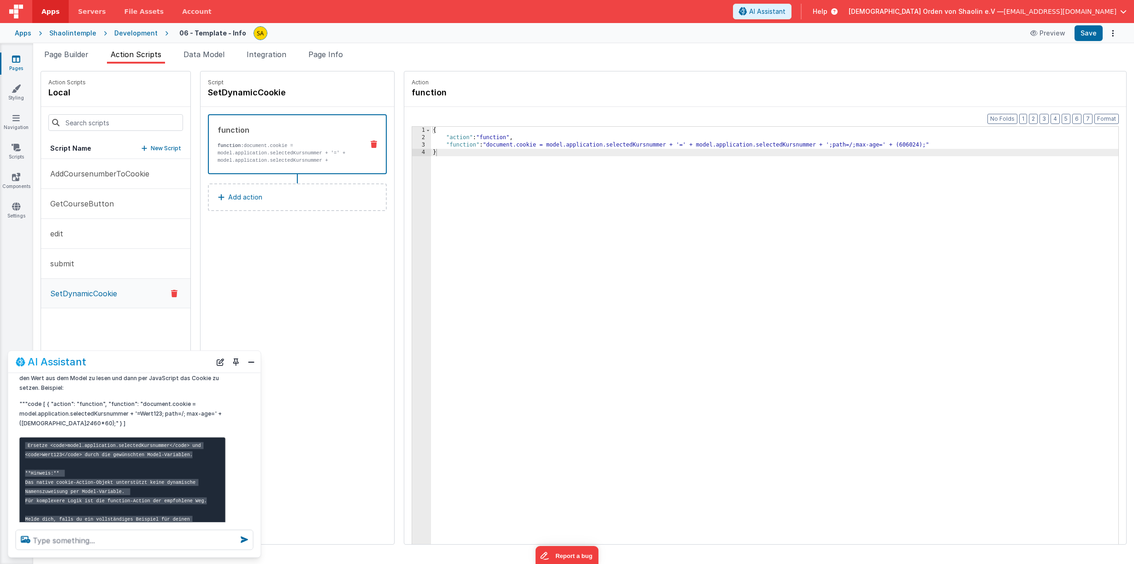
drag, startPoint x: 421, startPoint y: 130, endPoint x: 424, endPoint y: 139, distance: 8.7
click at [431, 130] on div "{ "action" : "function" , "function" : "document.cookie = model.application.sel…" at bounding box center [780, 357] width 699 height 461
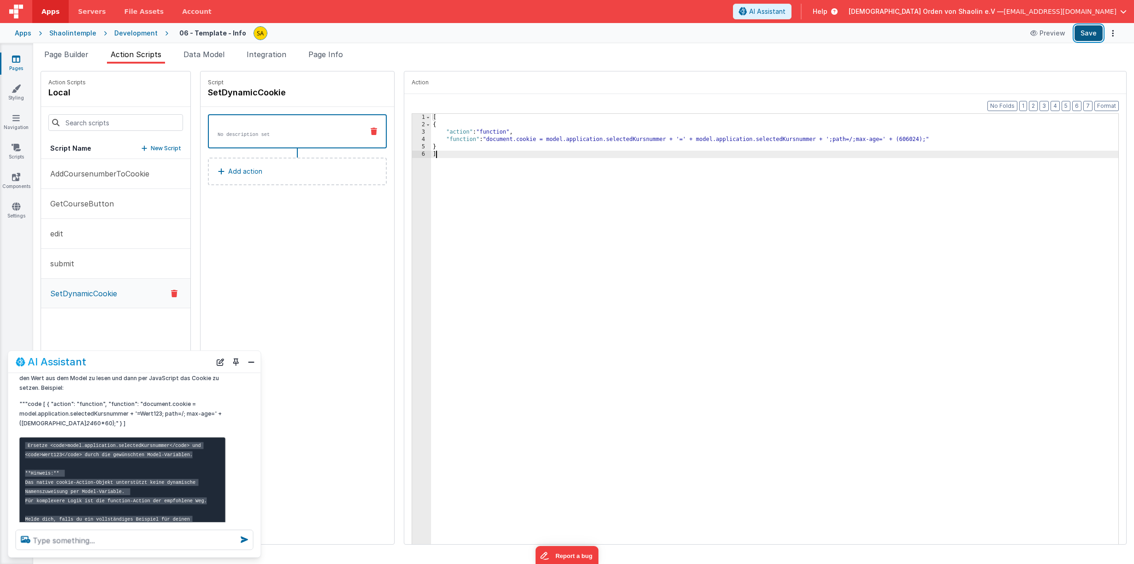
click at [1092, 29] on button "Save" at bounding box center [1088, 33] width 28 height 16
click at [1085, 35] on button "Save" at bounding box center [1088, 33] width 28 height 16
click at [61, 59] on span "Page Builder" at bounding box center [66, 54] width 44 height 9
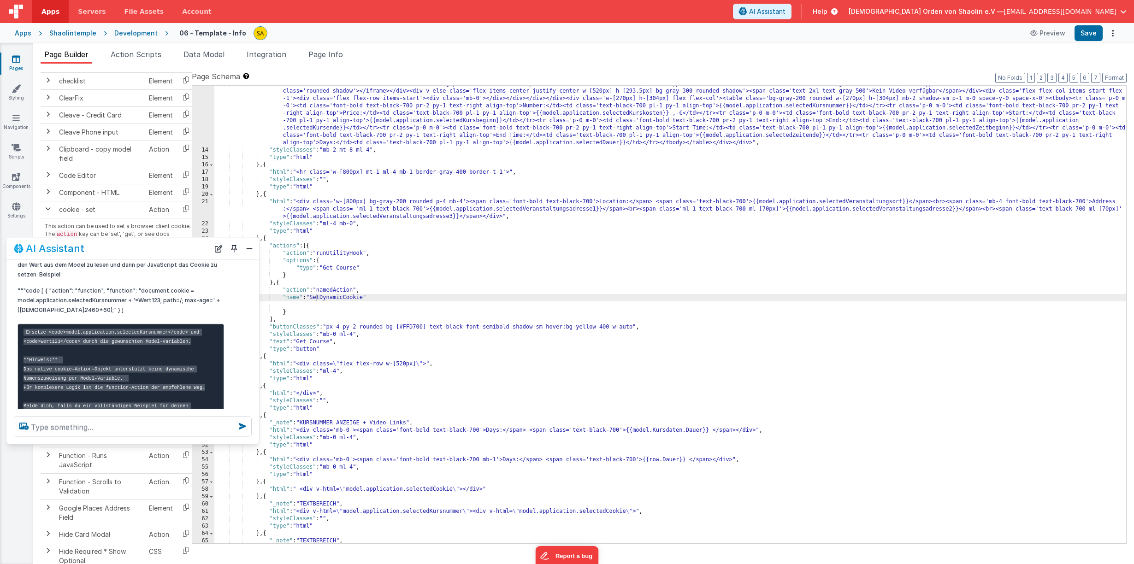
drag, startPoint x: 164, startPoint y: 360, endPoint x: 174, endPoint y: 306, distance: 54.9
click at [163, 247] on div "AI Assistant" at bounding box center [111, 248] width 195 height 11
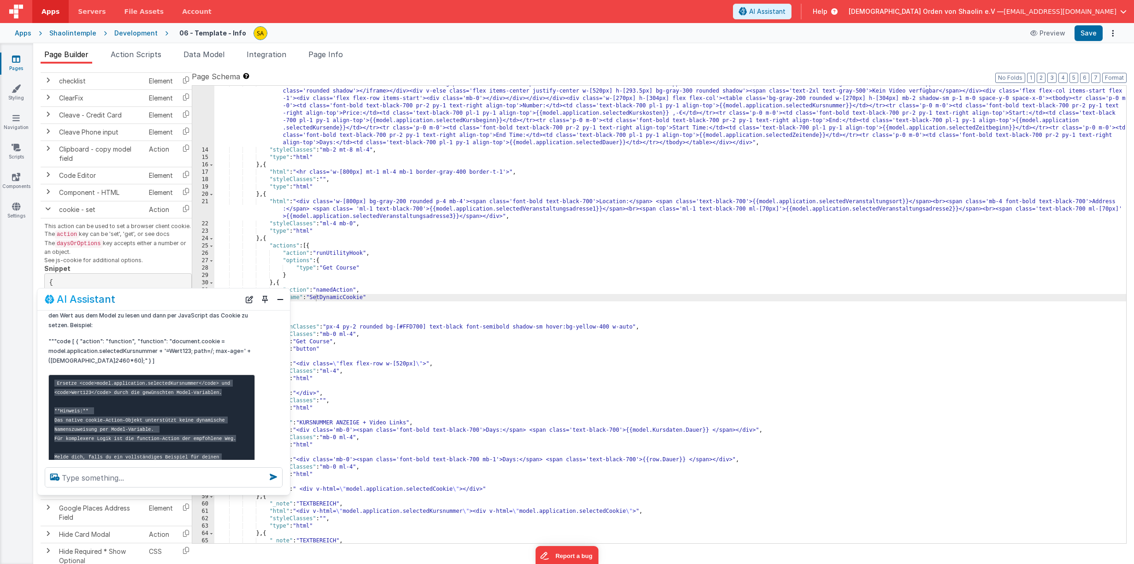
drag, startPoint x: 150, startPoint y: 249, endPoint x: 180, endPoint y: 301, distance: 59.1
click at [180, 301] on div "AI Assistant" at bounding box center [142, 299] width 195 height 11
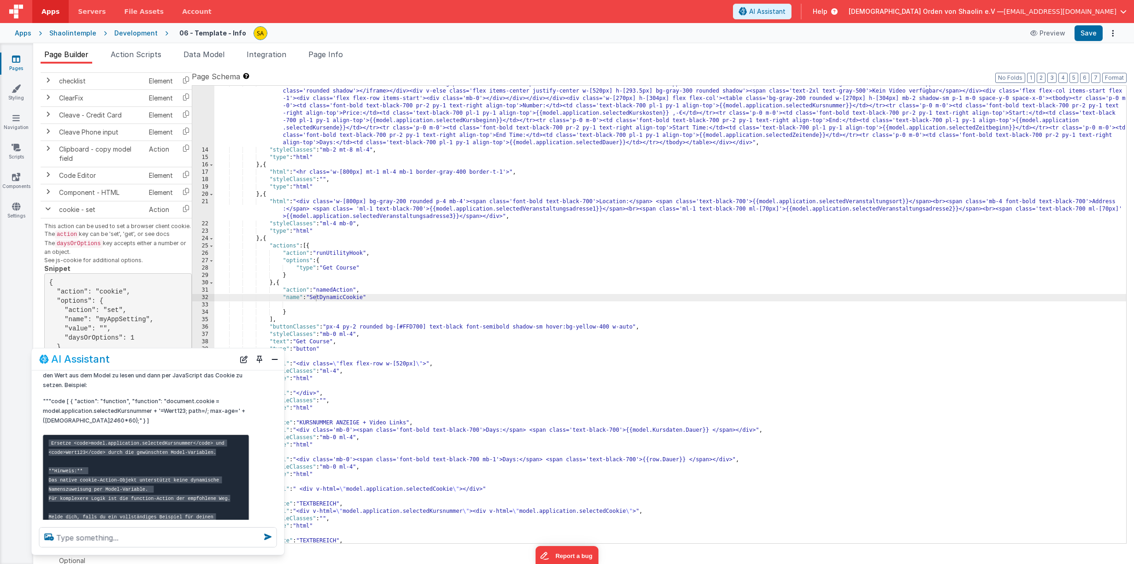
drag, startPoint x: 168, startPoint y: 302, endPoint x: 162, endPoint y: 362, distance: 60.2
click at [162, 362] on div "AI Assistant" at bounding box center [136, 359] width 195 height 11
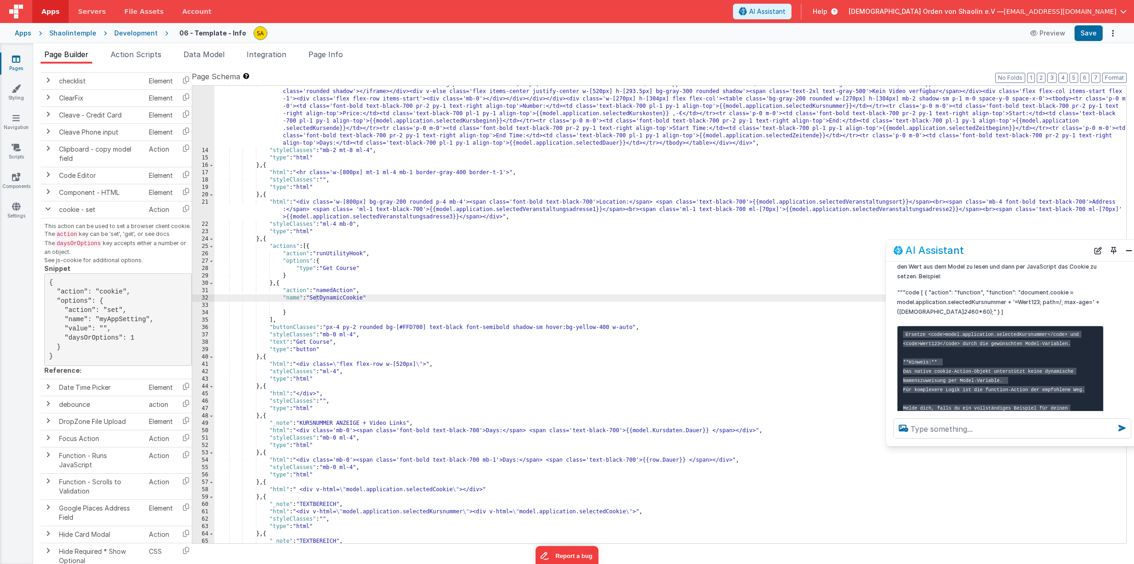
drag, startPoint x: 157, startPoint y: 363, endPoint x: 1011, endPoint y: 254, distance: 861.5
click at [1011, 254] on div "AI Assistant" at bounding box center [990, 250] width 195 height 11
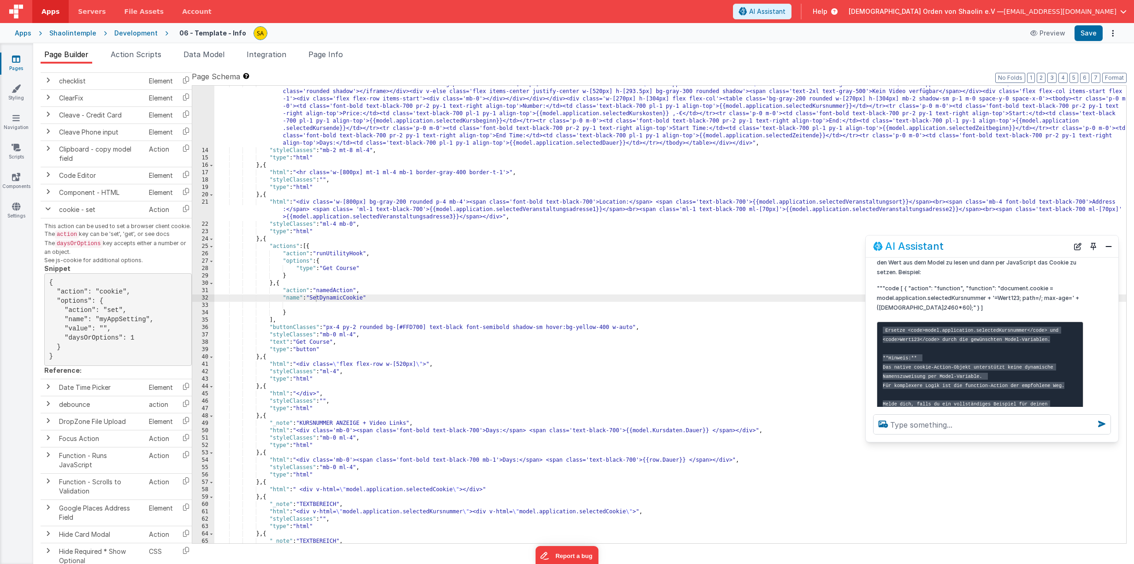
drag, startPoint x: 1011, startPoint y: 254, endPoint x: 1003, endPoint y: 251, distance: 8.7
click at [1003, 250] on div "AI Assistant" at bounding box center [970, 246] width 195 height 11
click at [318, 311] on div ""html" : "<div class='flex flex-row w-full items-start gap-0'><div class='w-[52…" at bounding box center [670, 346] width 912 height 531
click at [1091, 33] on button "Save" at bounding box center [1088, 33] width 28 height 16
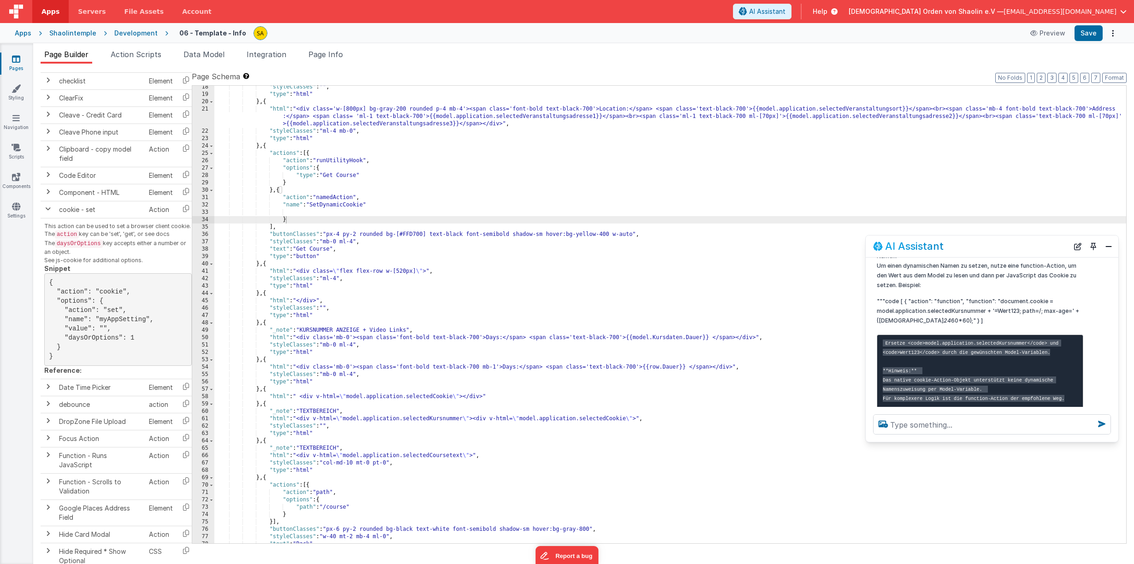
scroll to position [636, 0]
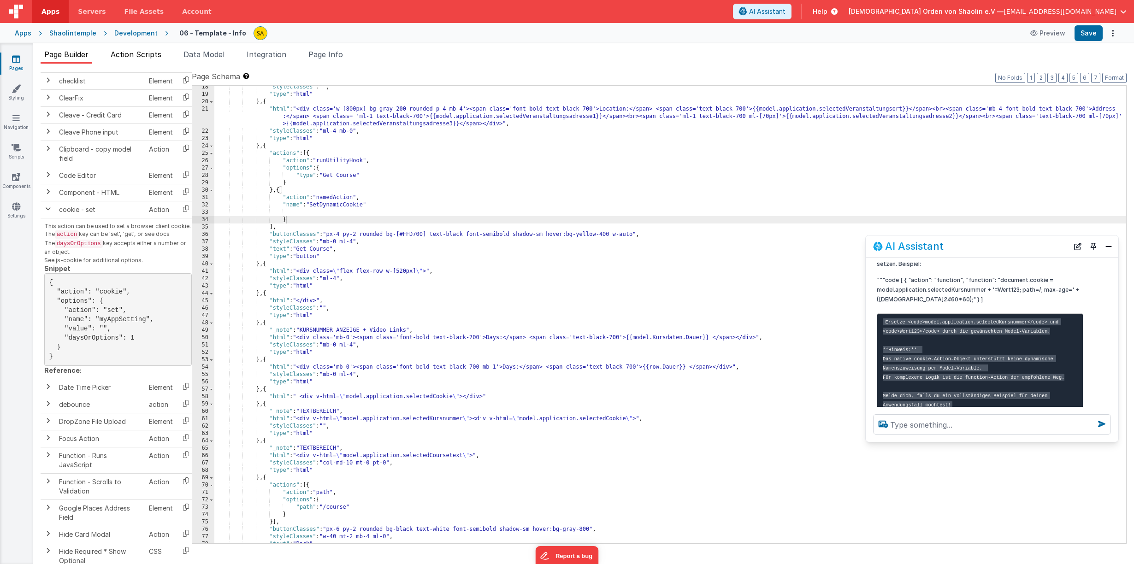
click at [143, 57] on span "Action Scripts" at bounding box center [136, 54] width 51 height 9
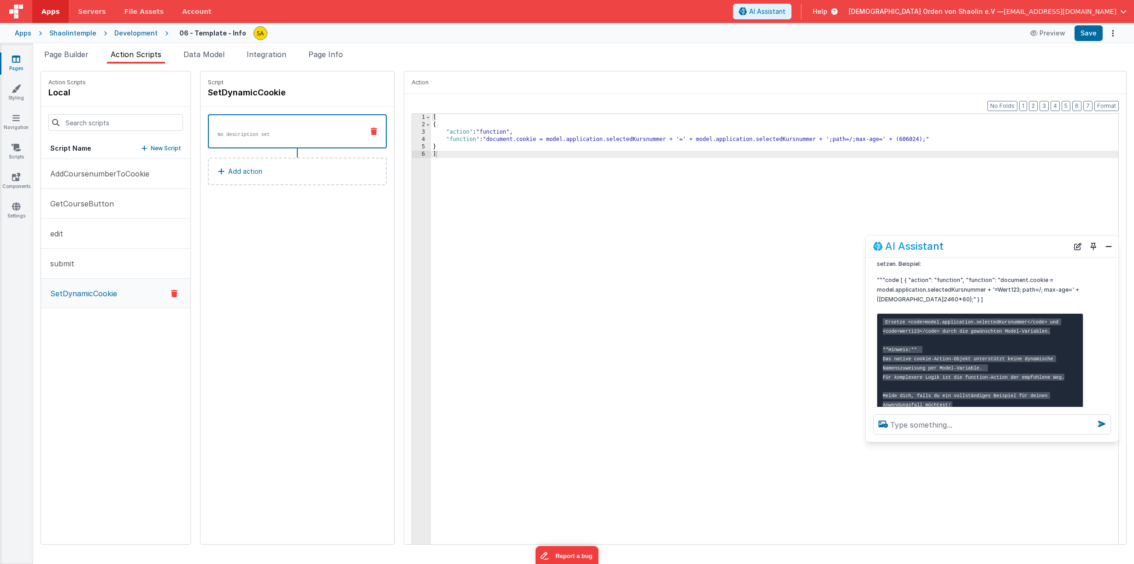
click at [64, 53] on span "Page Builder" at bounding box center [66, 54] width 44 height 9
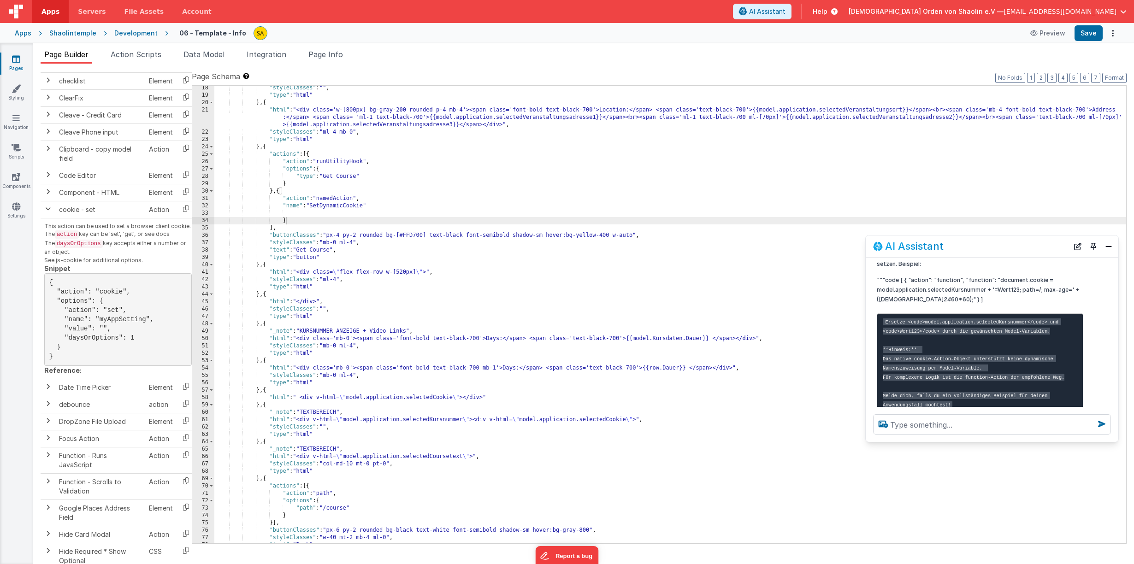
scroll to position [186, 0]
click at [344, 224] on div ""styleClasses" : "" , "type" : "html" } , { "html" : "<div class='w-[800px] bg-…" at bounding box center [670, 320] width 912 height 472
click at [401, 212] on div ""styleClasses" : "" , "type" : "html" } , { "html" : "<div class='w-[800px] bg-…" at bounding box center [670, 320] width 912 height 472
click at [413, 207] on div ""styleClasses" : "" , "type" : "html" } , { "html" : "<div class='w-[800px] bg-…" at bounding box center [670, 320] width 912 height 472
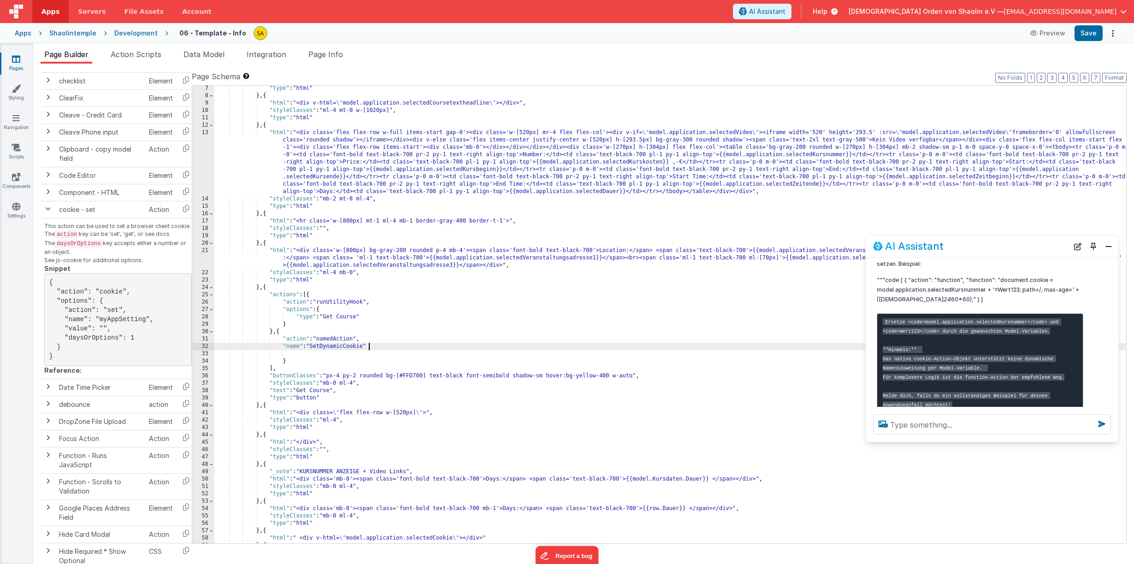
scroll to position [41, 0]
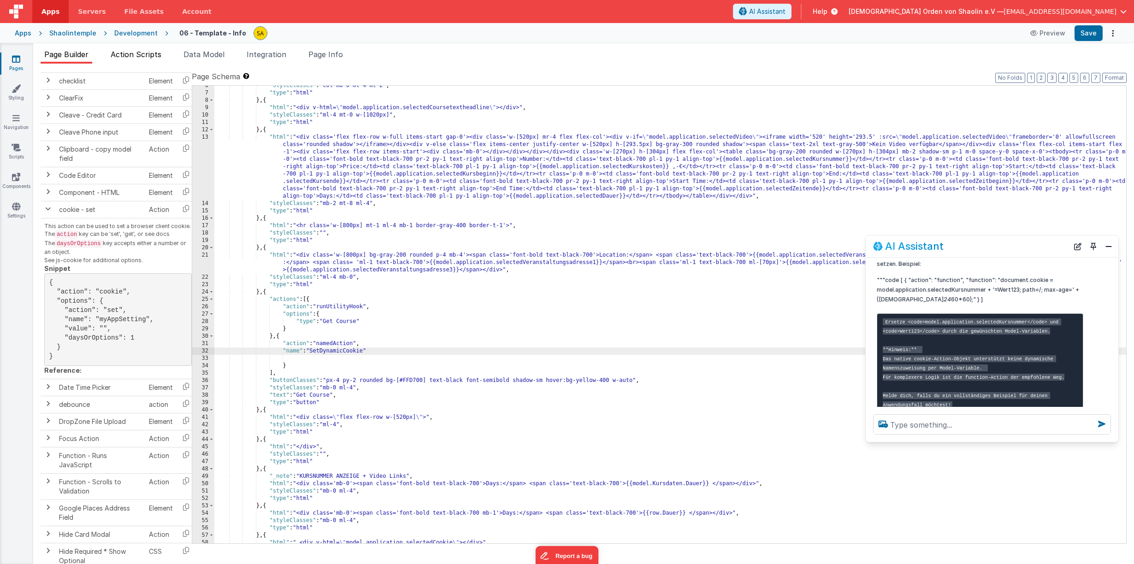
click at [132, 51] on span "Action Scripts" at bounding box center [136, 54] width 51 height 9
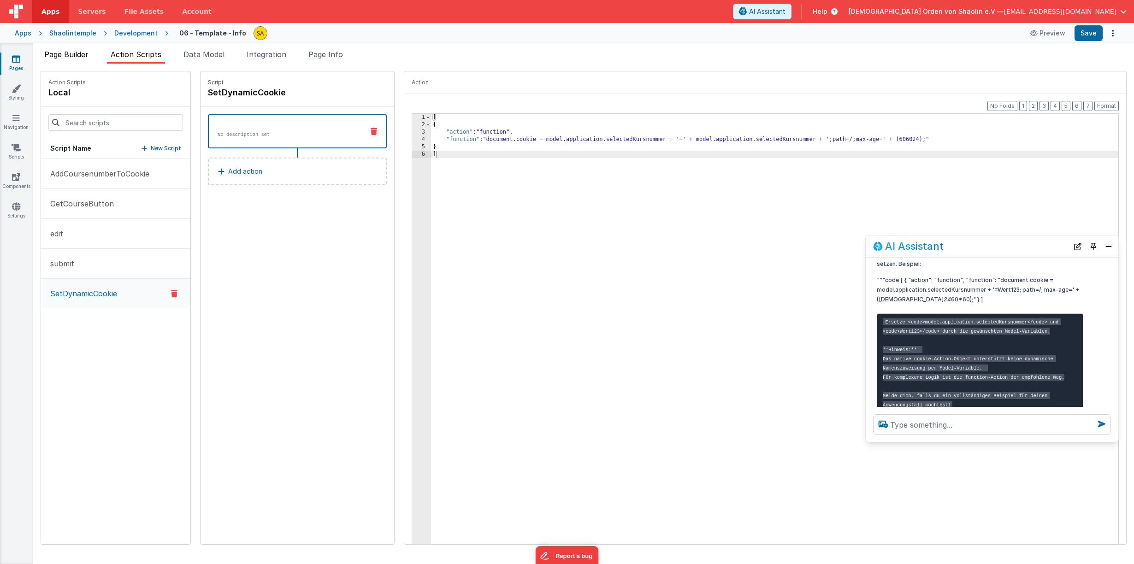
click at [52, 54] on span "Page Builder" at bounding box center [66, 54] width 44 height 9
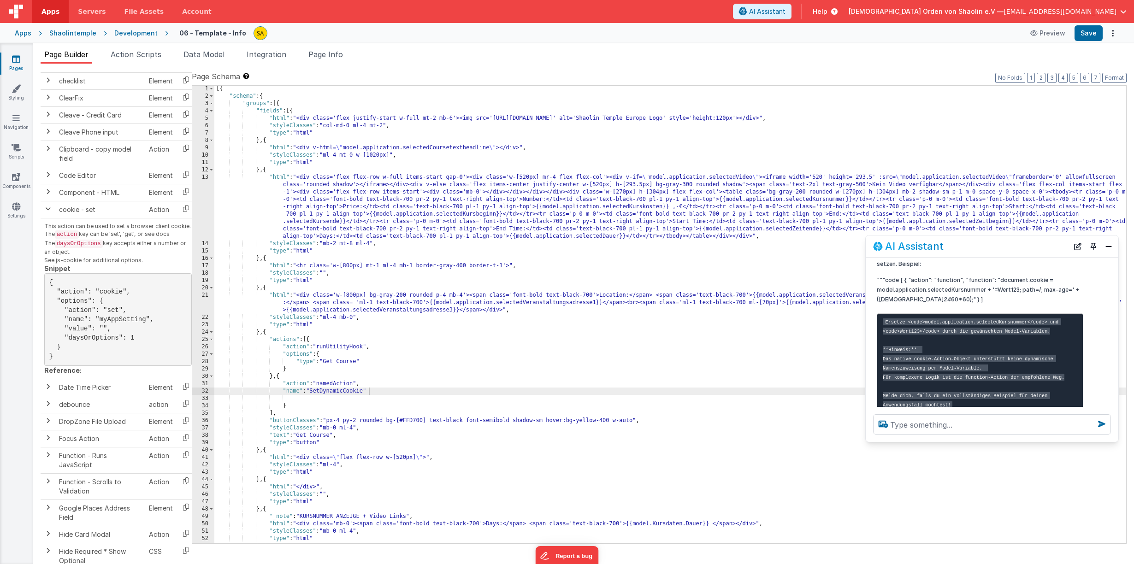
scroll to position [1, 0]
click at [139, 57] on span "Action Scripts" at bounding box center [136, 54] width 51 height 9
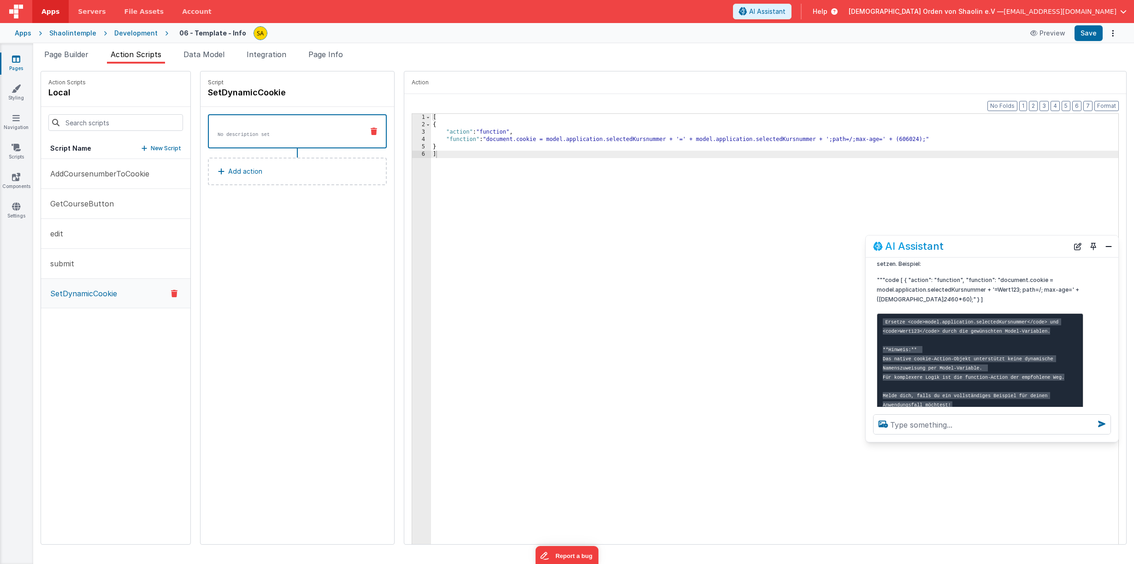
drag, startPoint x: 376, startPoint y: 198, endPoint x: 408, endPoint y: 196, distance: 31.9
click at [377, 198] on div "No description set Add action" at bounding box center [298, 154] width 194 height 95
click at [441, 175] on div "[ { "action" : "function" , "function" : "document.cookie = model.application.s…" at bounding box center [780, 344] width 699 height 461
click at [434, 117] on div "[ { "action" : "function" , "function" : "document.cookie = model.application.s…" at bounding box center [780, 344] width 699 height 461
click at [441, 158] on div "{ "action" : "function" , "function" : "document.cookie = model.application.sel…" at bounding box center [780, 344] width 699 height 461
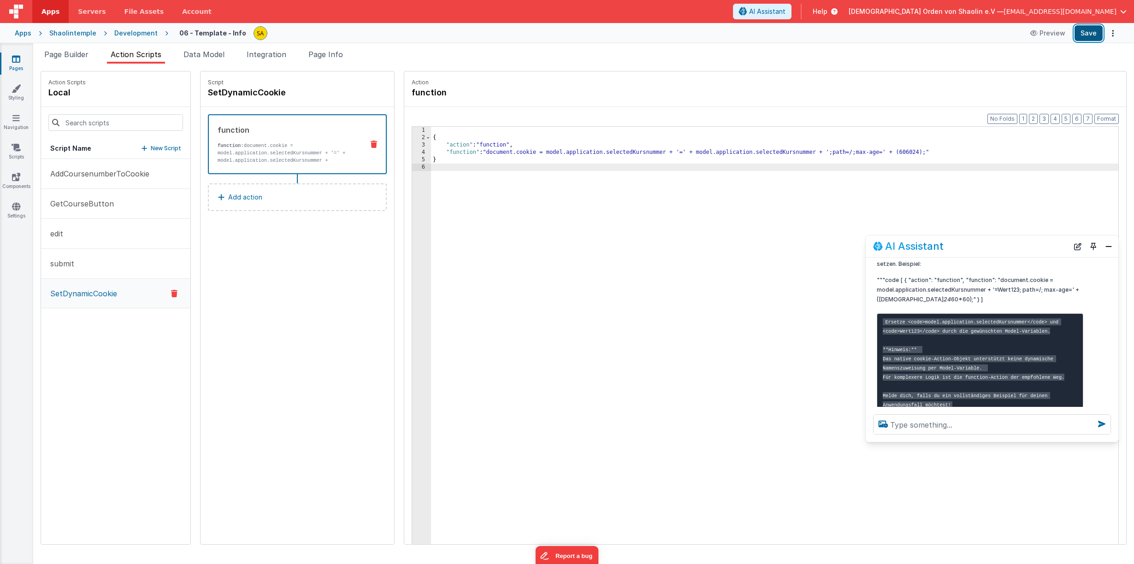
click at [1096, 33] on button "Save" at bounding box center [1088, 33] width 28 height 16
click at [431, 130] on div "{ "action" : "function" , "function" : "document.cookie = model.application.sel…" at bounding box center [780, 357] width 699 height 461
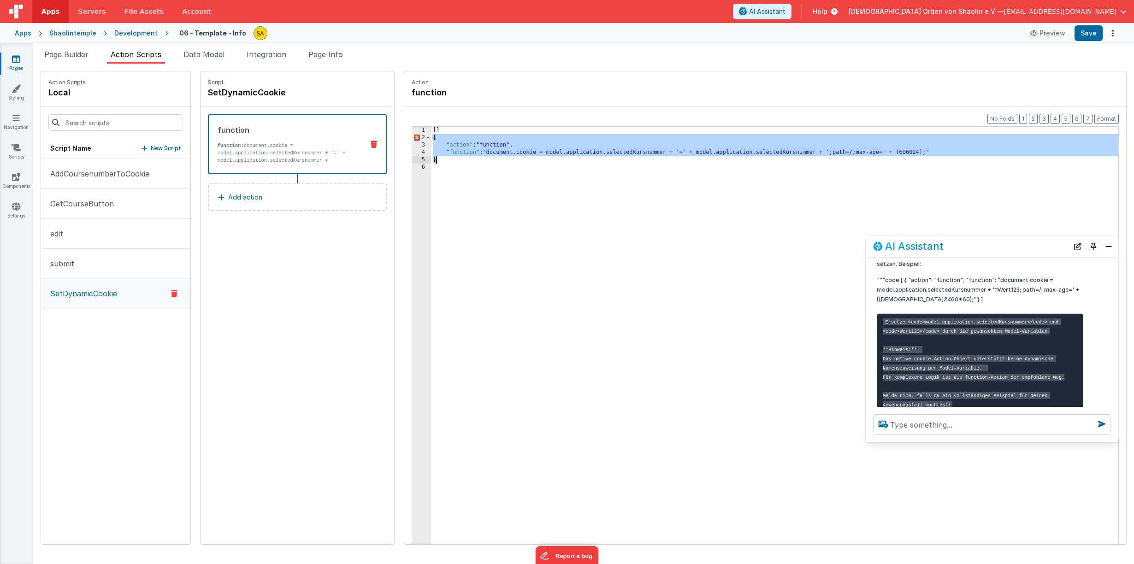
drag, startPoint x: 421, startPoint y: 139, endPoint x: 432, endPoint y: 160, distance: 23.7
click at [432, 159] on div "[ ] { "action" : "function" , "function" : "document.cookie = model.application…" at bounding box center [780, 357] width 699 height 461
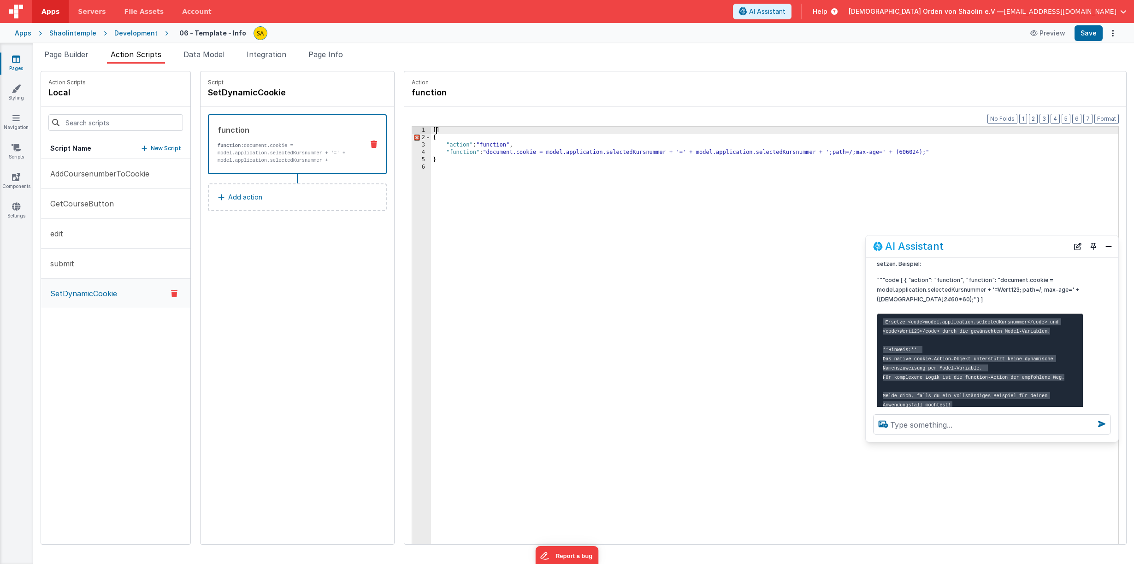
click at [431, 131] on div "[ ] { "action" : "function" , "function" : "document.cookie = model.application…" at bounding box center [780, 357] width 699 height 461
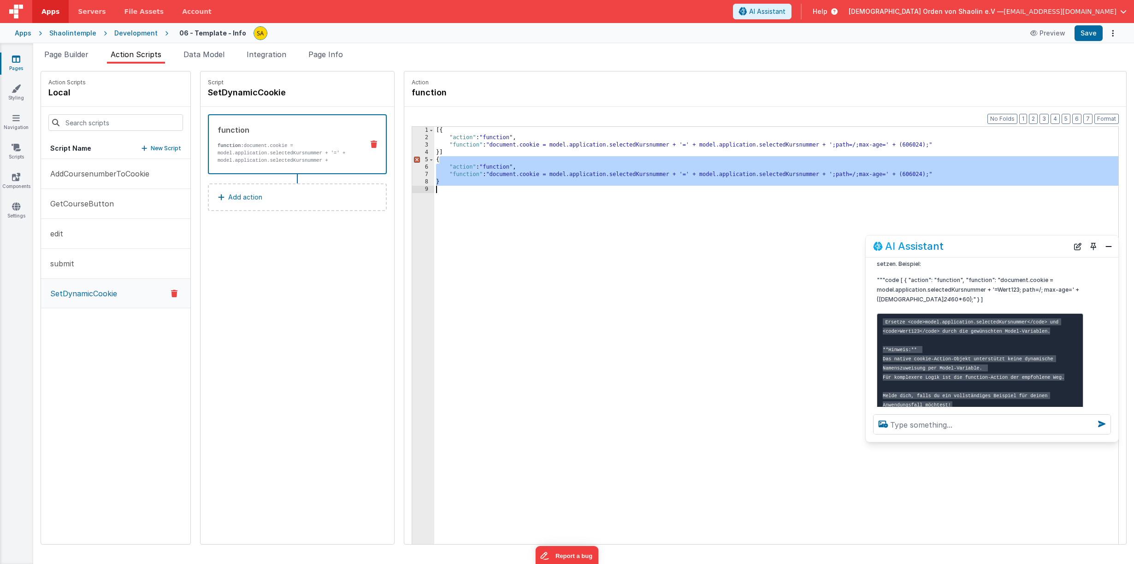
drag, startPoint x: 427, startPoint y: 163, endPoint x: 439, endPoint y: 206, distance: 44.8
click at [439, 206] on div "[{ "action" : "function" , "function" : "document.cookie = model.application.se…" at bounding box center [782, 357] width 696 height 461
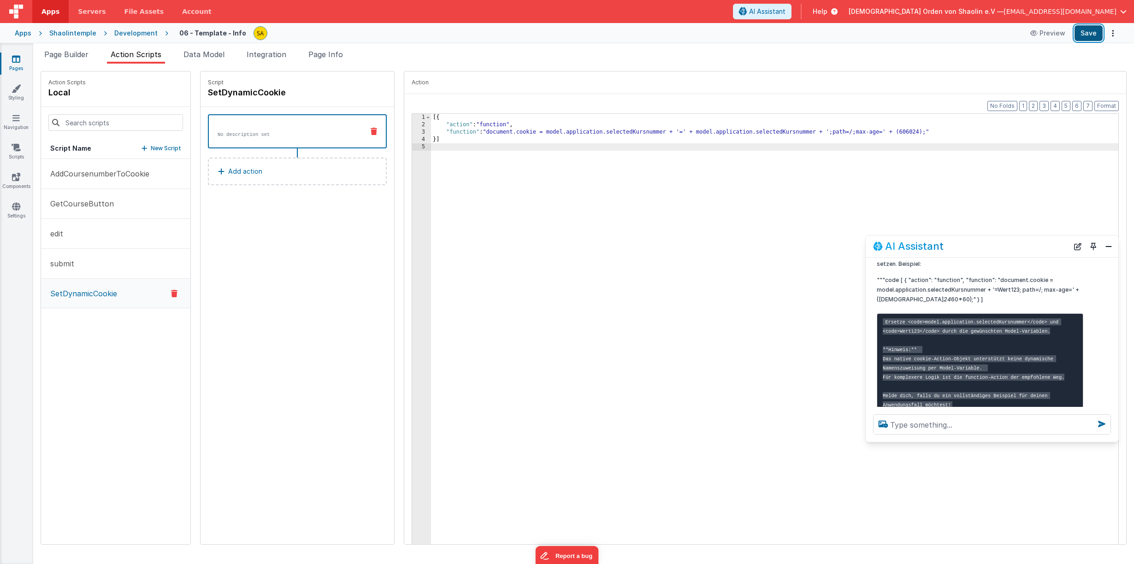
click at [1083, 34] on button "Save" at bounding box center [1088, 33] width 28 height 16
click at [1091, 33] on button "Save" at bounding box center [1088, 33] width 28 height 16
click at [431, 118] on div "[{ "action" : "function" , "function" : "document.cookie = model.application.se…" at bounding box center [780, 344] width 699 height 461
click at [433, 142] on div "{ "action" : "function" , "function" : "document.cookie = model.application.sel…" at bounding box center [780, 344] width 699 height 461
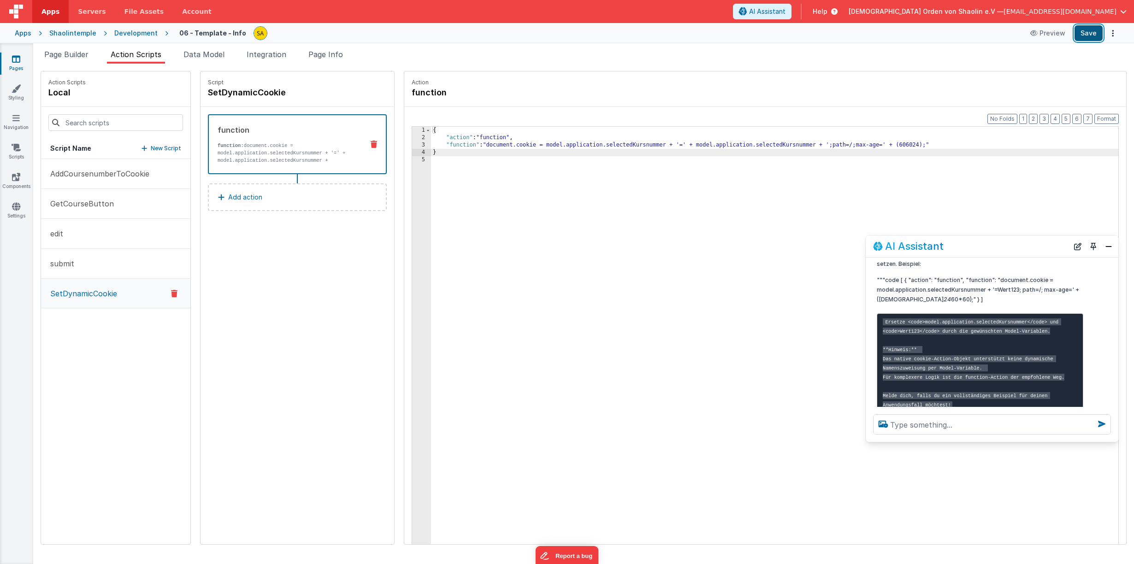
click at [1087, 38] on button "Save" at bounding box center [1088, 33] width 28 height 16
click at [431, 130] on div "{ "action" : "function" , "function" : "document.cookie = model.application.sel…" at bounding box center [780, 357] width 699 height 461
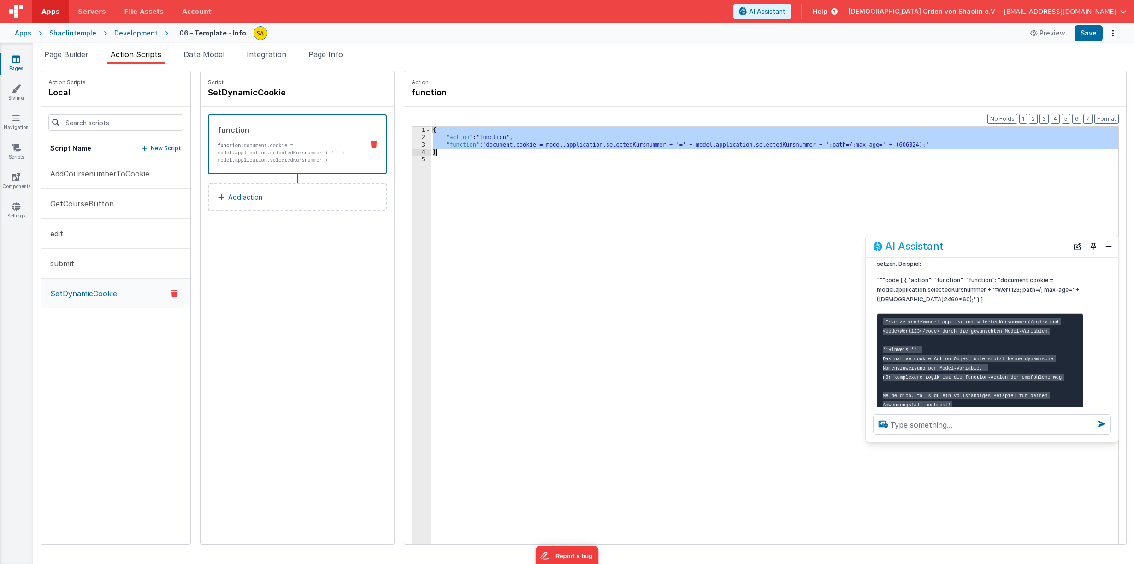
drag, startPoint x: 421, startPoint y: 130, endPoint x: 437, endPoint y: 154, distance: 28.9
click at [437, 155] on div "{ "action" : "function" , "function" : "document.cookie = model.application.sel…" at bounding box center [780, 357] width 699 height 461
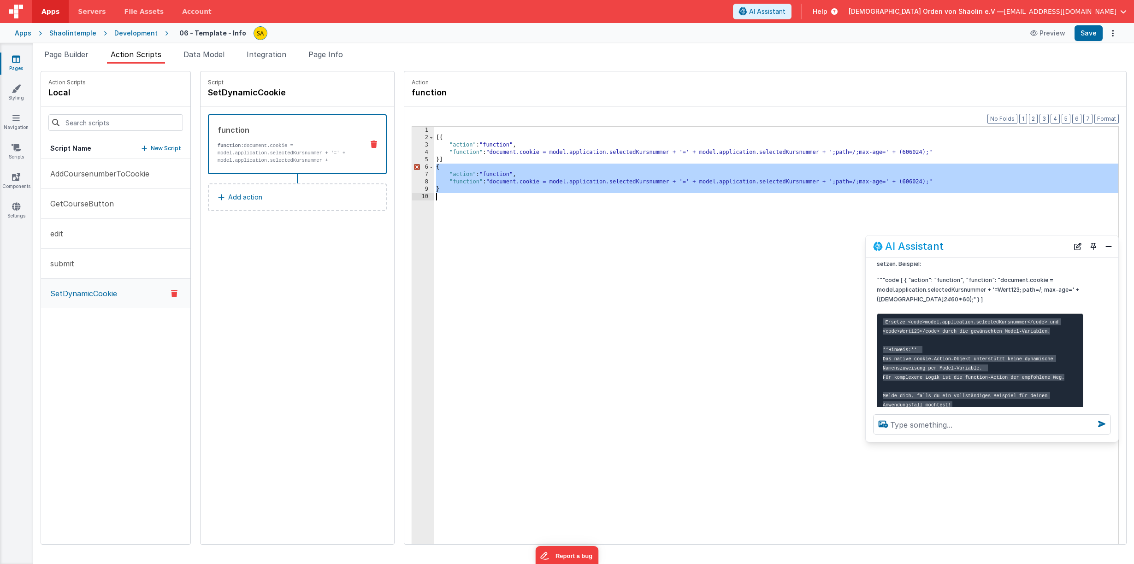
drag, startPoint x: 425, startPoint y: 170, endPoint x: 436, endPoint y: 198, distance: 30.6
click at [437, 198] on div "[{ "action" : "function" , "function" : "document.cookie = model.application.se…" at bounding box center [782, 357] width 696 height 461
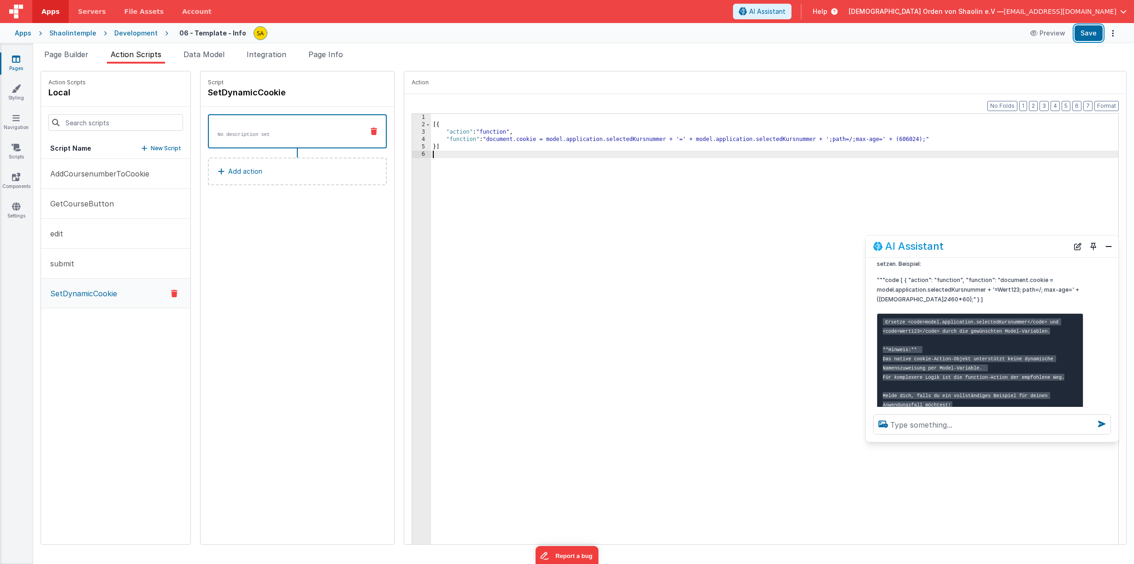
click at [1085, 36] on button "Save" at bounding box center [1088, 33] width 28 height 16
click at [68, 53] on span "Page Builder" at bounding box center [66, 54] width 44 height 9
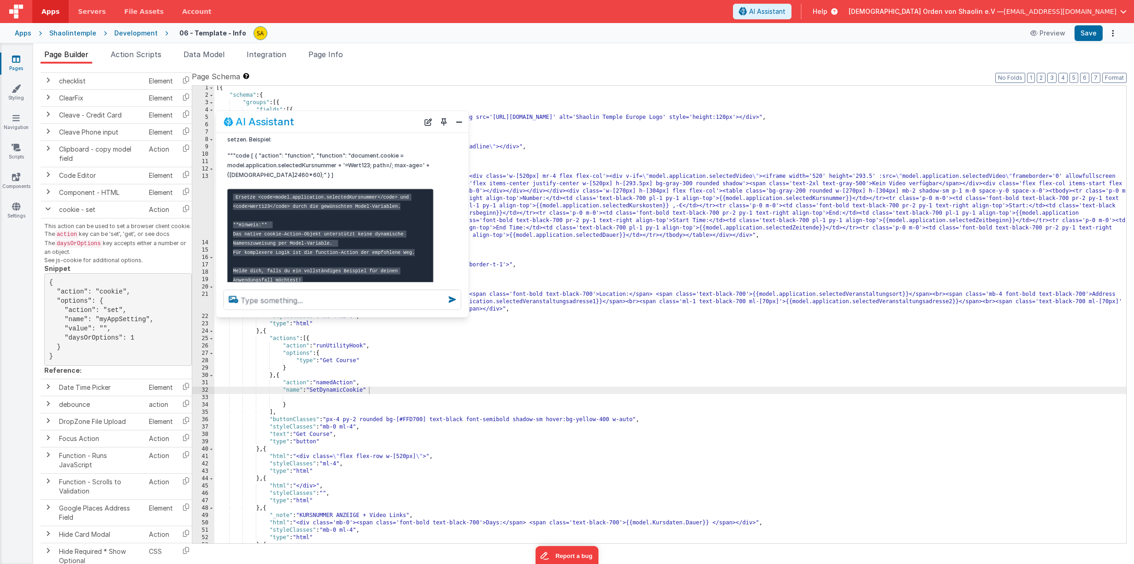
drag, startPoint x: 976, startPoint y: 246, endPoint x: 326, endPoint y: 128, distance: 660.5
click at [326, 122] on div "AI Assistant" at bounding box center [321, 121] width 195 height 11
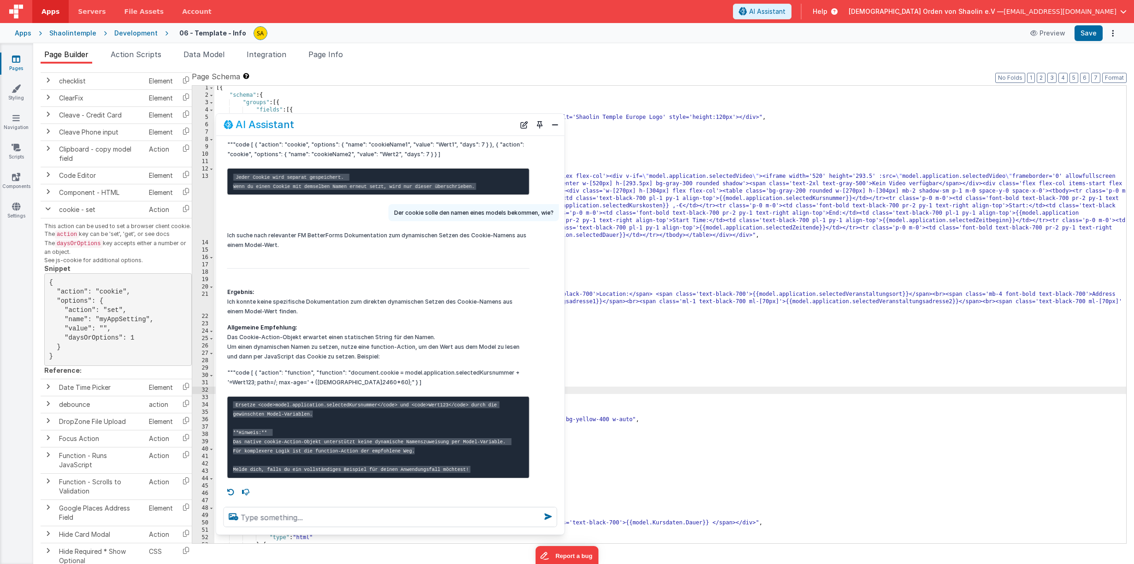
drag, startPoint x: 466, startPoint y: 315, endPoint x: 477, endPoint y: 300, distance: 18.5
click at [563, 528] on div at bounding box center [390, 517] width 348 height 35
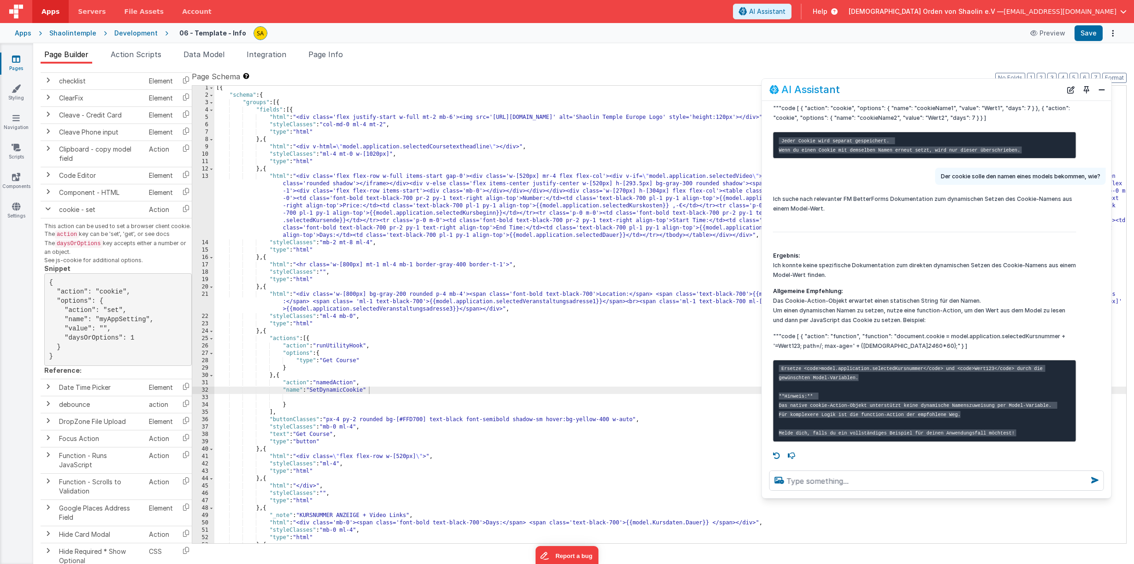
drag, startPoint x: 355, startPoint y: 126, endPoint x: 937, endPoint y: 355, distance: 625.6
click at [900, 91] on div "AI Assistant" at bounding box center [915, 89] width 292 height 11
click at [843, 487] on textarea at bounding box center [936, 481] width 335 height 20
type textarea "wie kann ich den namen aller cookies prüfen"
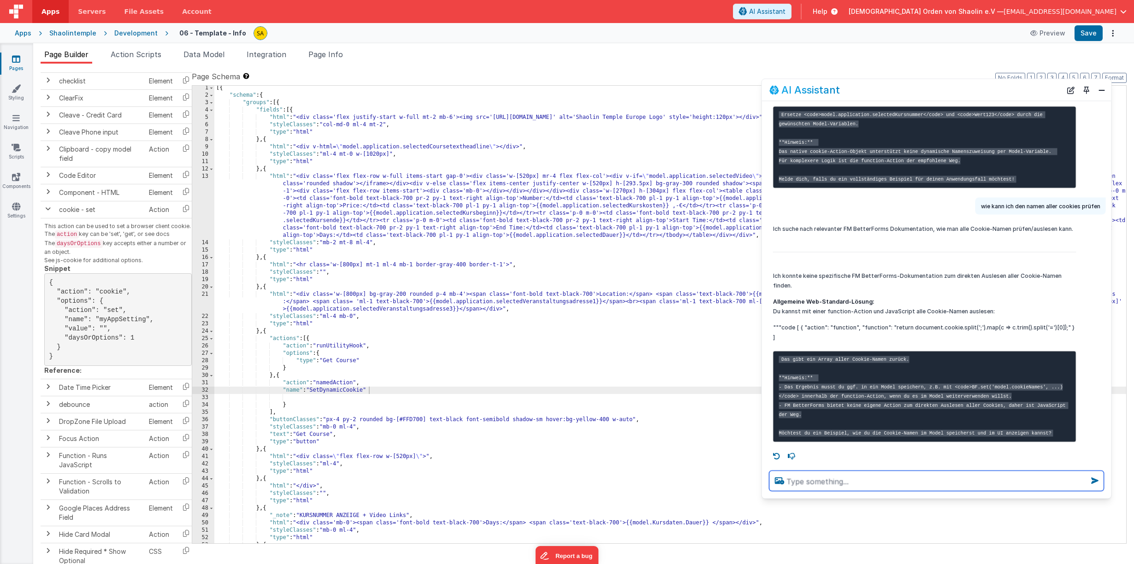
scroll to position [616, 0]
type textarea "ja"
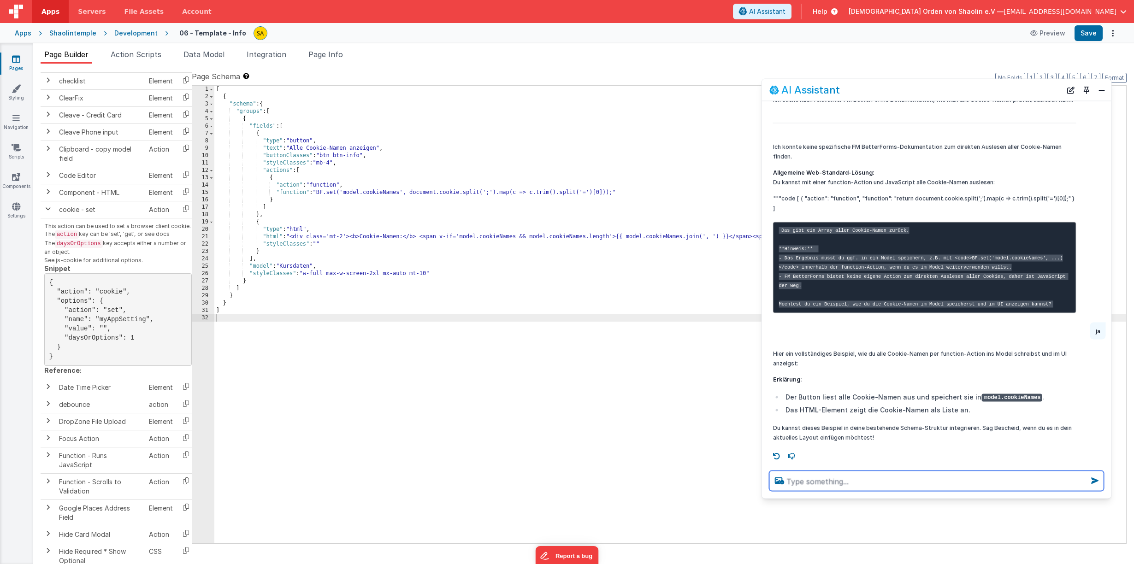
scroll to position [745, 0]
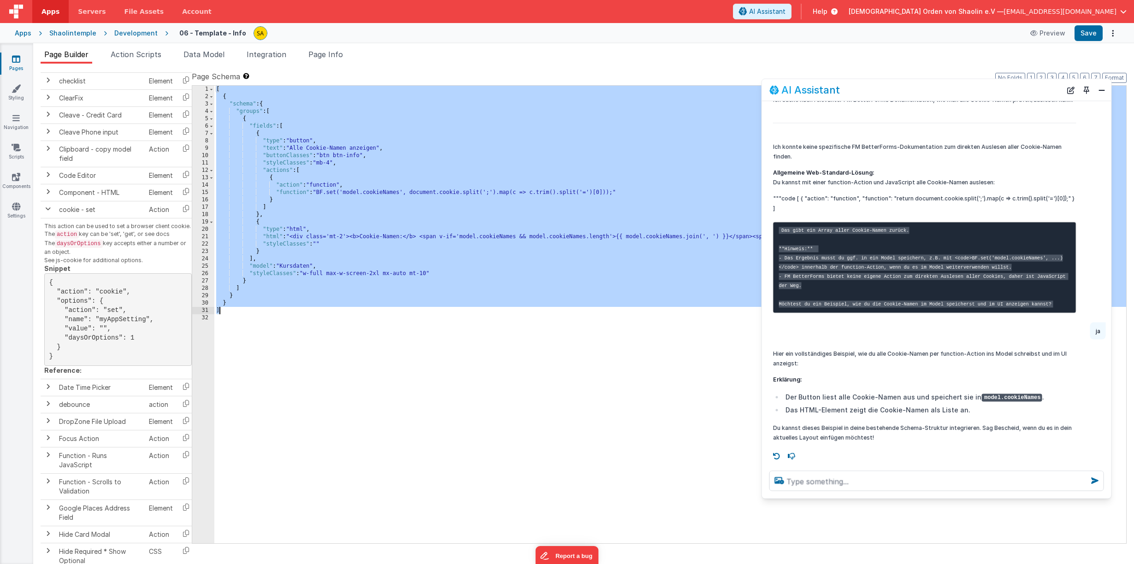
drag, startPoint x: 217, startPoint y: 90, endPoint x: 260, endPoint y: 309, distance: 222.7
click at [260, 309] on div "[ { "schema" : { "groups" : [ { "fields" : [ { "type" : "button" , "text" : "Al…" at bounding box center [670, 322] width 912 height 472
click at [13, 59] on icon at bounding box center [16, 58] width 8 height 9
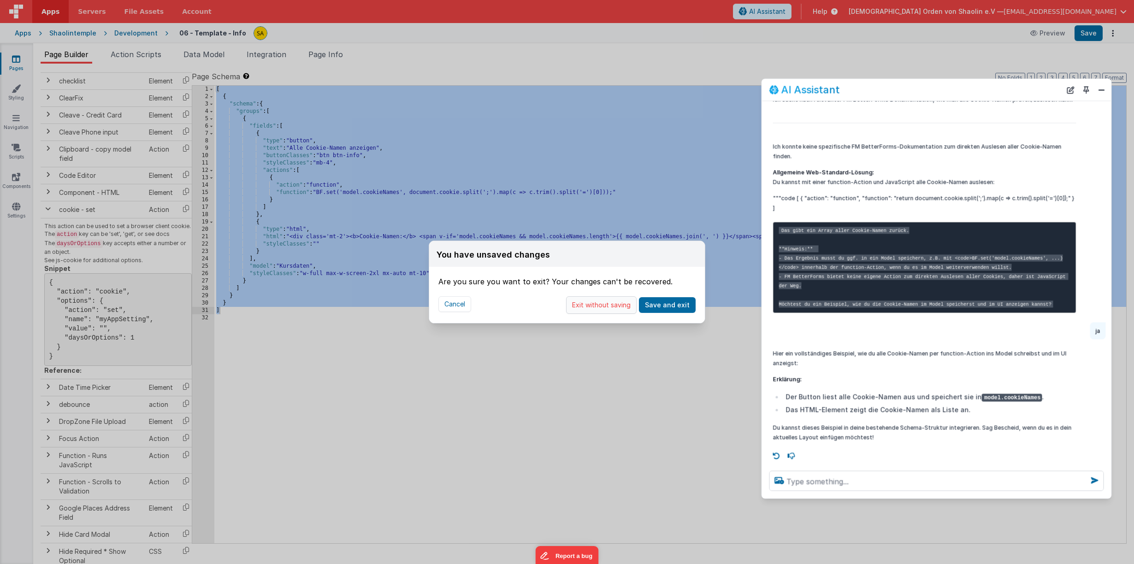
click at [600, 305] on button "Exit without saving" at bounding box center [601, 305] width 71 height 18
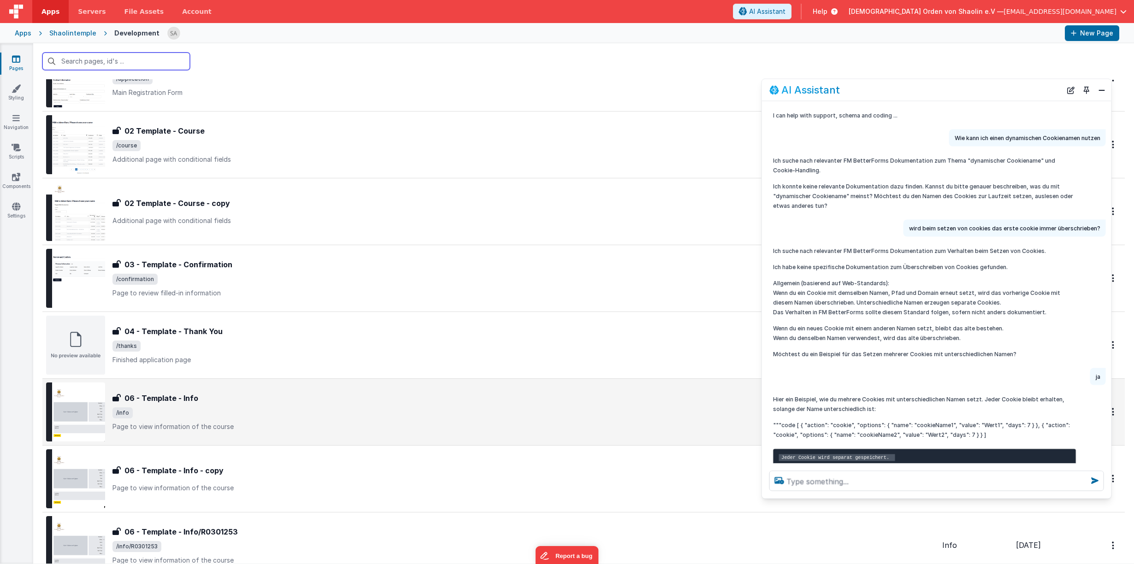
scroll to position [234, 0]
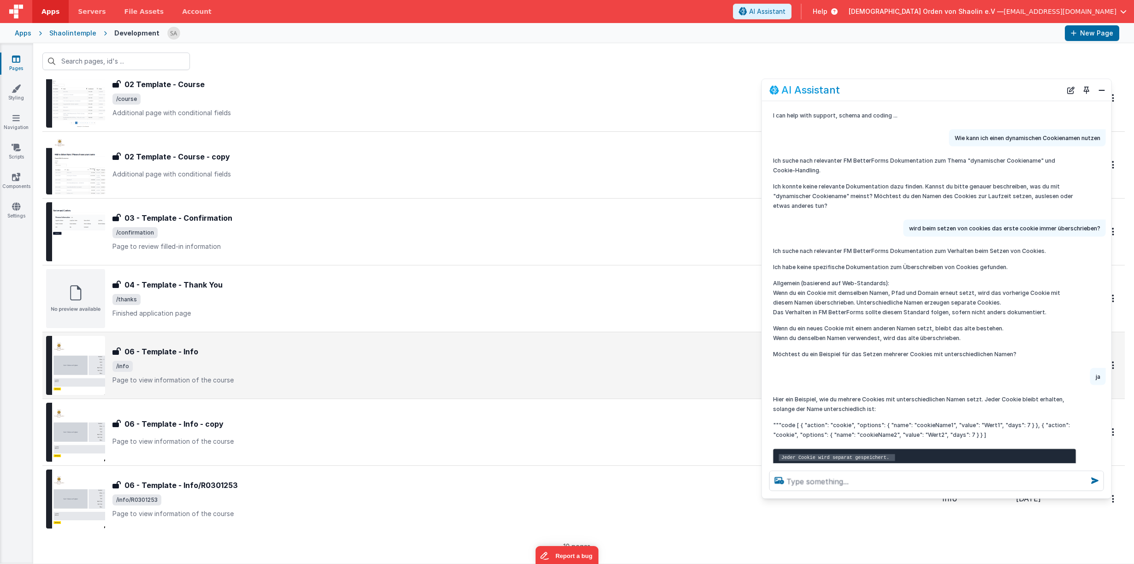
click at [354, 366] on span "/info" at bounding box center [523, 366] width 822 height 11
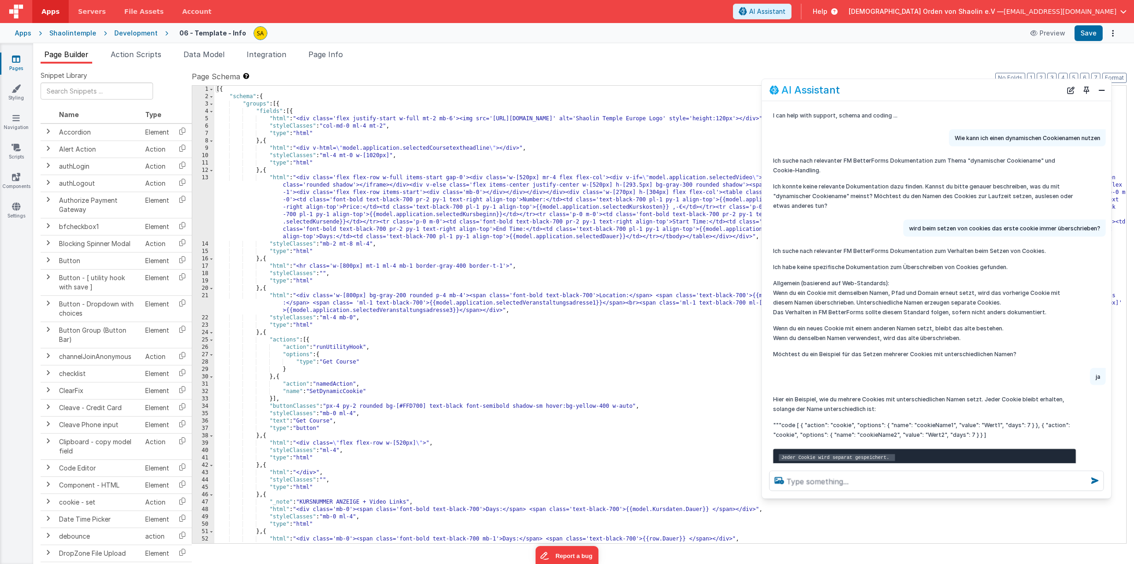
click at [501, 369] on div "[{ "schema" : { "groups" : [{ "fields" : [{ "html" : "<div class='flex justify-…" at bounding box center [670, 322] width 912 height 472
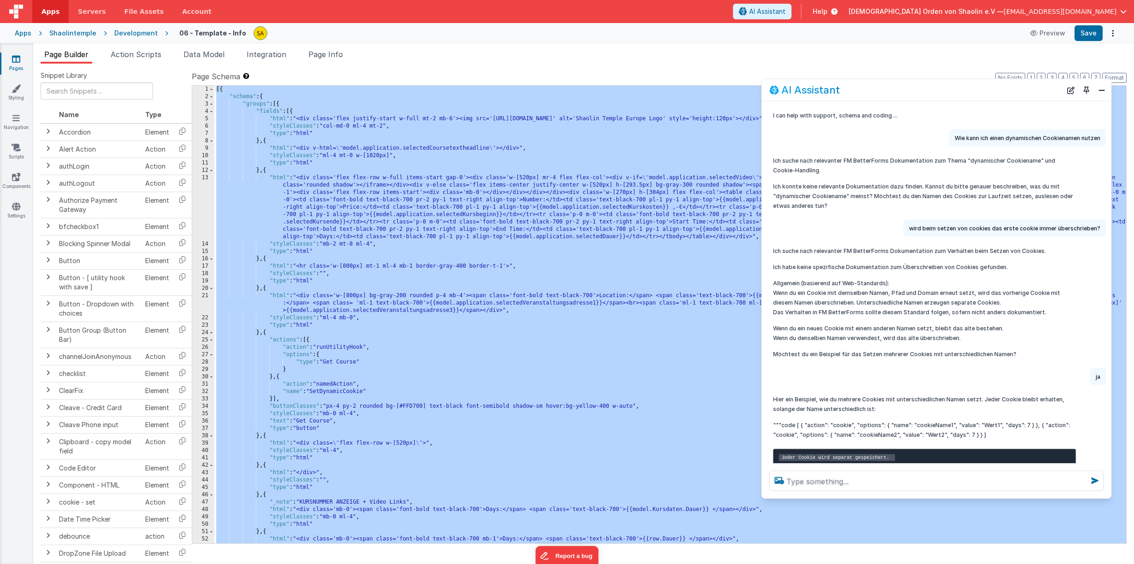
click at [17, 59] on icon at bounding box center [16, 58] width 8 height 9
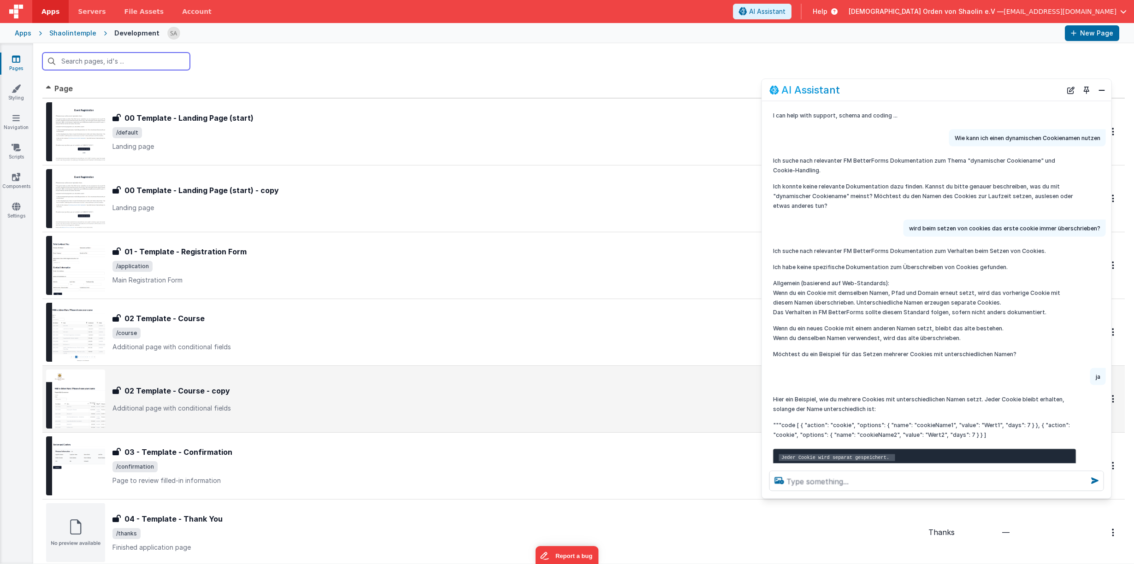
scroll to position [248, 0]
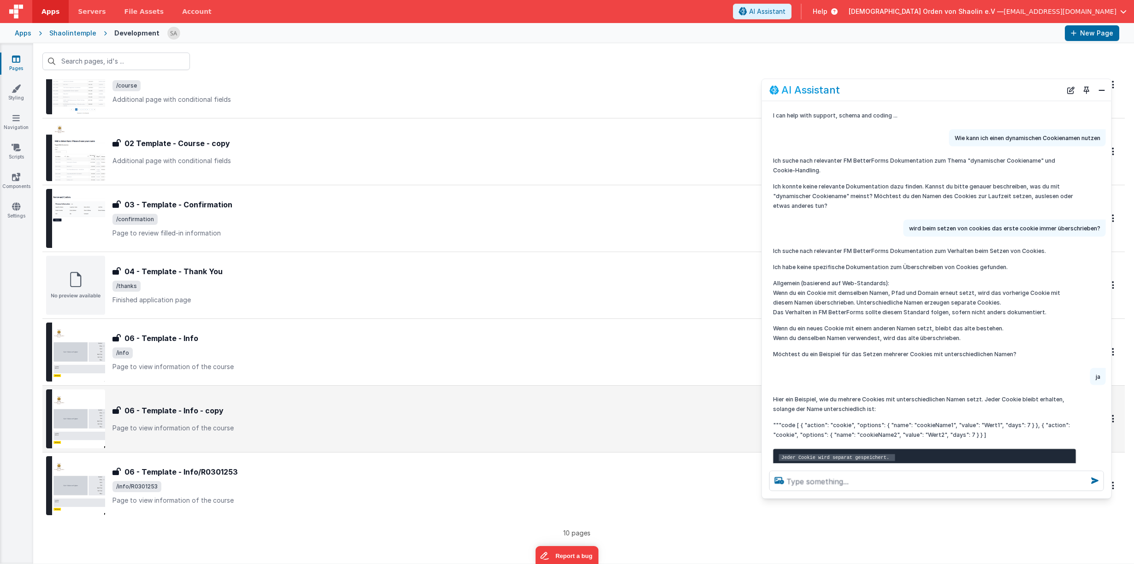
click at [365, 430] on p "Page to view information of the course" at bounding box center [523, 428] width 822 height 9
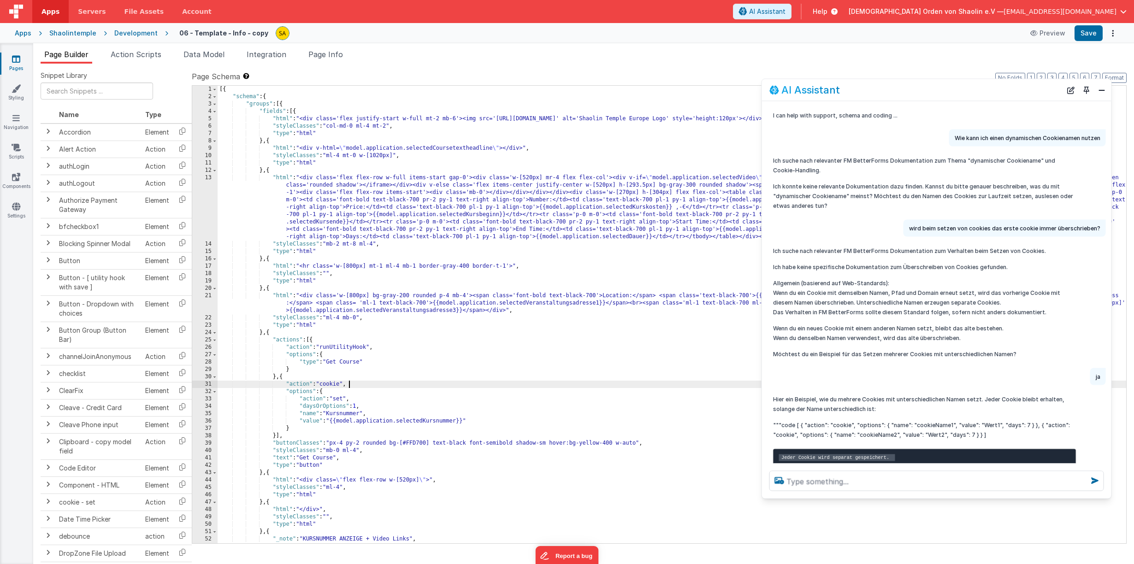
click at [503, 383] on div "[{ "schema" : { "groups" : [{ "fields" : [{ "html" : "<div class='flex justify-…" at bounding box center [672, 322] width 908 height 472
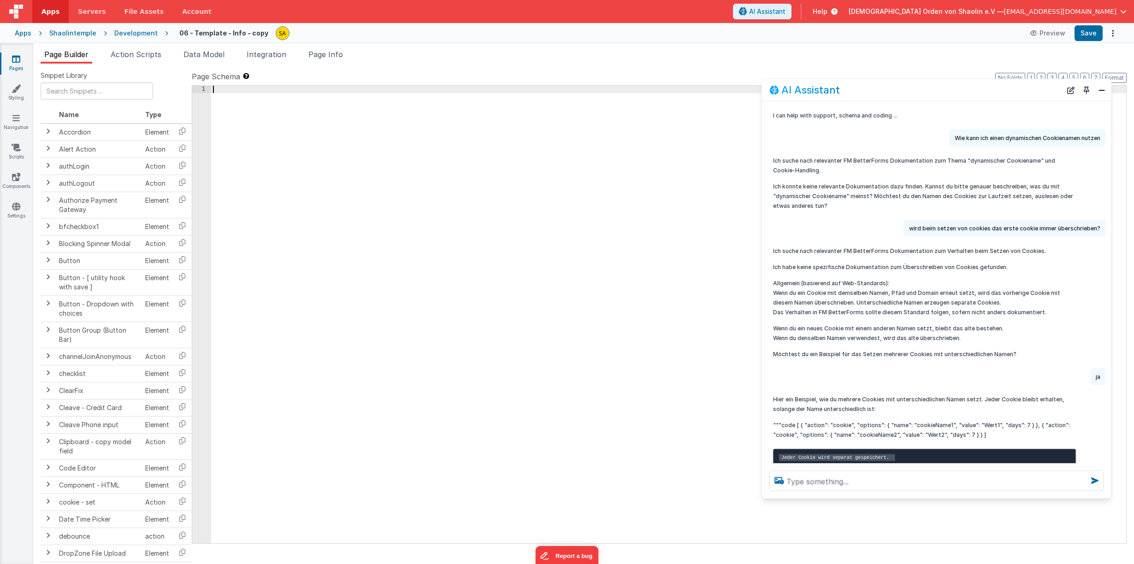
scroll to position [258, 0]
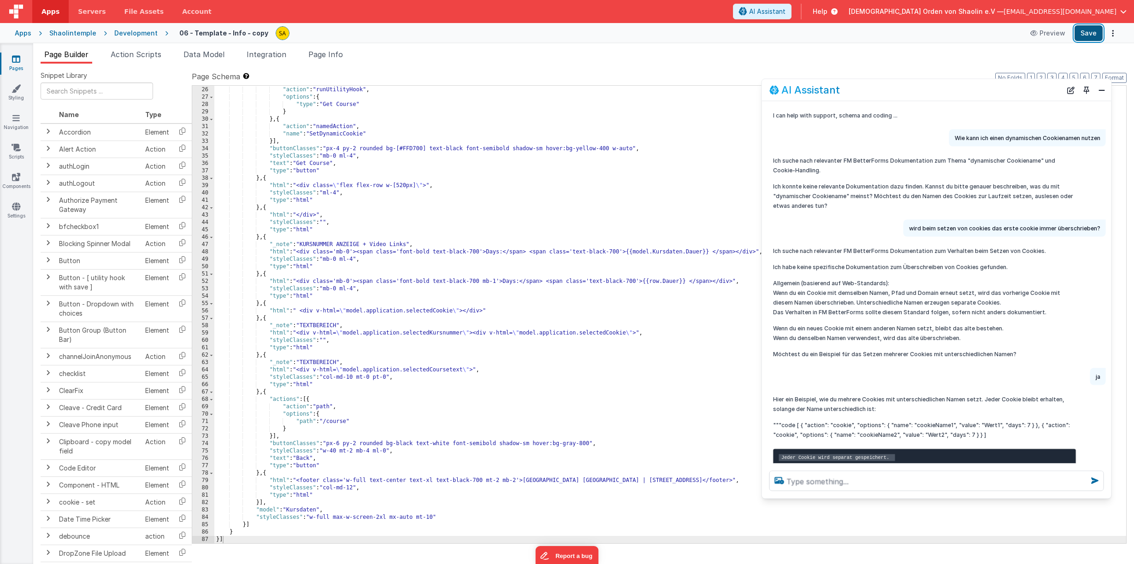
click at [1089, 31] on button "Save" at bounding box center [1088, 33] width 28 height 16
click at [21, 61] on link "Pages" at bounding box center [16, 63] width 33 height 18
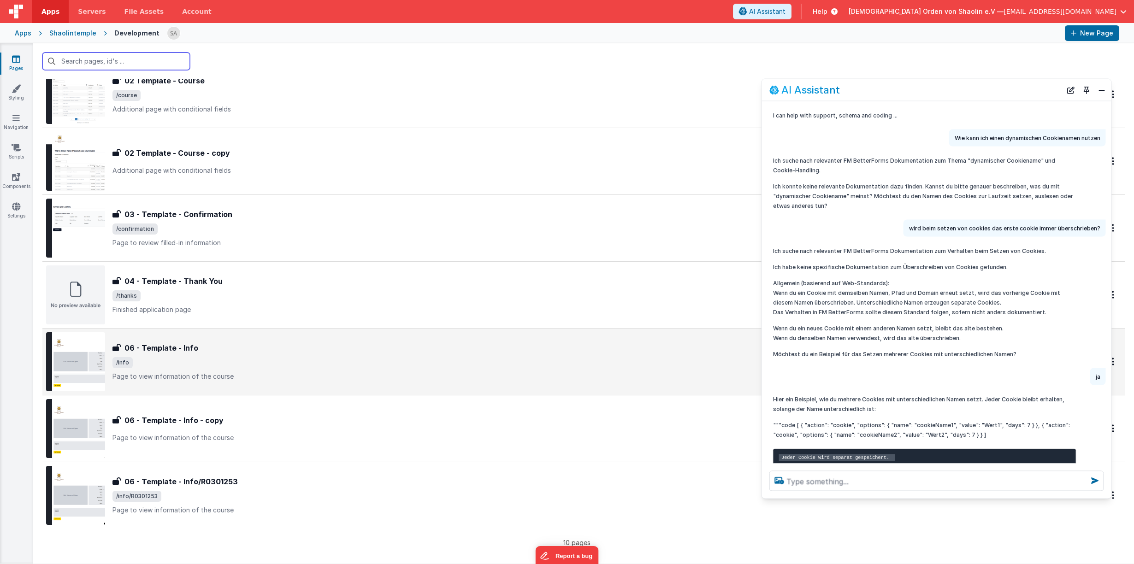
scroll to position [238, 0]
click at [356, 370] on div "06 - Template - Info 06 - Template - Info /info Page to view information of the…" at bounding box center [523, 361] width 822 height 39
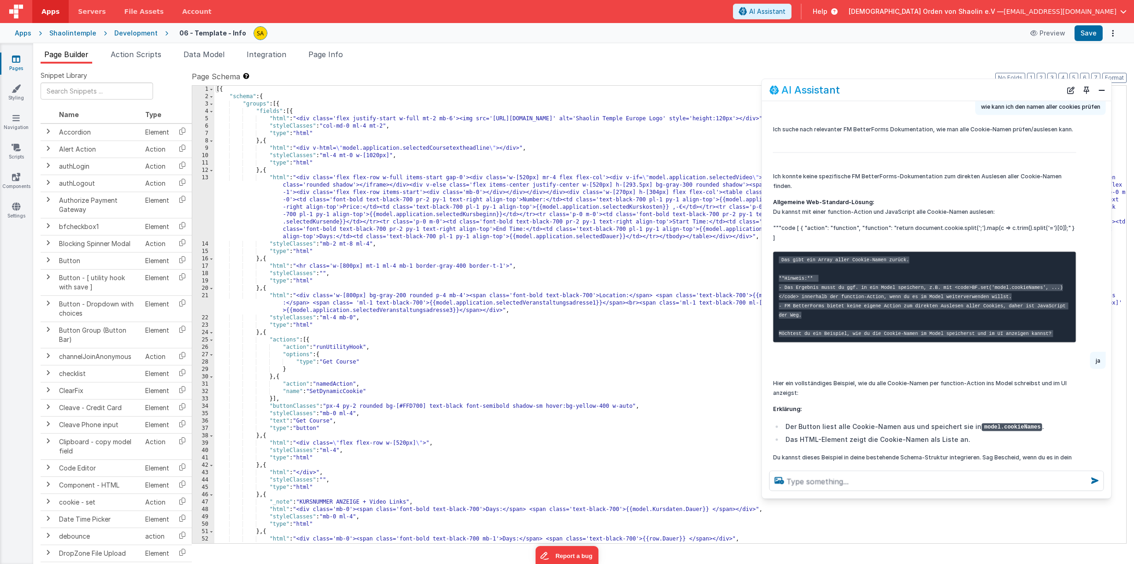
scroll to position [745, 0]
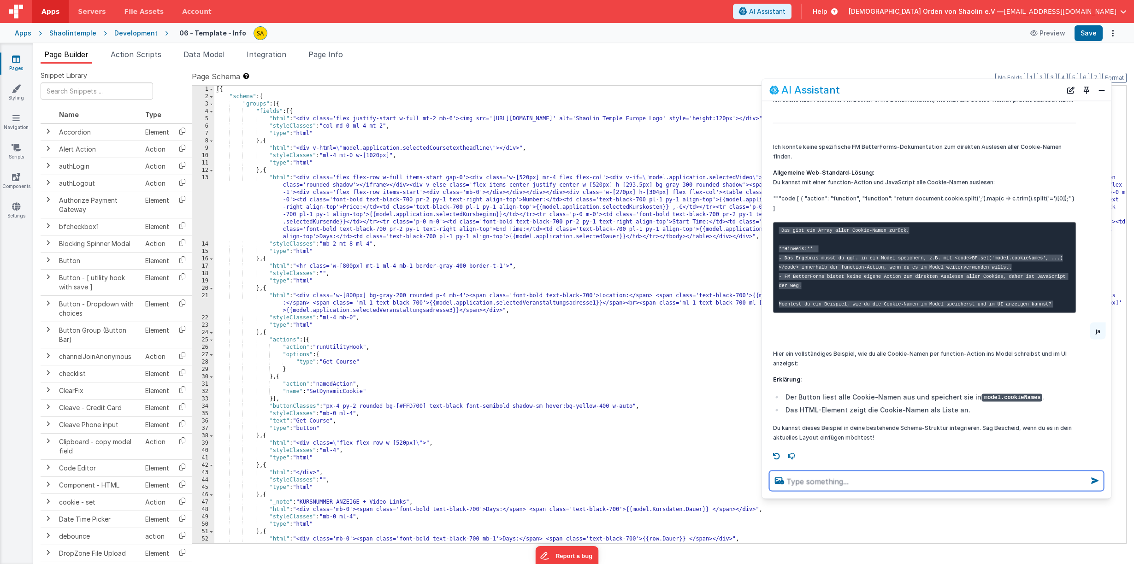
click at [806, 481] on textarea at bounding box center [936, 481] width 335 height 20
type textarea "ist died per named action aufrufbar?"
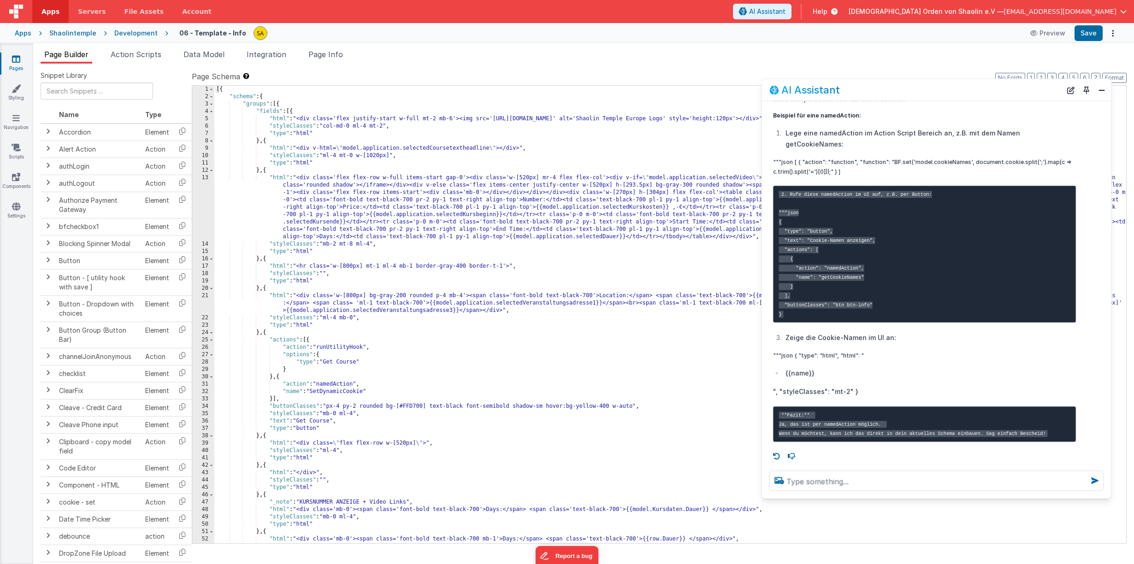
scroll to position [1197, 0]
